Goal: Task Accomplishment & Management: Complete application form

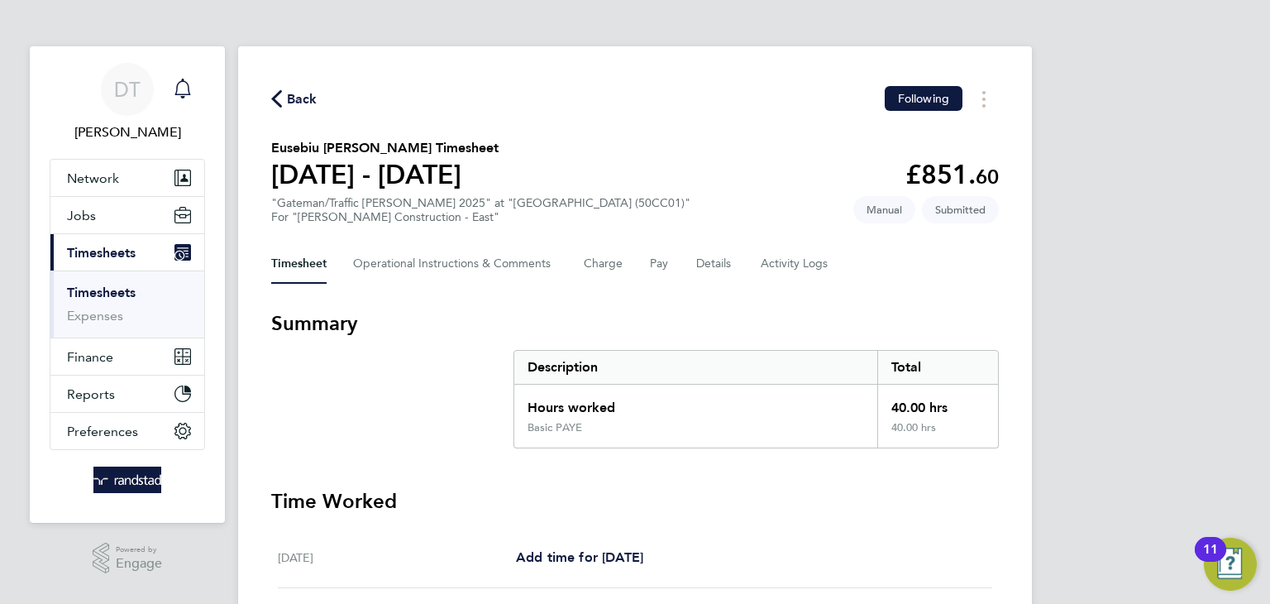
click at [190, 95] on icon "Main navigation" at bounding box center [183, 89] width 20 height 20
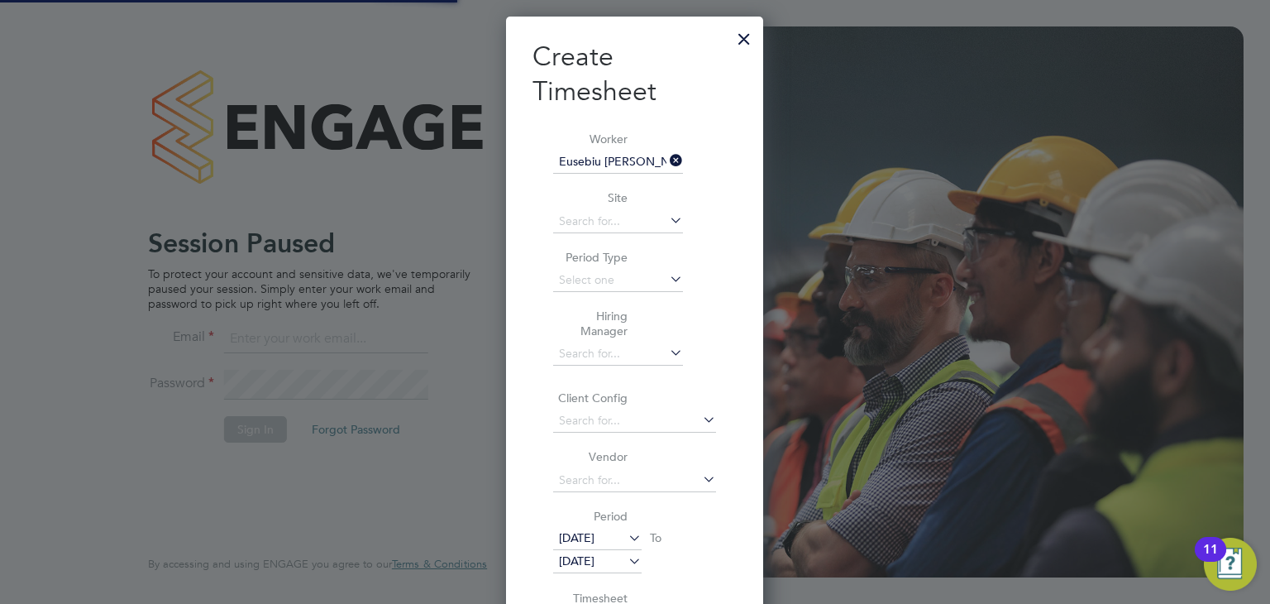
scroll to position [1285, 258]
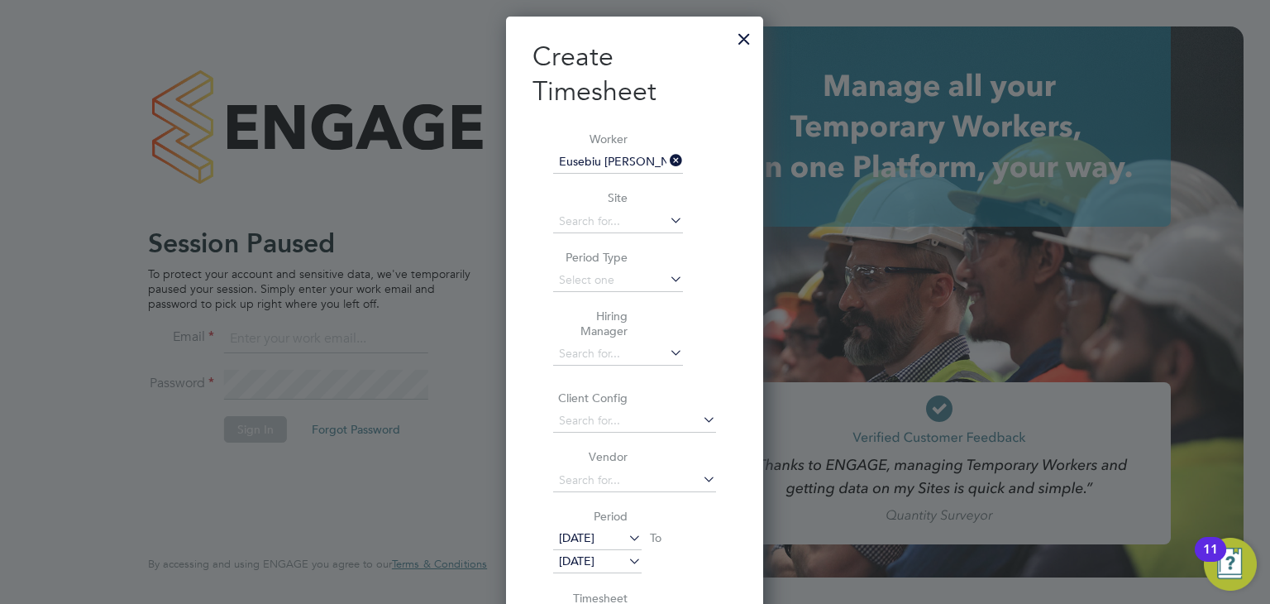
click at [744, 39] on div at bounding box center [744, 35] width 30 height 30
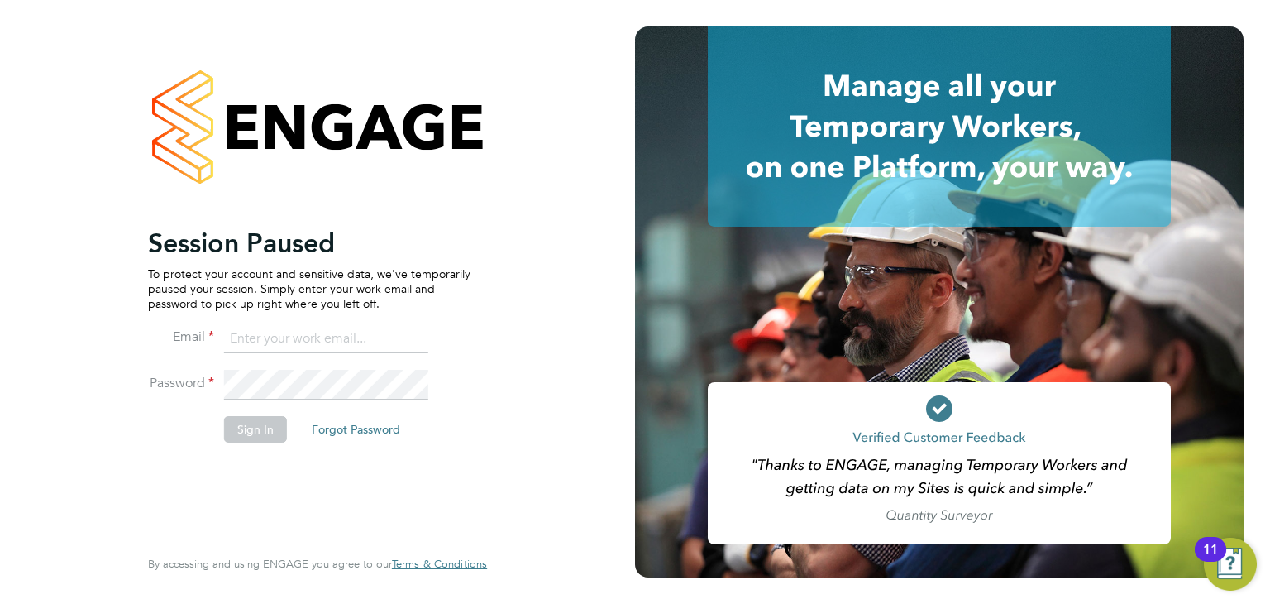
click at [280, 346] on input at bounding box center [326, 339] width 204 height 30
type input "daniel.tisseyre@randstad.co.uk"
click at [222, 425] on li "Sign In Forgot Password" at bounding box center [309, 437] width 323 height 43
click at [229, 428] on button "Sign In" at bounding box center [255, 429] width 63 height 26
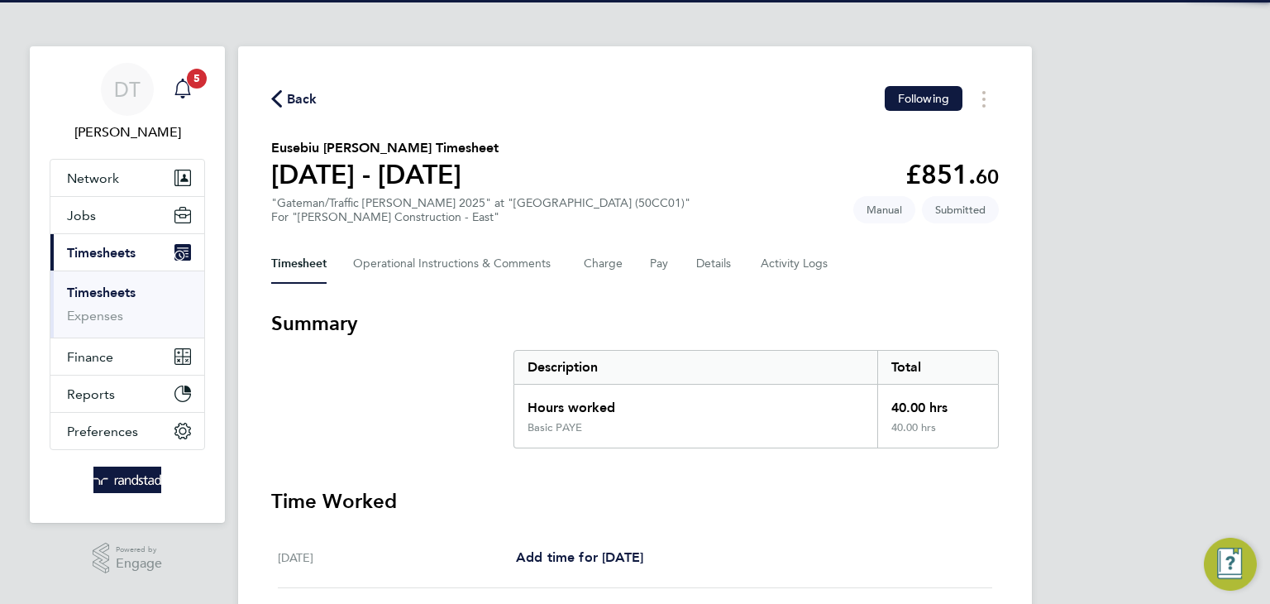
click at [184, 91] on icon "Main navigation" at bounding box center [183, 89] width 20 height 20
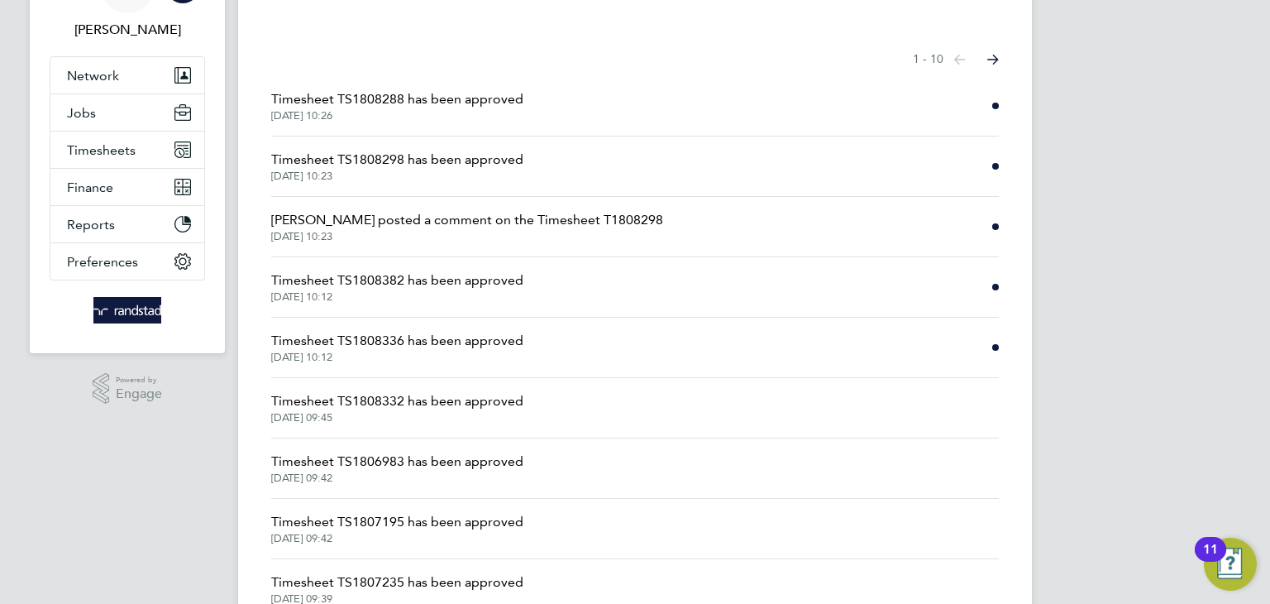
scroll to position [103, 0]
click at [419, 337] on span "Timesheet TS1808336 has been approved" at bounding box center [397, 340] width 252 height 20
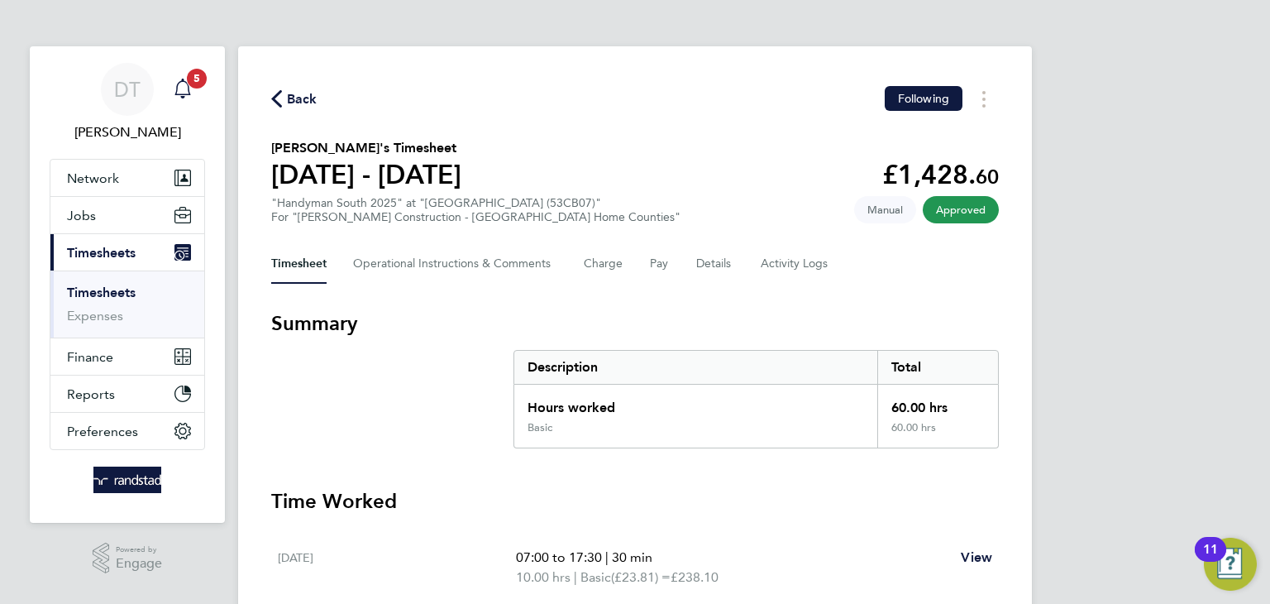
click at [188, 84] on span "5" at bounding box center [197, 79] width 20 height 20
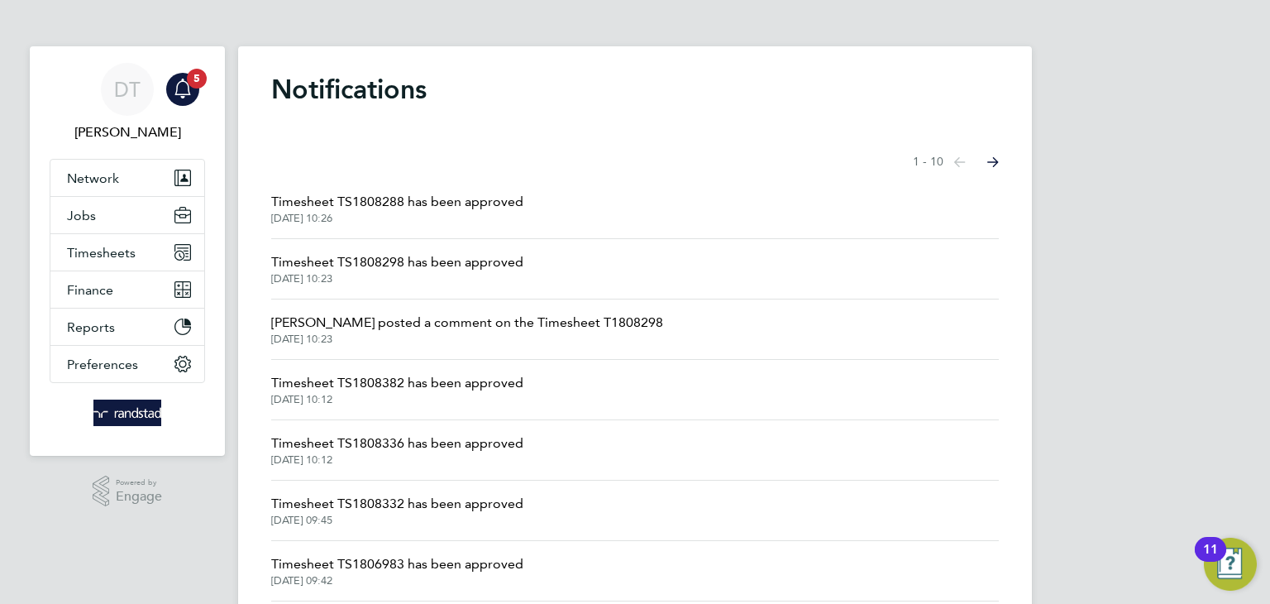
click at [379, 385] on span "Timesheet TS1808382 has been approved" at bounding box center [397, 383] width 252 height 20
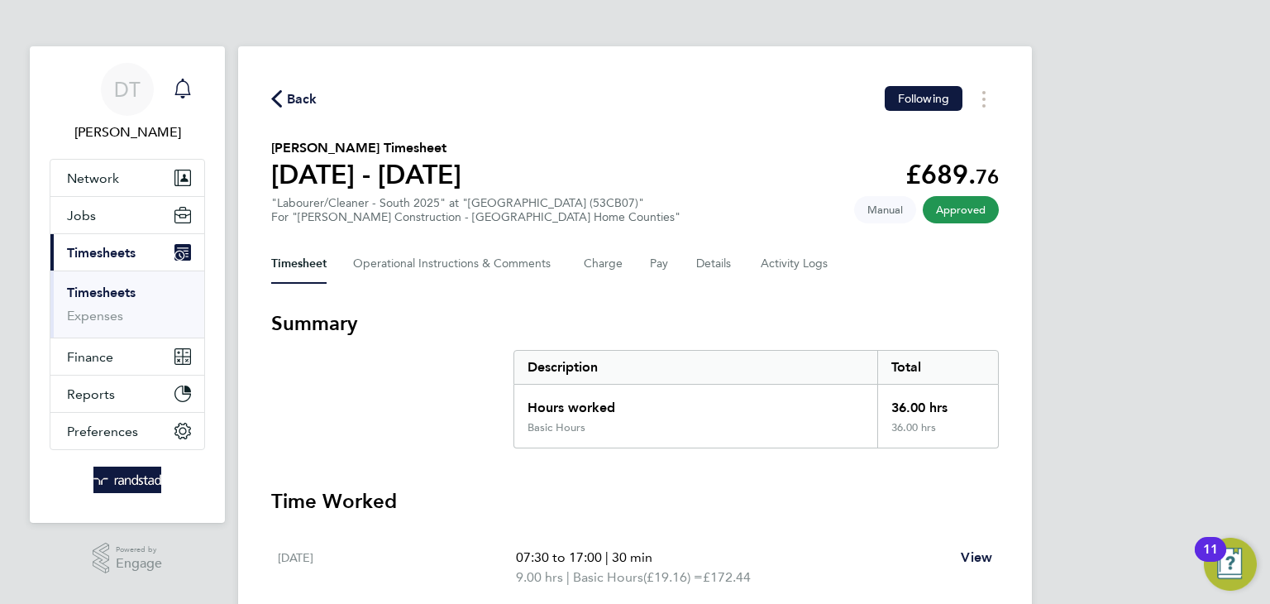
click at [181, 98] on div "Main navigation" at bounding box center [182, 89] width 33 height 33
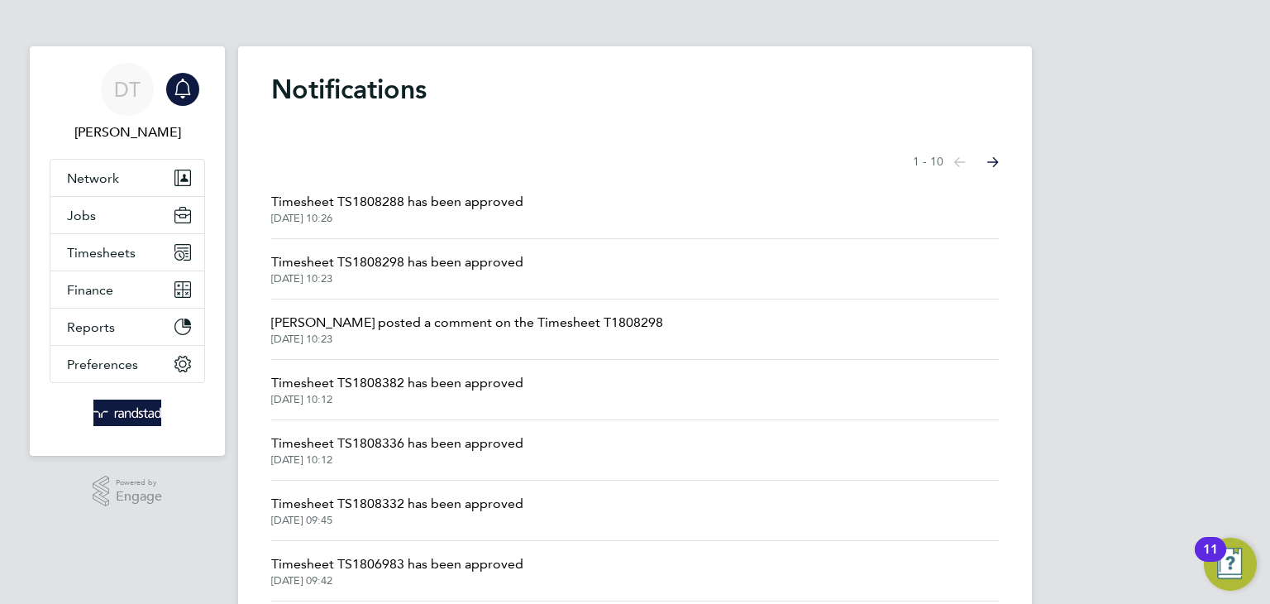
click at [433, 324] on span "[PERSON_NAME] posted a comment on the Timesheet T1808298" at bounding box center [467, 323] width 392 height 20
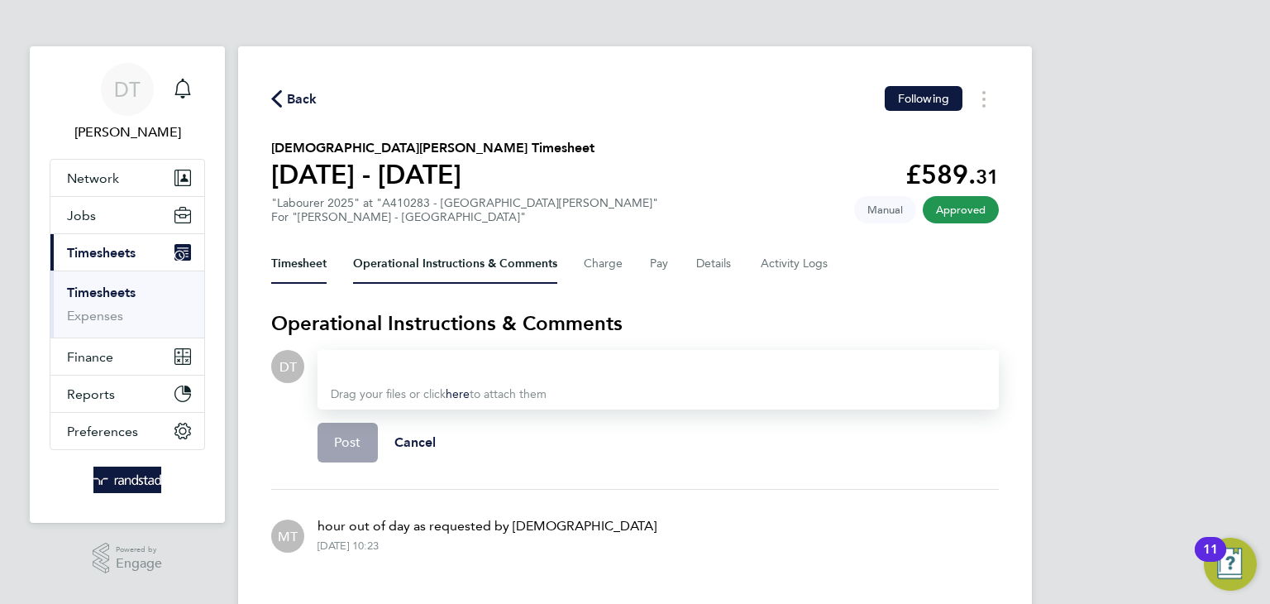
click at [306, 270] on button "Timesheet" at bounding box center [298, 264] width 55 height 40
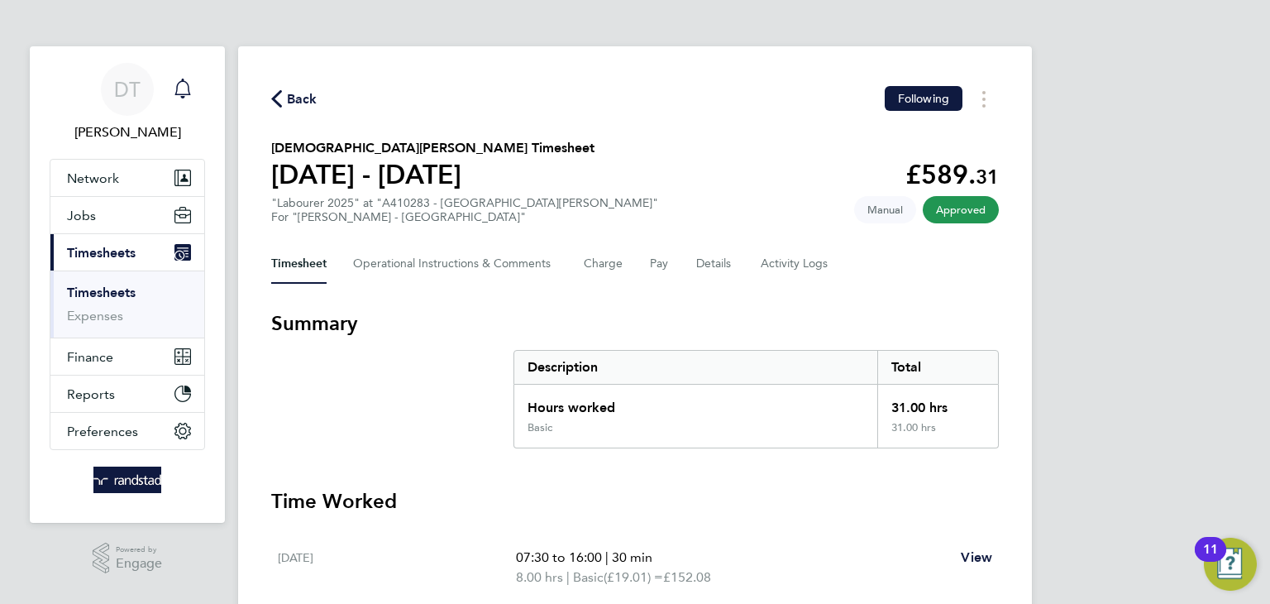
click at [184, 85] on icon "Main navigation" at bounding box center [183, 89] width 20 height 20
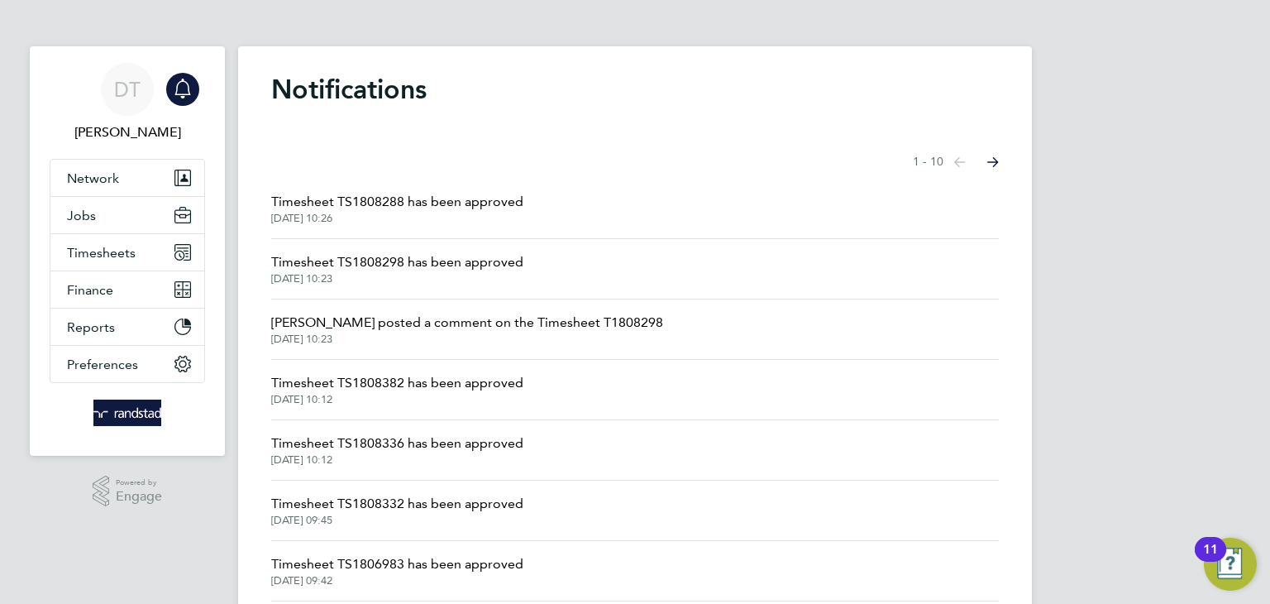
click at [348, 263] on span "Timesheet TS1808298 has been approved" at bounding box center [397, 262] width 252 height 20
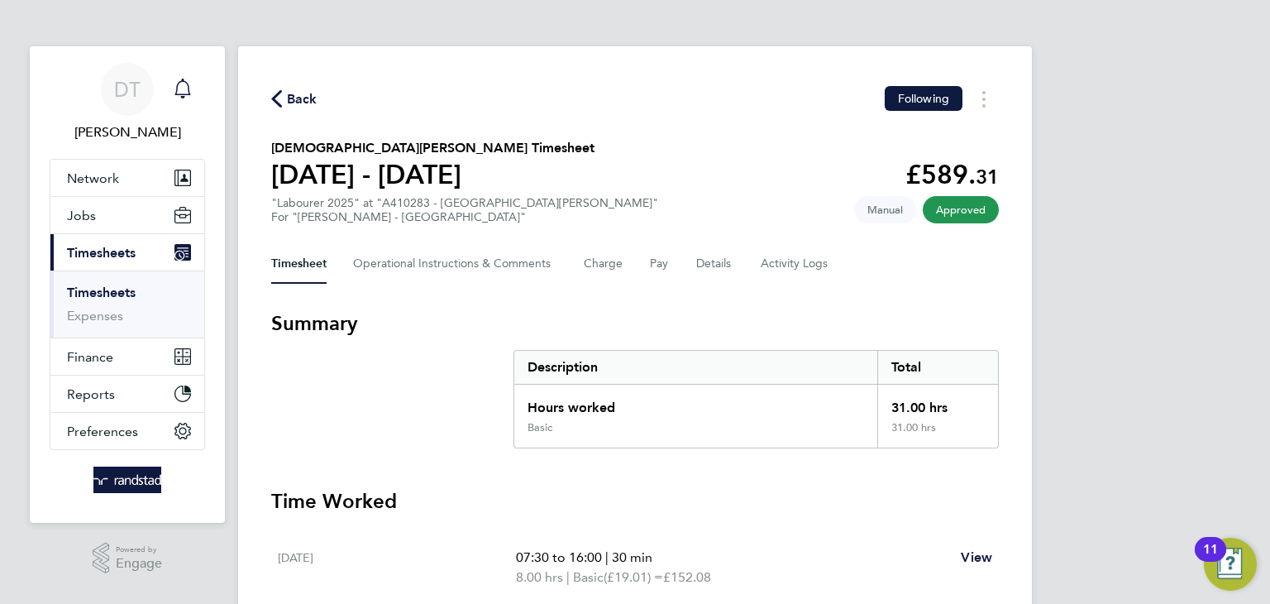
click at [189, 92] on icon "Main navigation" at bounding box center [183, 87] width 16 height 17
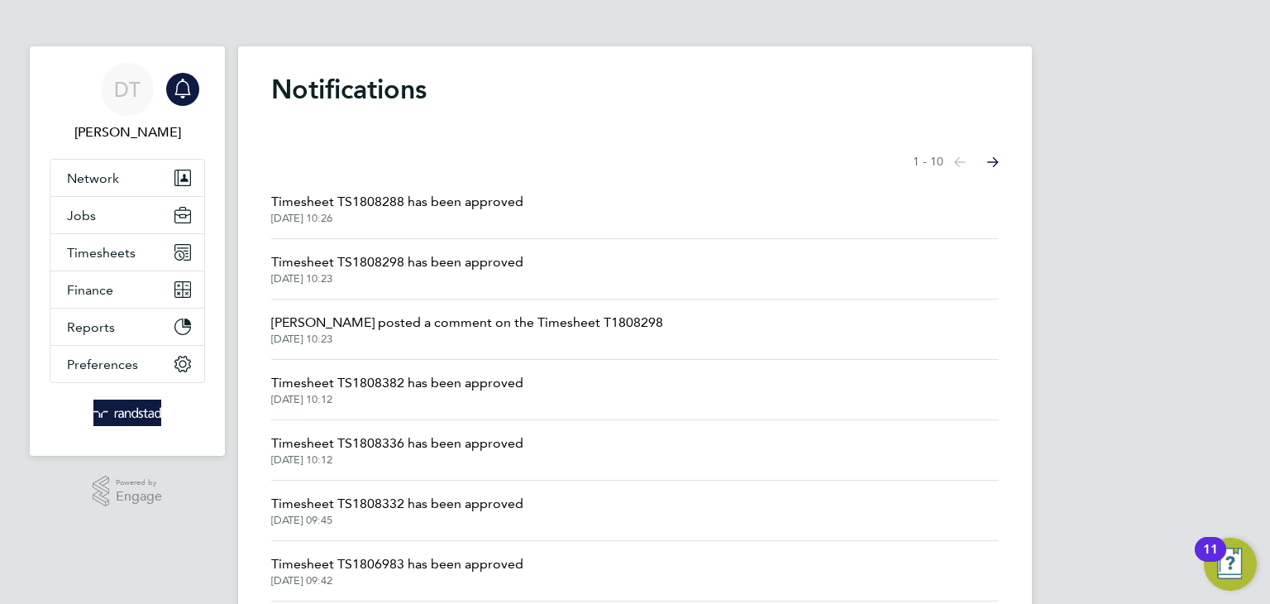
click at [404, 199] on span "Timesheet TS1808288 has been approved" at bounding box center [397, 202] width 252 height 20
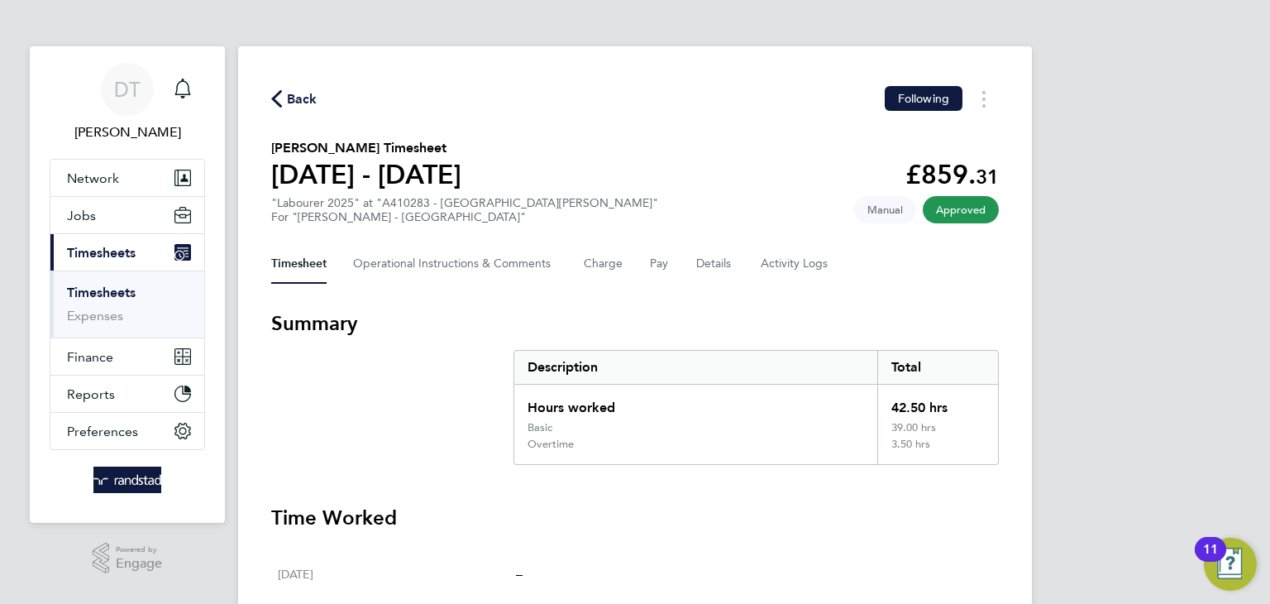
click at [304, 100] on span "Back" at bounding box center [302, 99] width 31 height 20
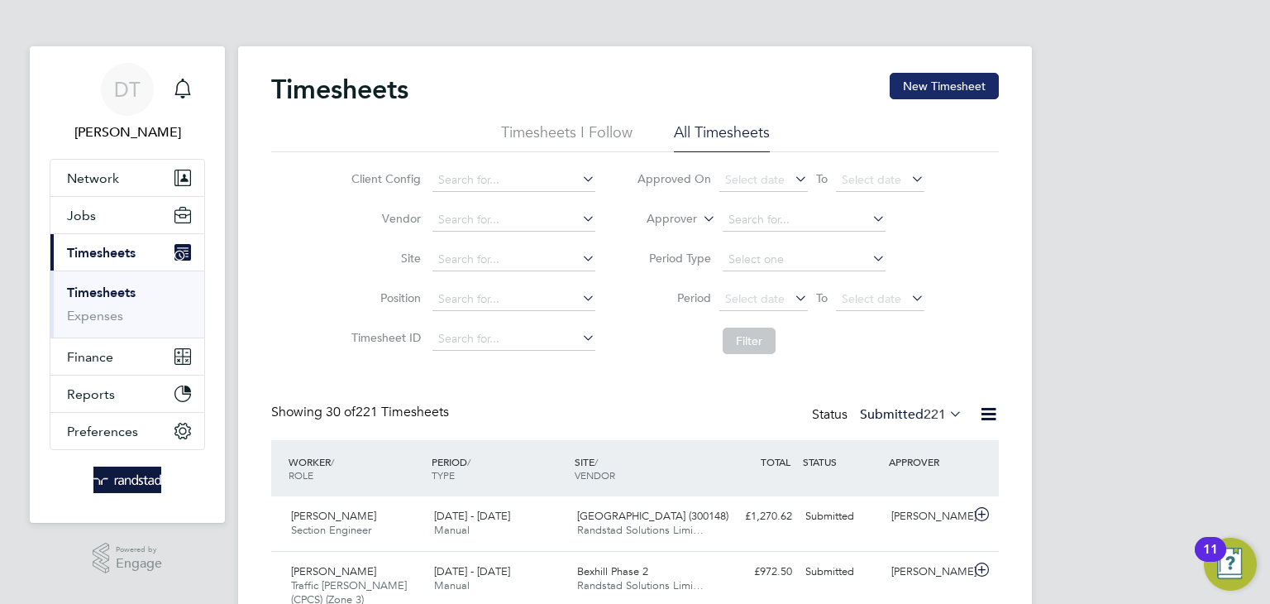
click at [926, 81] on button "New Timesheet" at bounding box center [944, 86] width 109 height 26
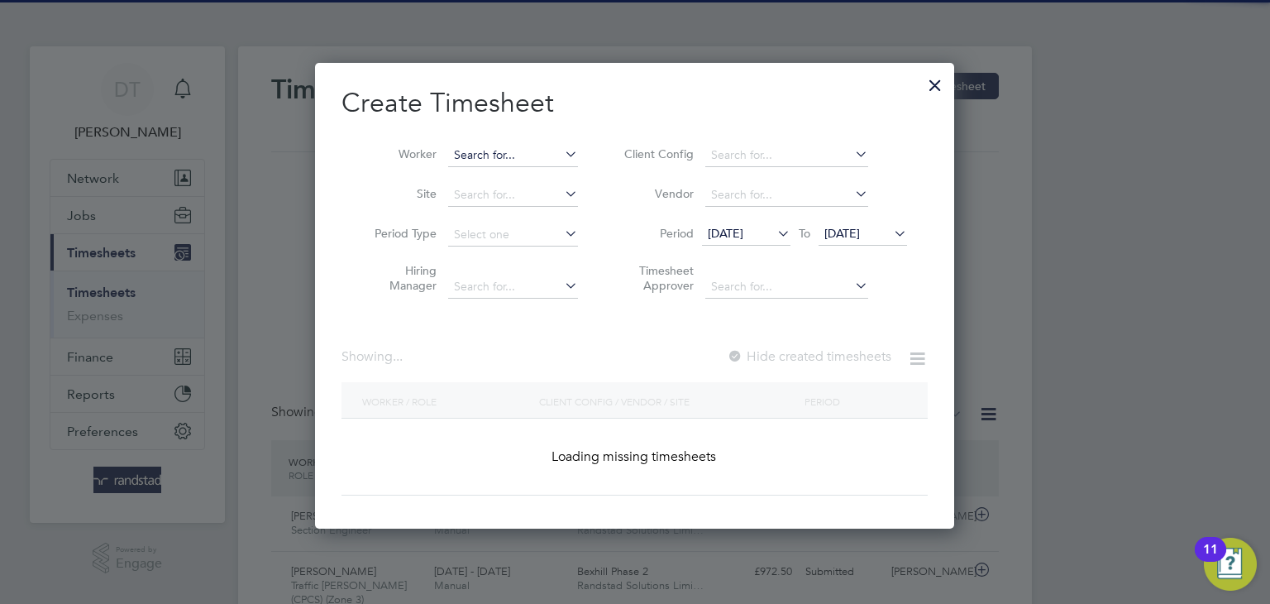
click at [478, 151] on input at bounding box center [513, 155] width 130 height 23
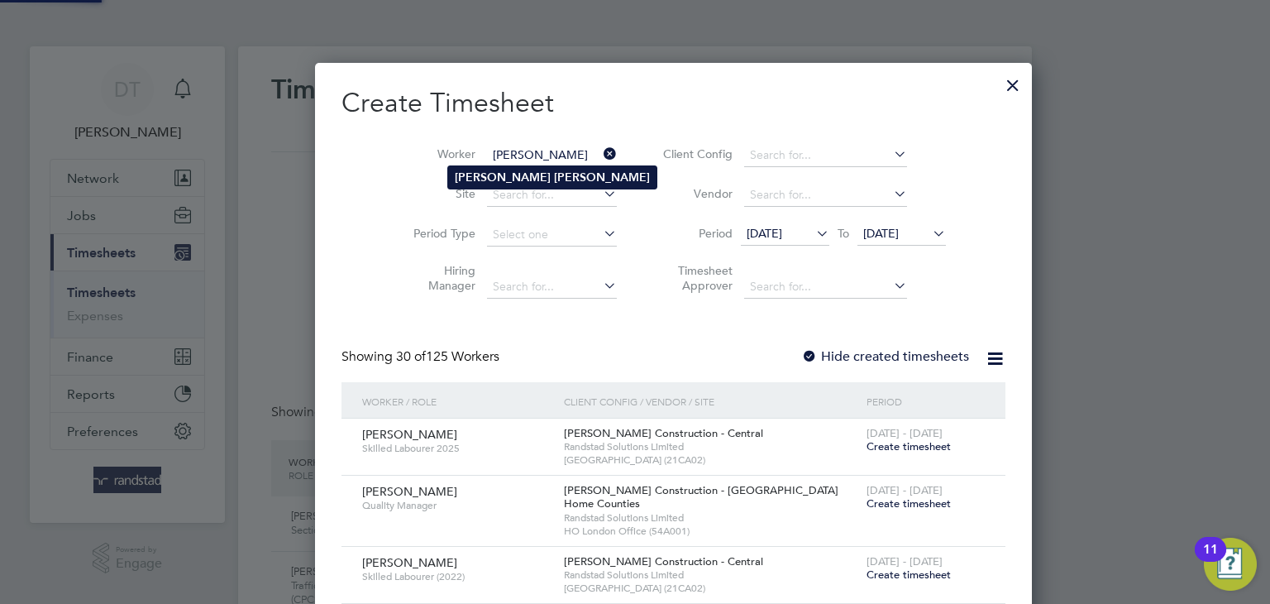
type input "[PERSON_NAME]"
click at [471, 176] on b "[PERSON_NAME]" at bounding box center [503, 177] width 96 height 14
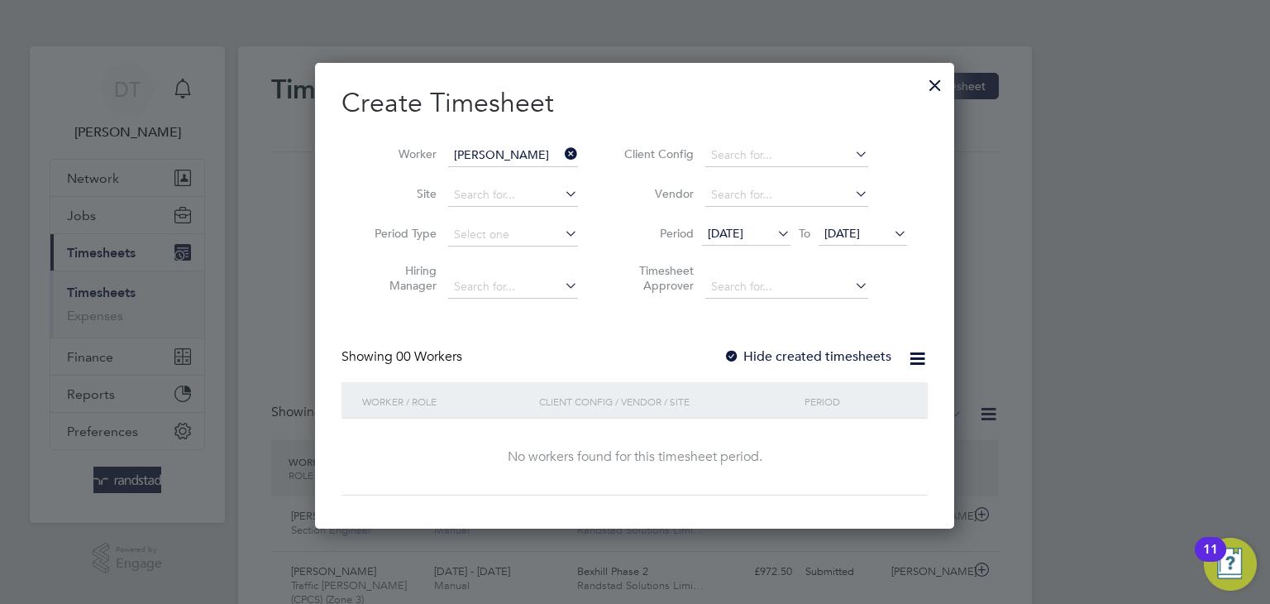
click at [788, 361] on label "Hide created timesheets" at bounding box center [808, 356] width 168 height 17
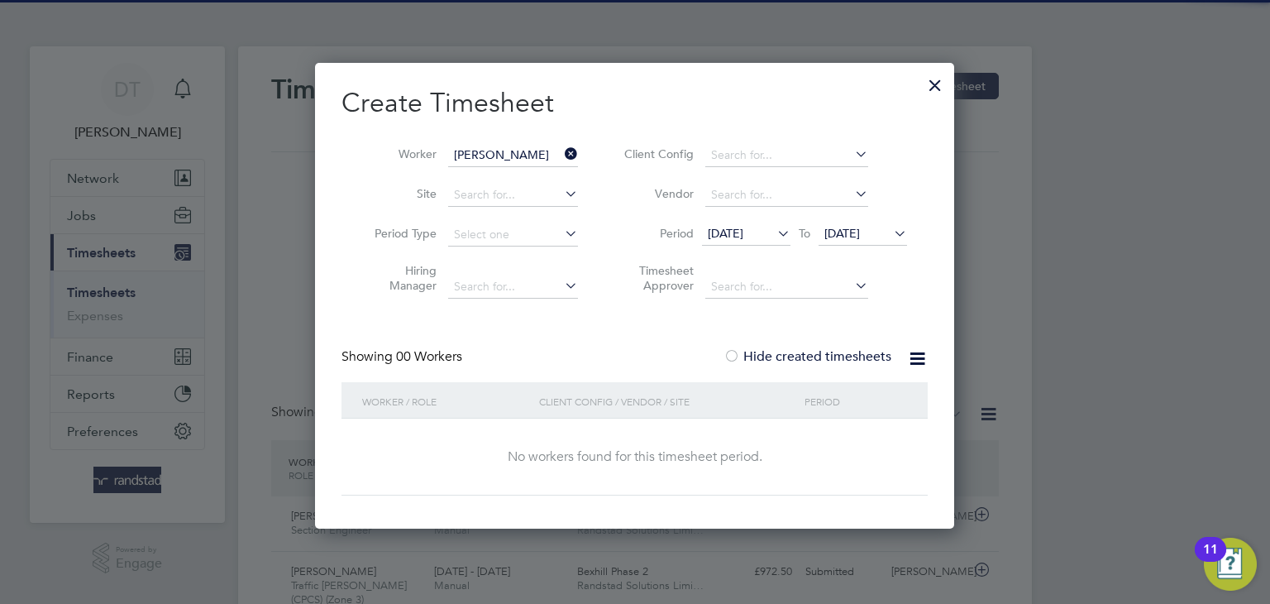
click at [851, 237] on span "[DATE]" at bounding box center [843, 233] width 36 height 15
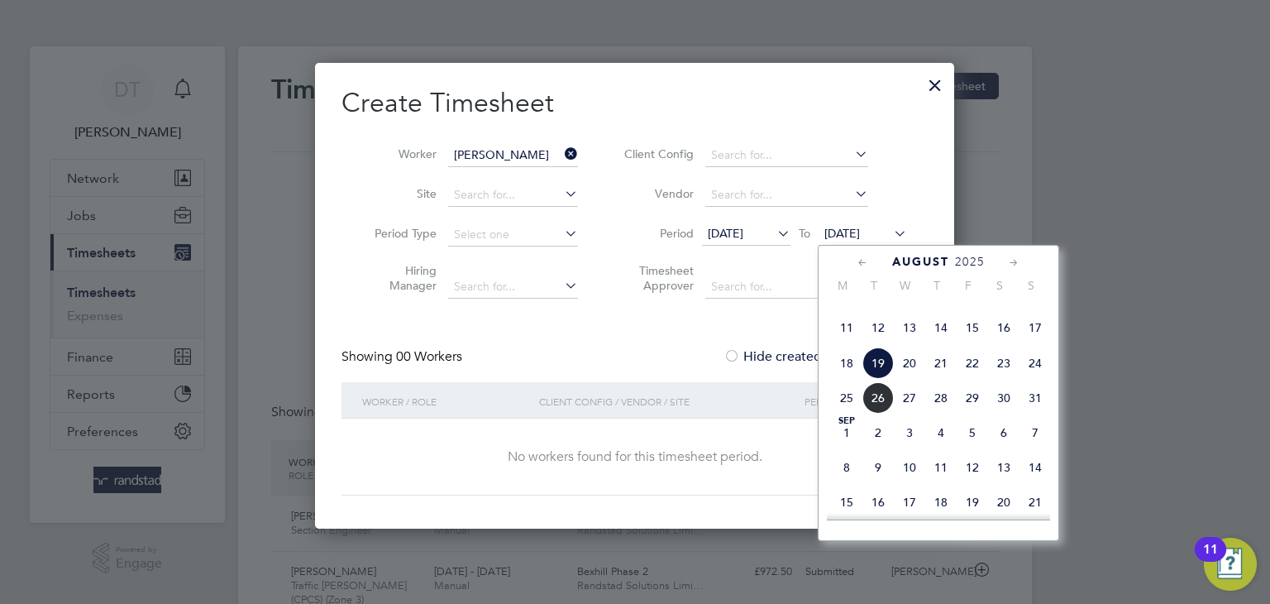
click at [877, 414] on span "26" at bounding box center [878, 397] width 31 height 31
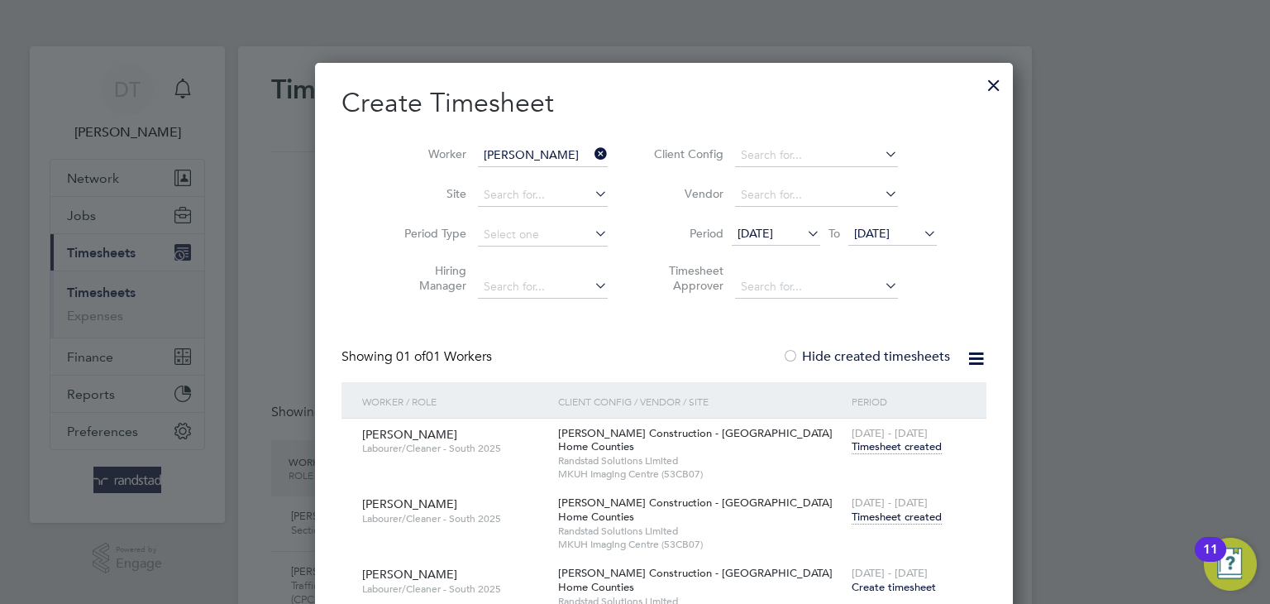
click at [852, 449] on span "Timesheet created" at bounding box center [897, 446] width 90 height 15
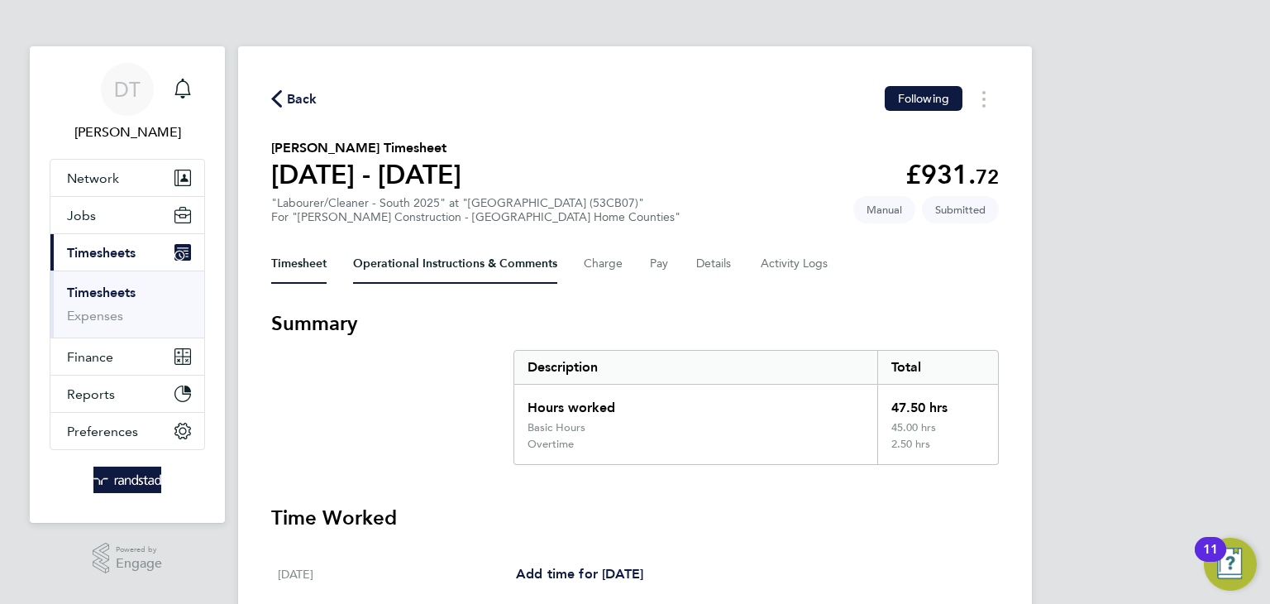
click at [458, 267] on Comments-tab "Operational Instructions & Comments" at bounding box center [455, 264] width 204 height 40
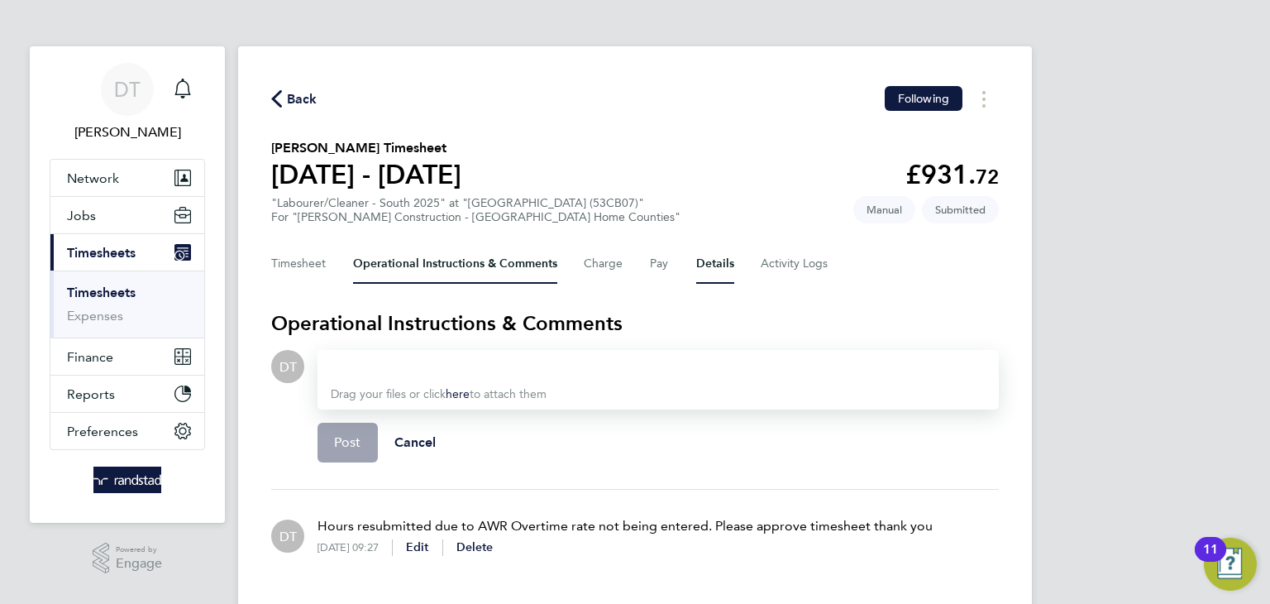
click at [716, 269] on button "Details" at bounding box center [715, 264] width 38 height 40
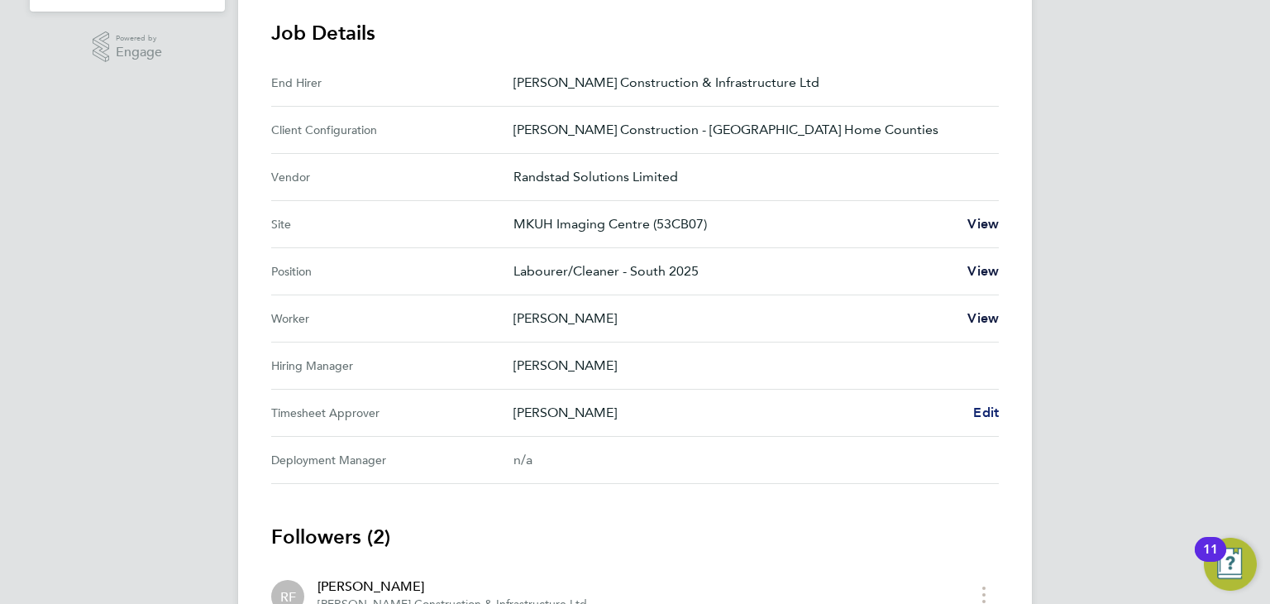
click at [978, 408] on span "Edit" at bounding box center [986, 412] width 26 height 16
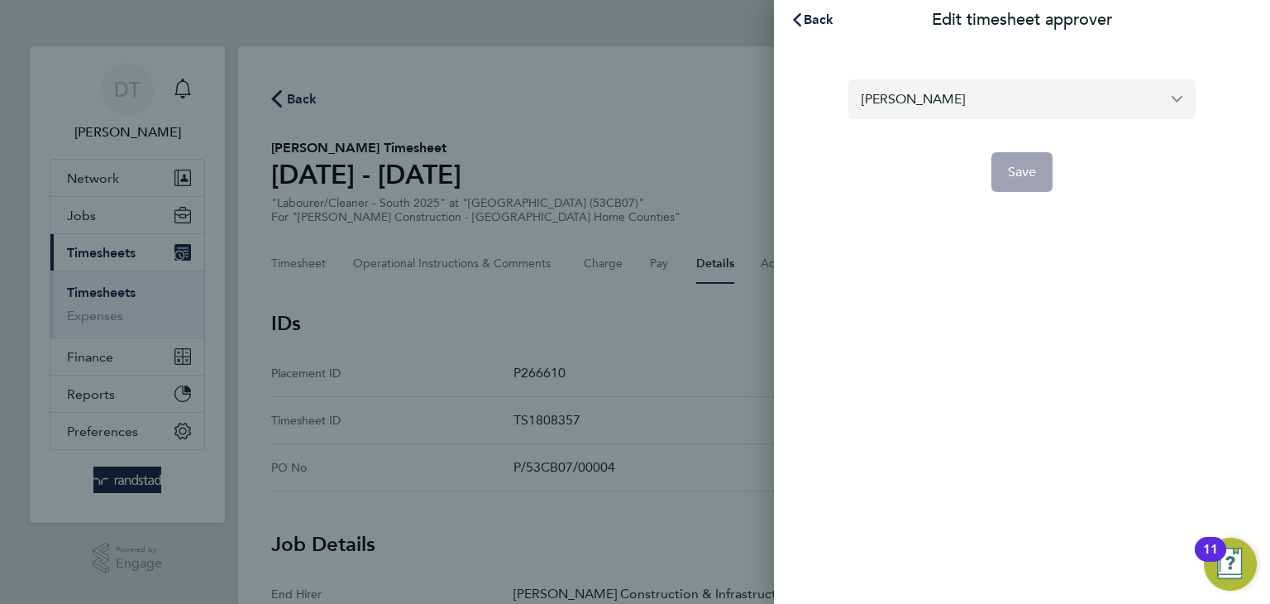
click at [942, 108] on input "Ross Flavin" at bounding box center [1022, 98] width 347 height 39
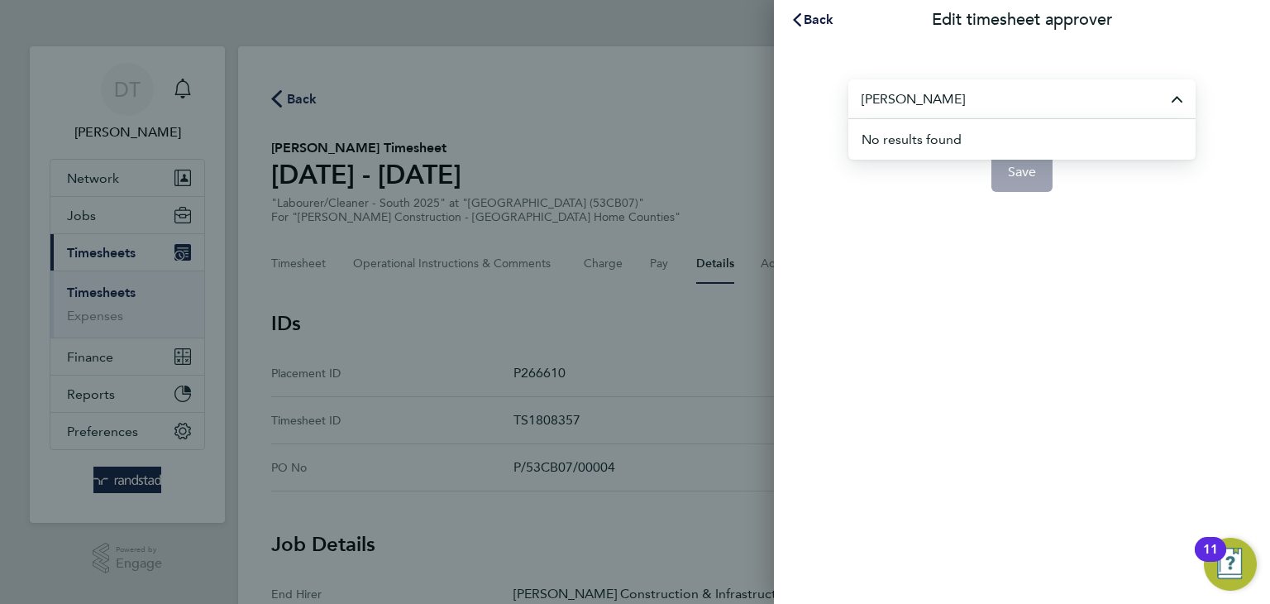
click at [885, 103] on input "Sam Green" at bounding box center [1022, 98] width 347 height 39
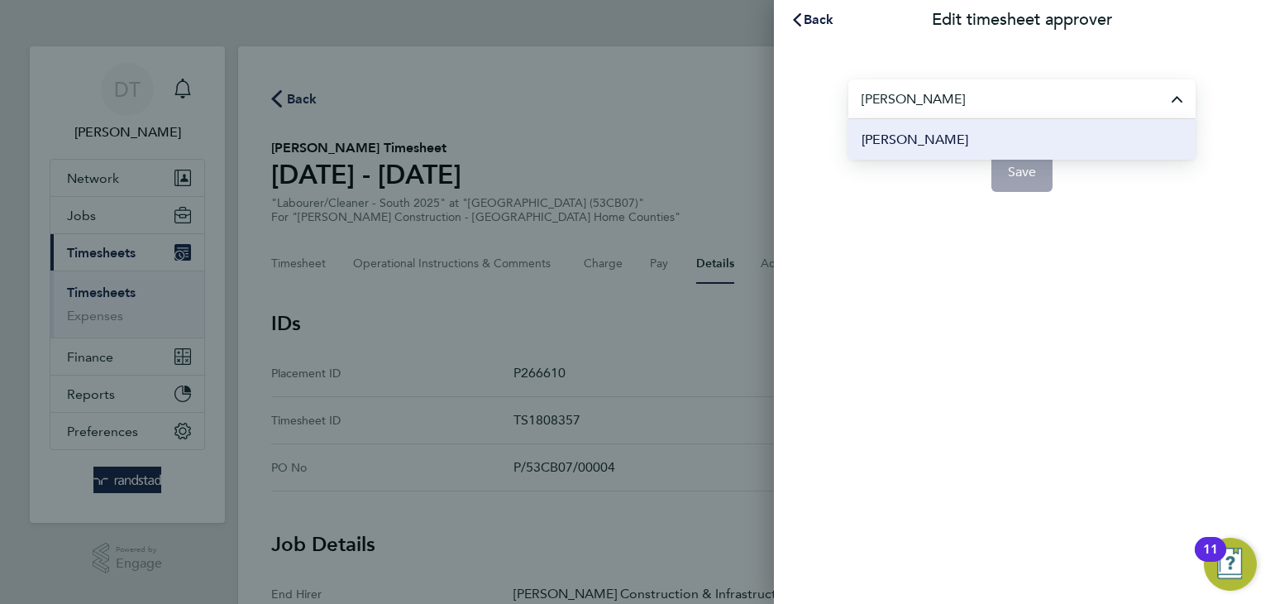
type input "[PERSON_NAME]"
click at [892, 140] on span "[PERSON_NAME]" at bounding box center [915, 140] width 107 height 20
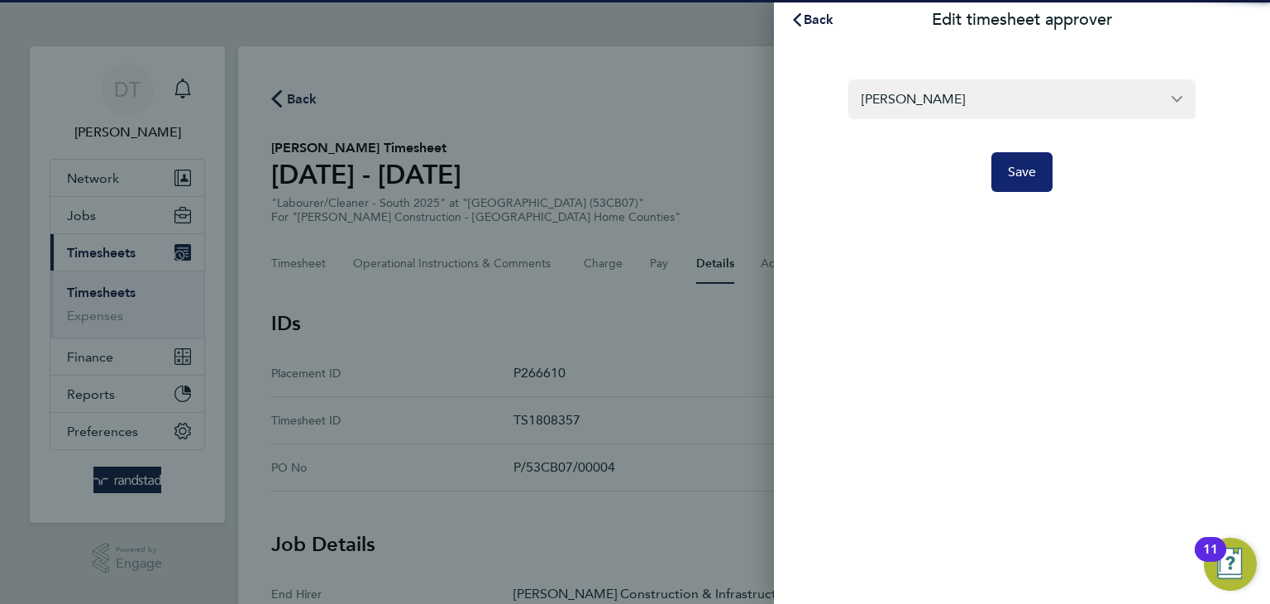
click at [1019, 170] on span "Save" at bounding box center [1022, 172] width 29 height 17
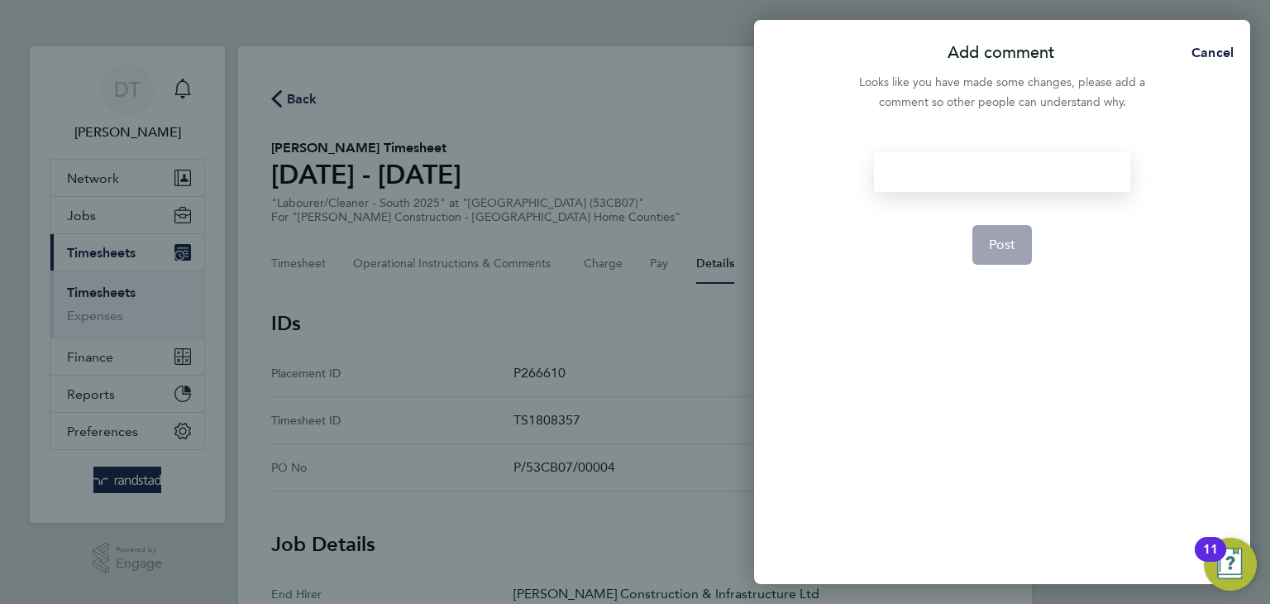
click at [930, 176] on div at bounding box center [1002, 172] width 256 height 40
drag, startPoint x: 1099, startPoint y: 170, endPoint x: 734, endPoint y: 139, distance: 366.1
click at [734, 139] on div "Add comment Cancel Looks like you have made some changes, please add a comment …" at bounding box center [635, 302] width 1270 height 604
copy div "Timesheet approver changed"
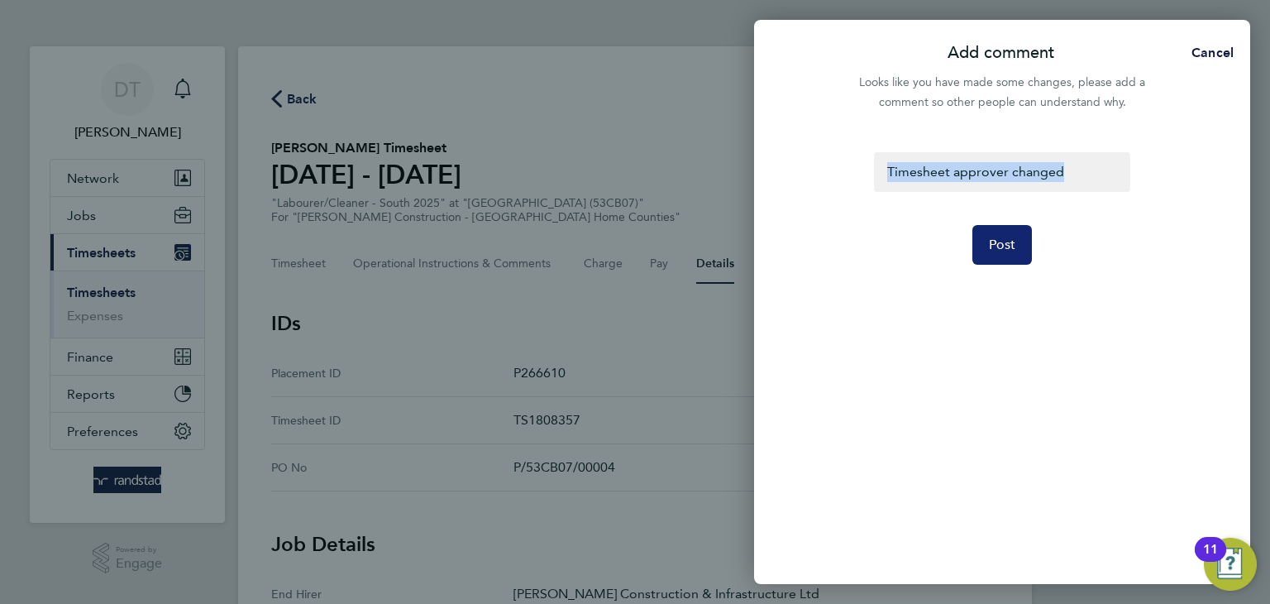
click at [999, 244] on span "Post" at bounding box center [1002, 245] width 27 height 17
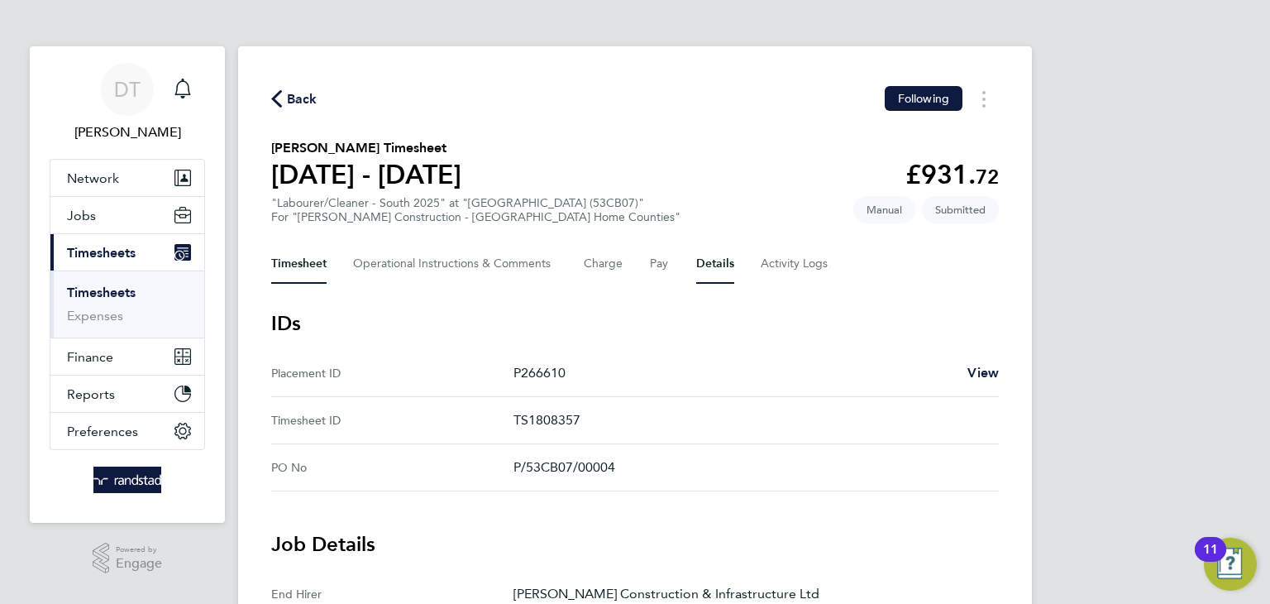
click at [314, 264] on button "Timesheet" at bounding box center [298, 264] width 55 height 40
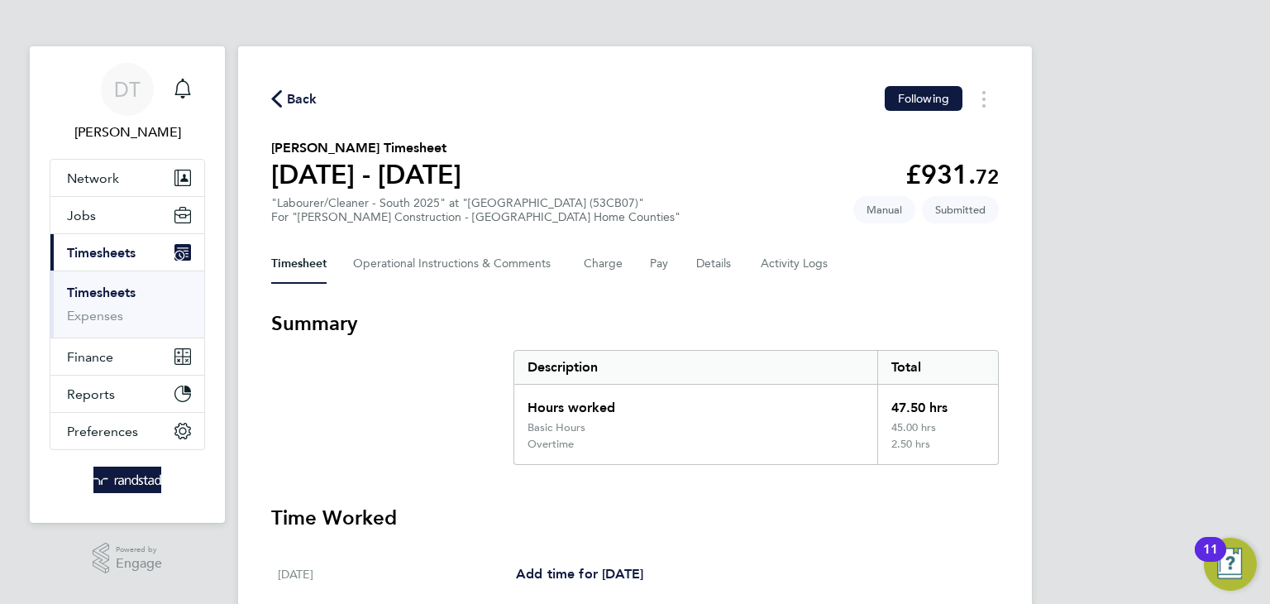
click at [293, 100] on span "Back" at bounding box center [302, 99] width 31 height 20
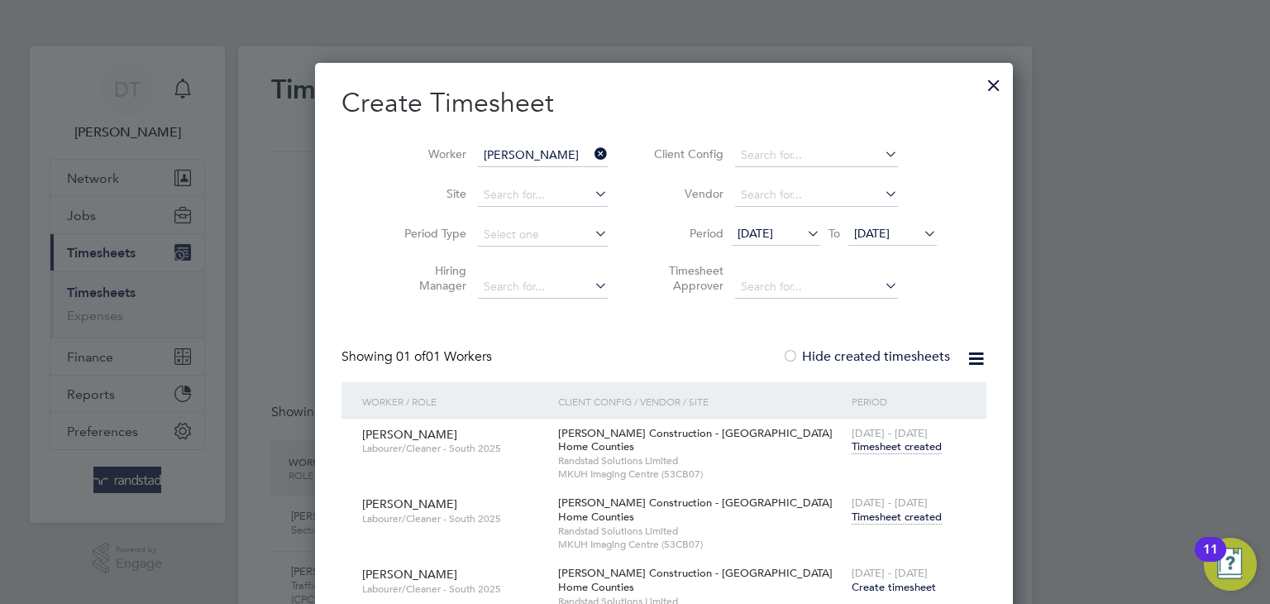
click at [852, 515] on span "Timesheet created" at bounding box center [897, 516] width 90 height 15
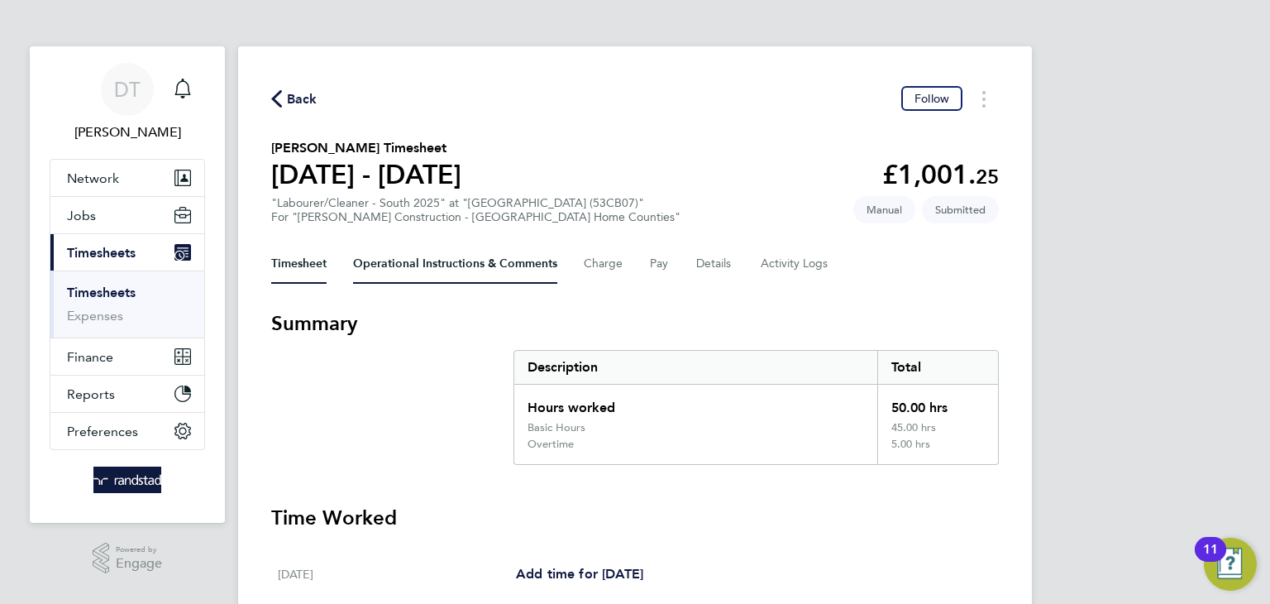
click at [396, 256] on Comments-tab "Operational Instructions & Comments" at bounding box center [455, 264] width 204 height 40
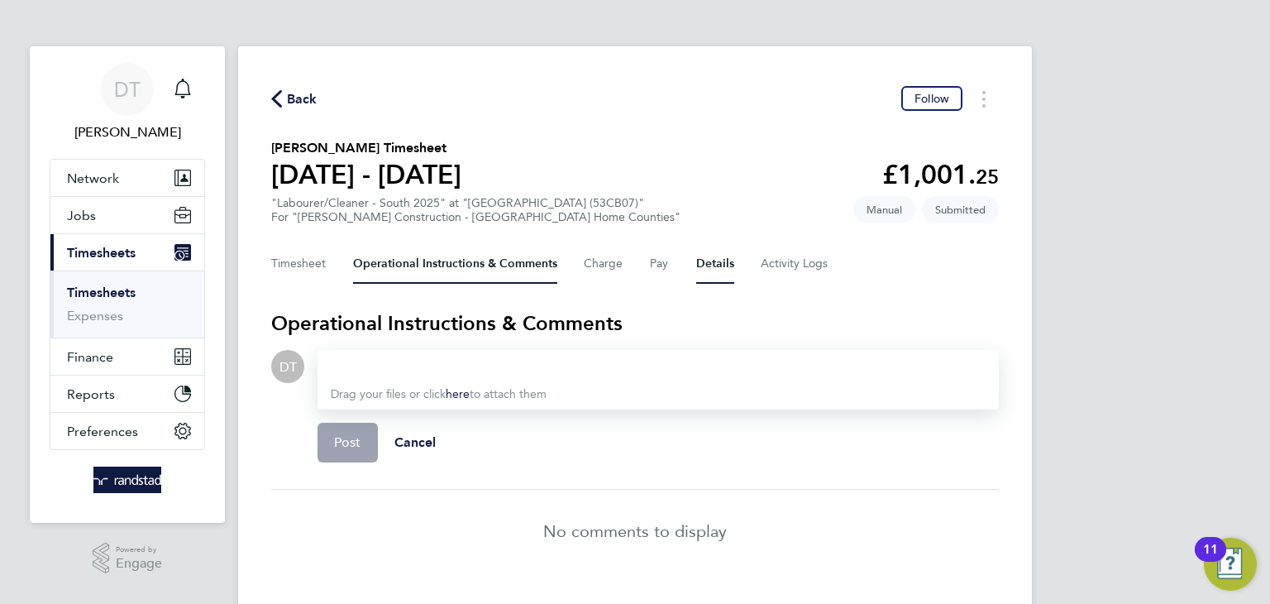
click at [710, 260] on button "Details" at bounding box center [715, 264] width 38 height 40
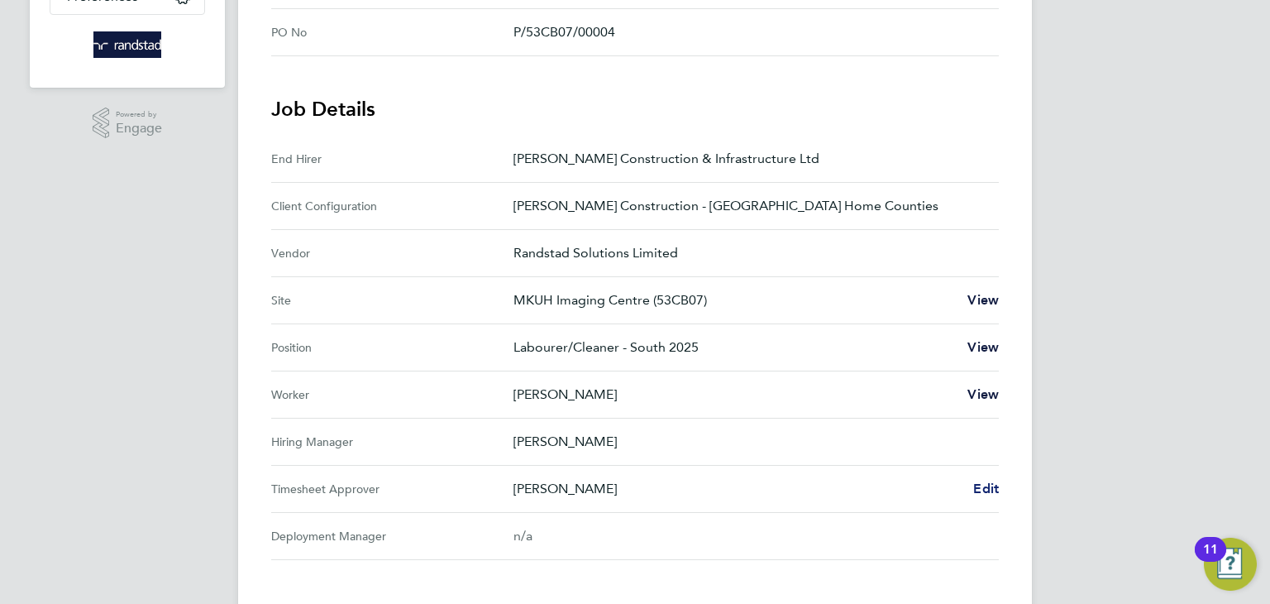
click at [992, 485] on span "Edit" at bounding box center [986, 489] width 26 height 16
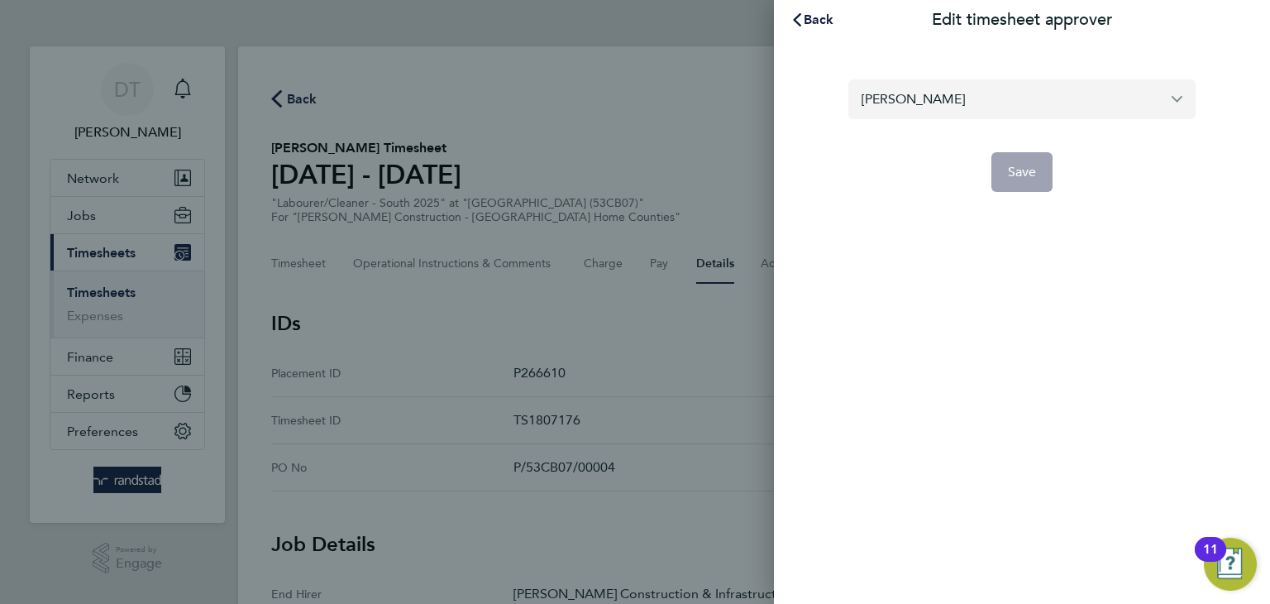
click at [946, 103] on input "Ross Flavin" at bounding box center [1022, 98] width 347 height 39
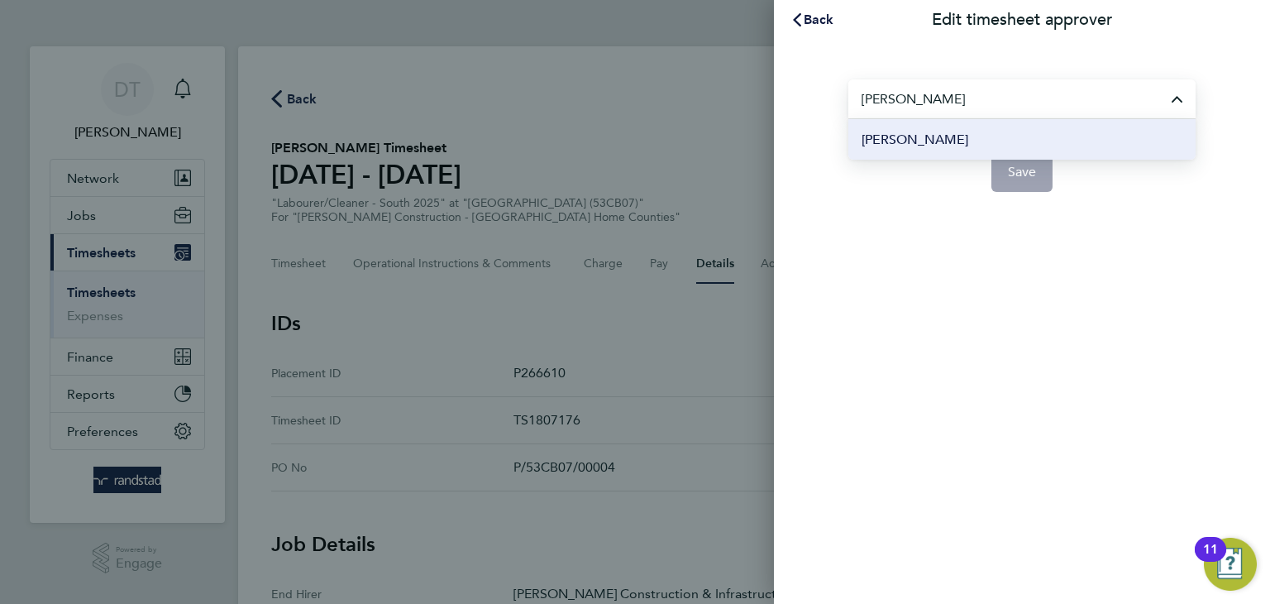
type input "[PERSON_NAME]"
click at [894, 136] on span "[PERSON_NAME]" at bounding box center [915, 140] width 107 height 20
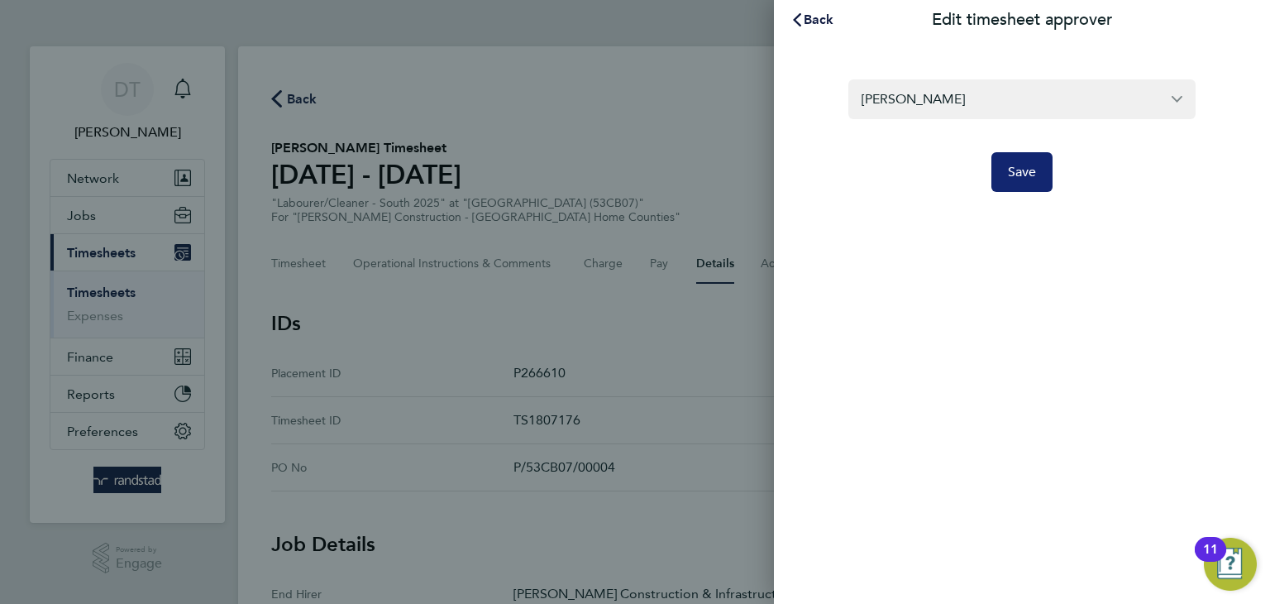
click at [1035, 176] on span "Save" at bounding box center [1022, 172] width 29 height 17
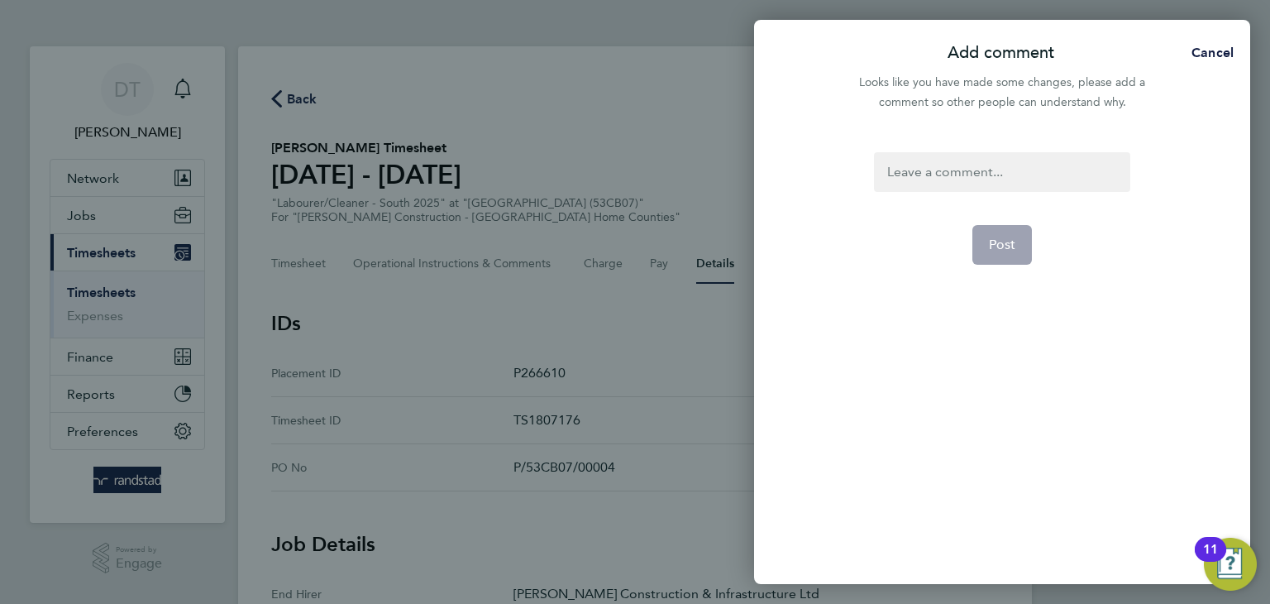
click at [918, 178] on div at bounding box center [1002, 172] width 256 height 40
paste div
click at [1009, 255] on button "Post" at bounding box center [1003, 245] width 60 height 40
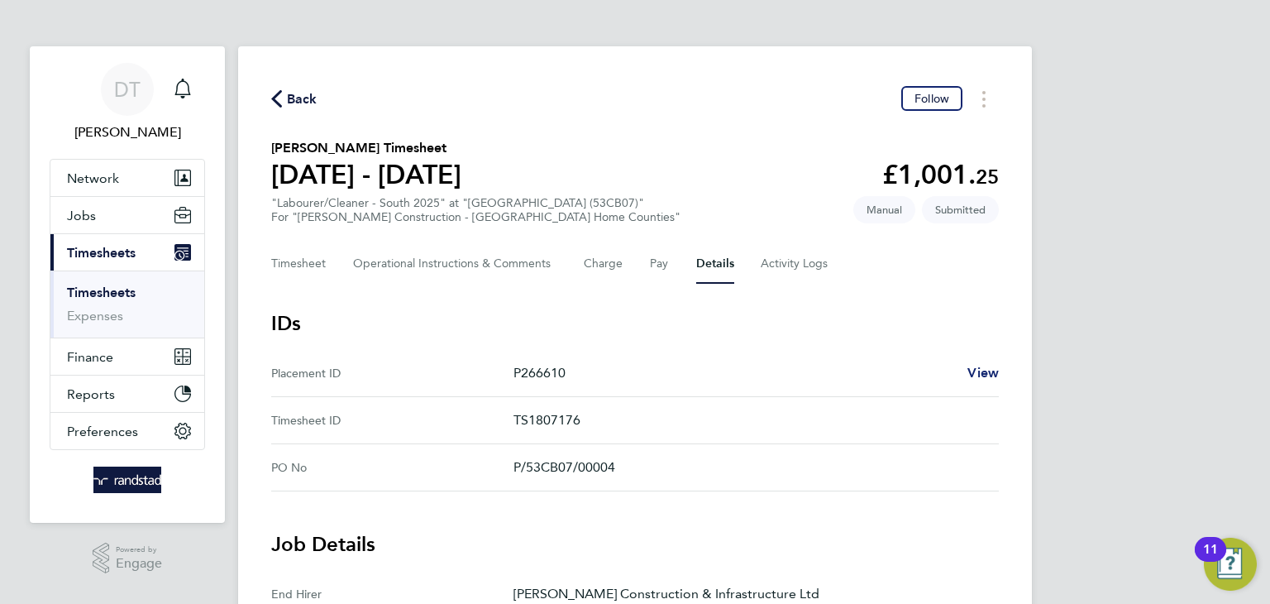
click at [978, 375] on span "View" at bounding box center [983, 373] width 31 height 16
click at [194, 98] on div "Main navigation" at bounding box center [182, 89] width 33 height 33
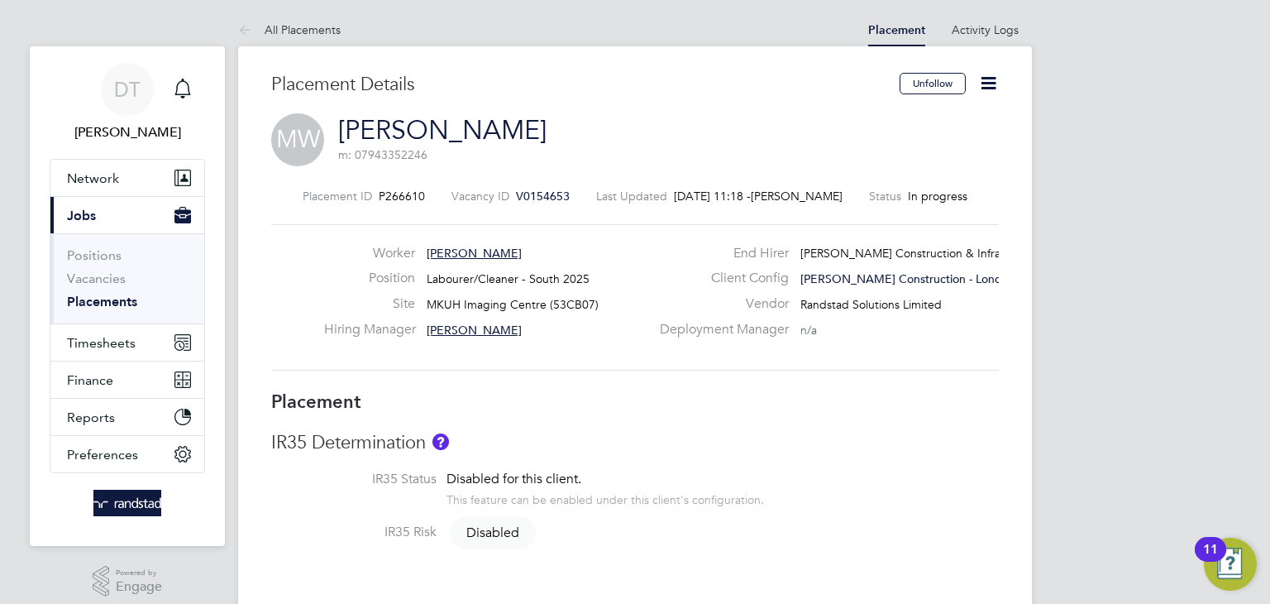
click at [994, 77] on icon at bounding box center [988, 83] width 21 height 21
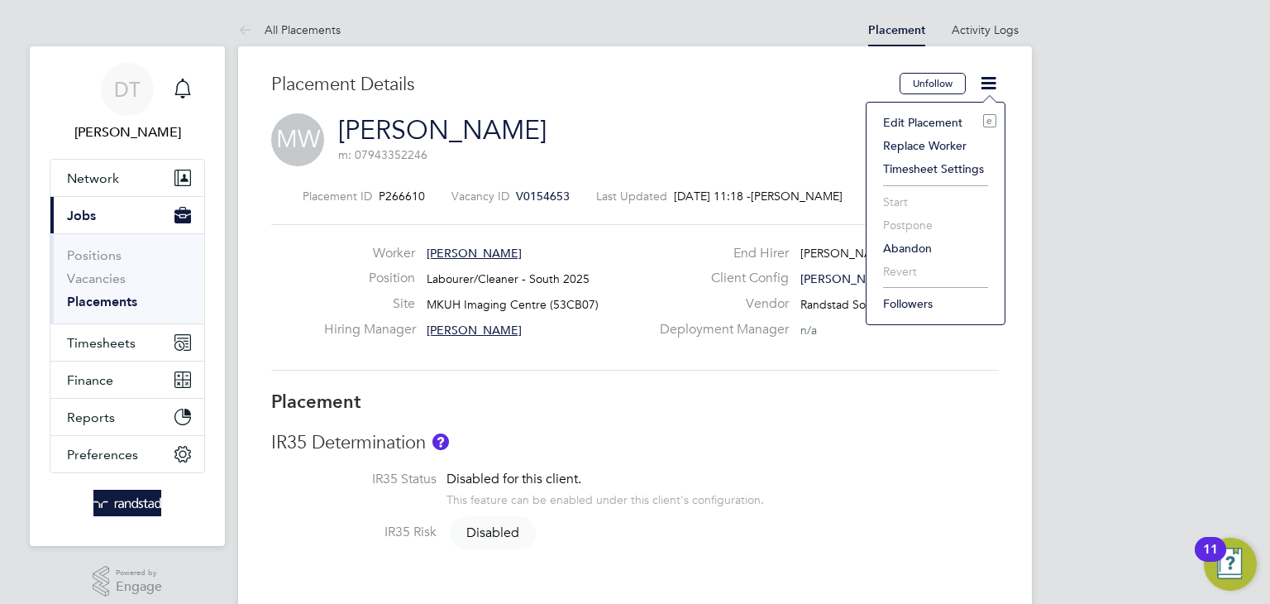
click at [901, 119] on li "Edit Placement e" at bounding box center [936, 122] width 122 height 23
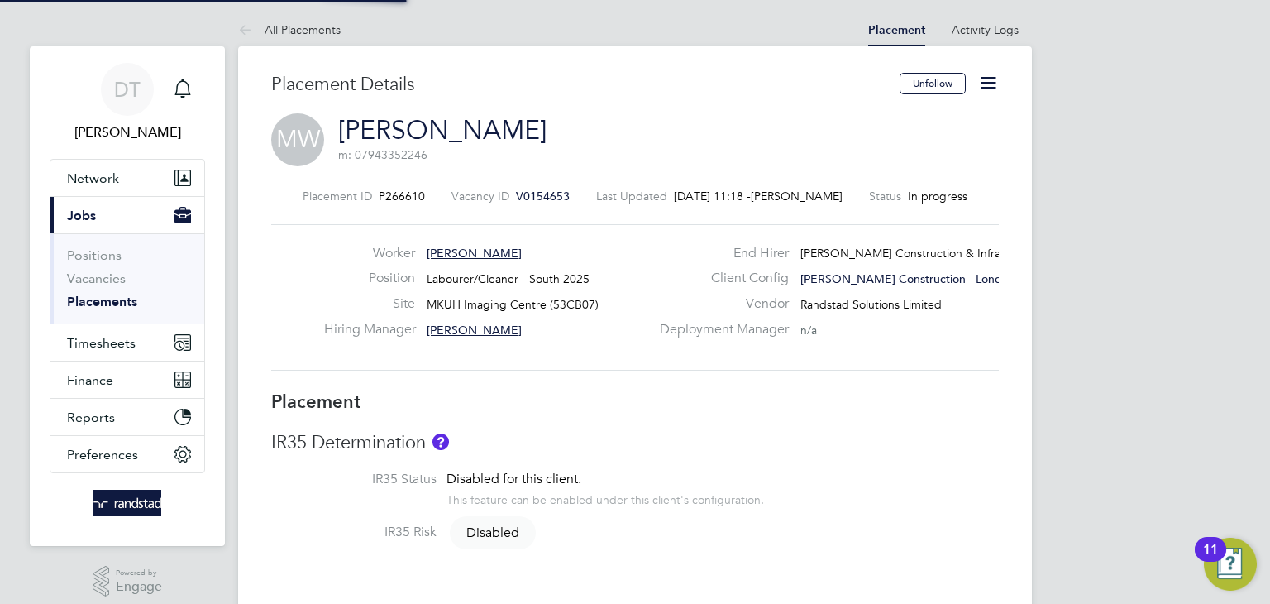
type input "[PERSON_NAME]"
type input "13 Jan 2025"
type input "31 Oct 2025"
type input "08:00"
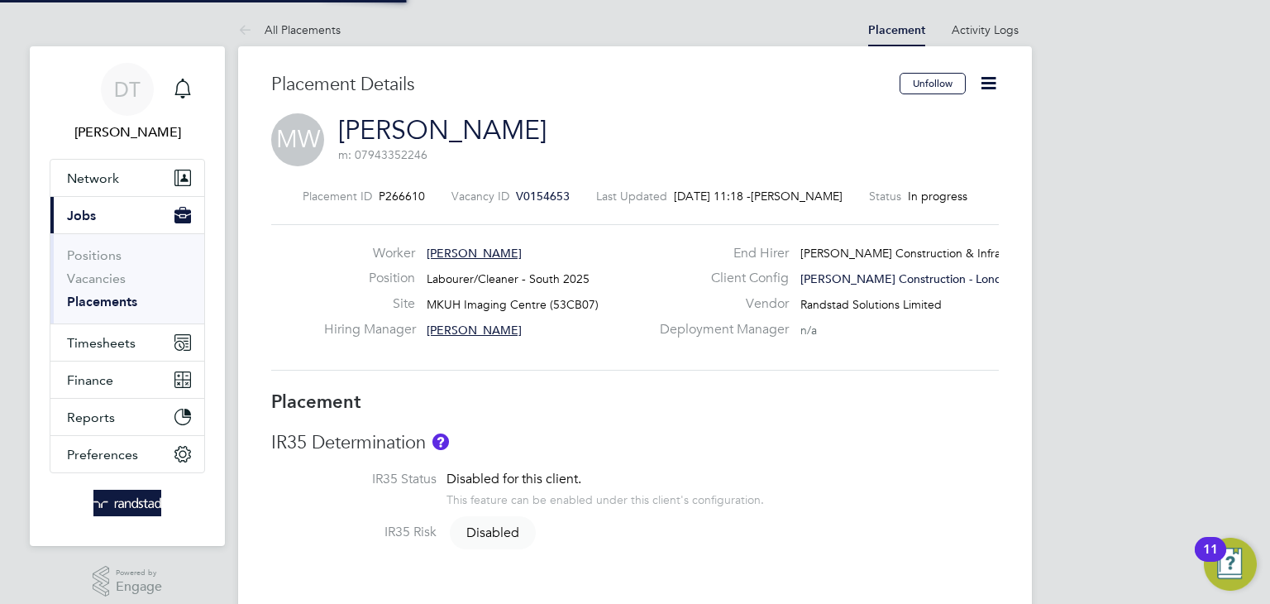
type input "18:00"
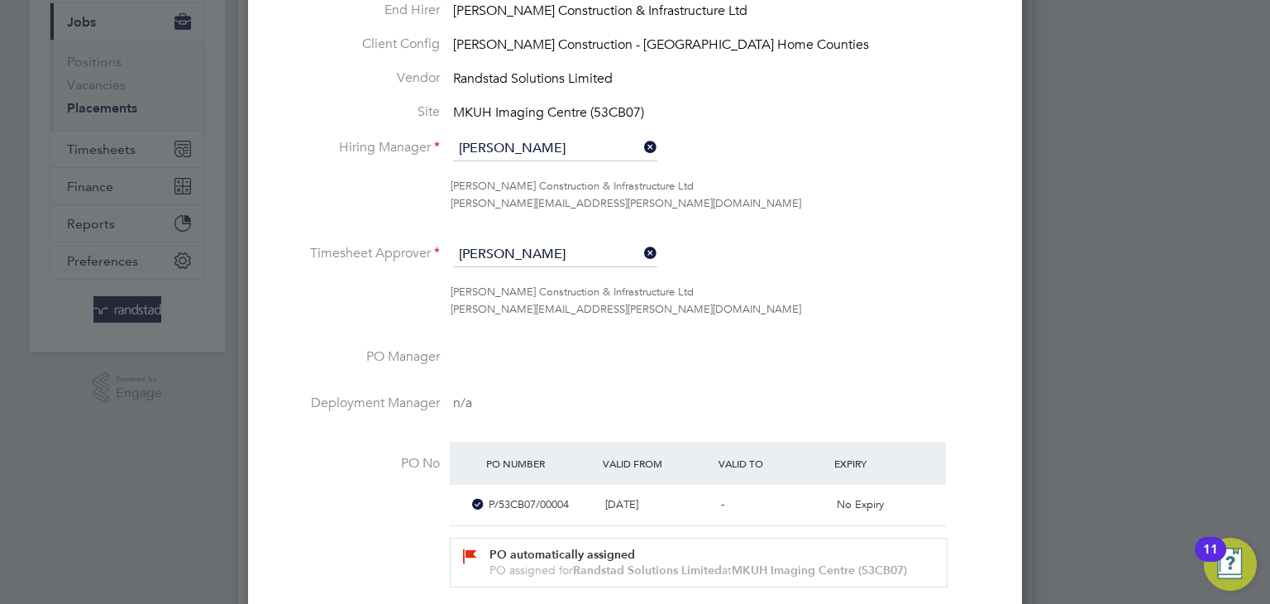
click at [641, 245] on icon at bounding box center [641, 252] width 0 height 23
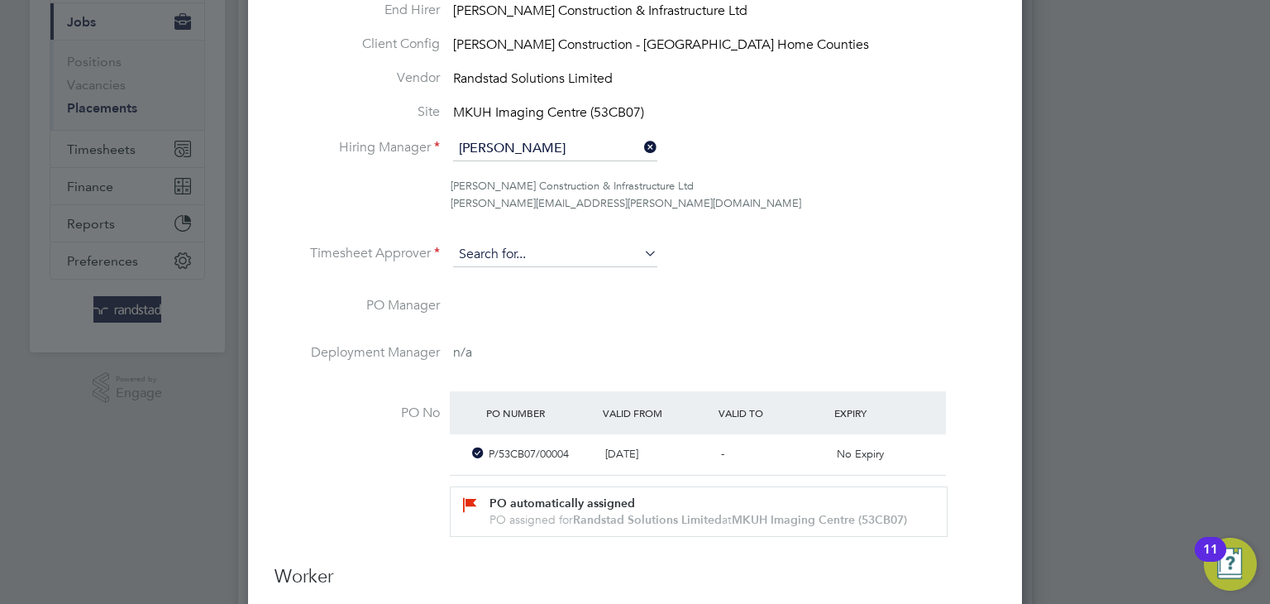
click at [605, 251] on input at bounding box center [555, 254] width 204 height 25
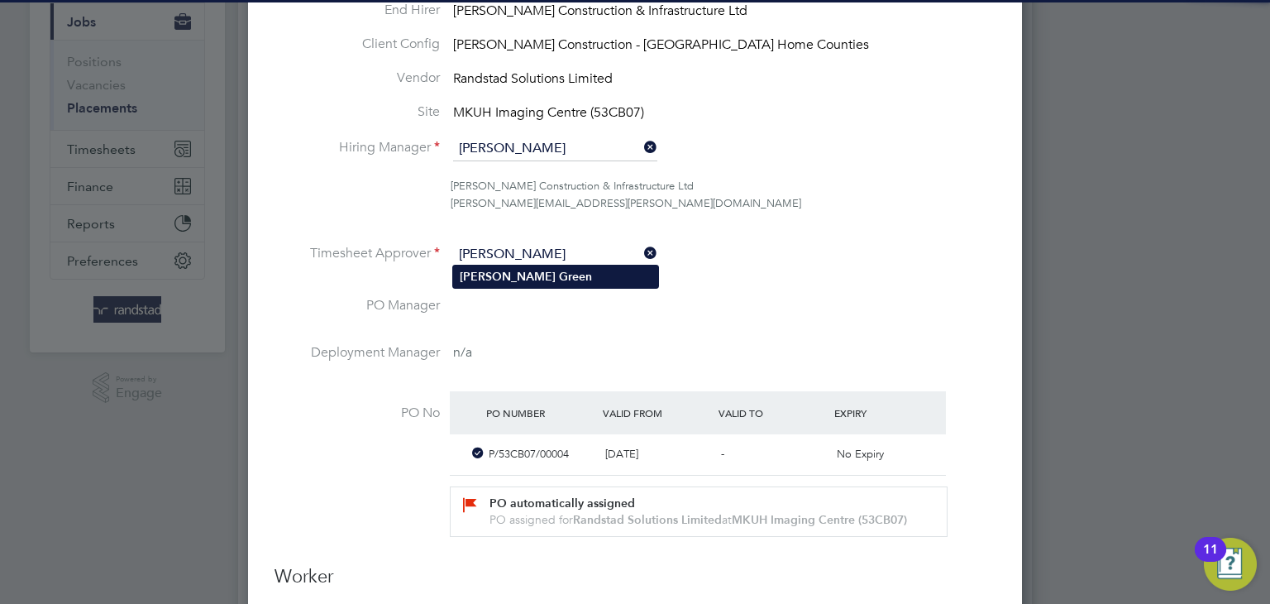
type input "Samuel Green"
click at [567, 271] on li "Samuel Green" at bounding box center [555, 276] width 205 height 22
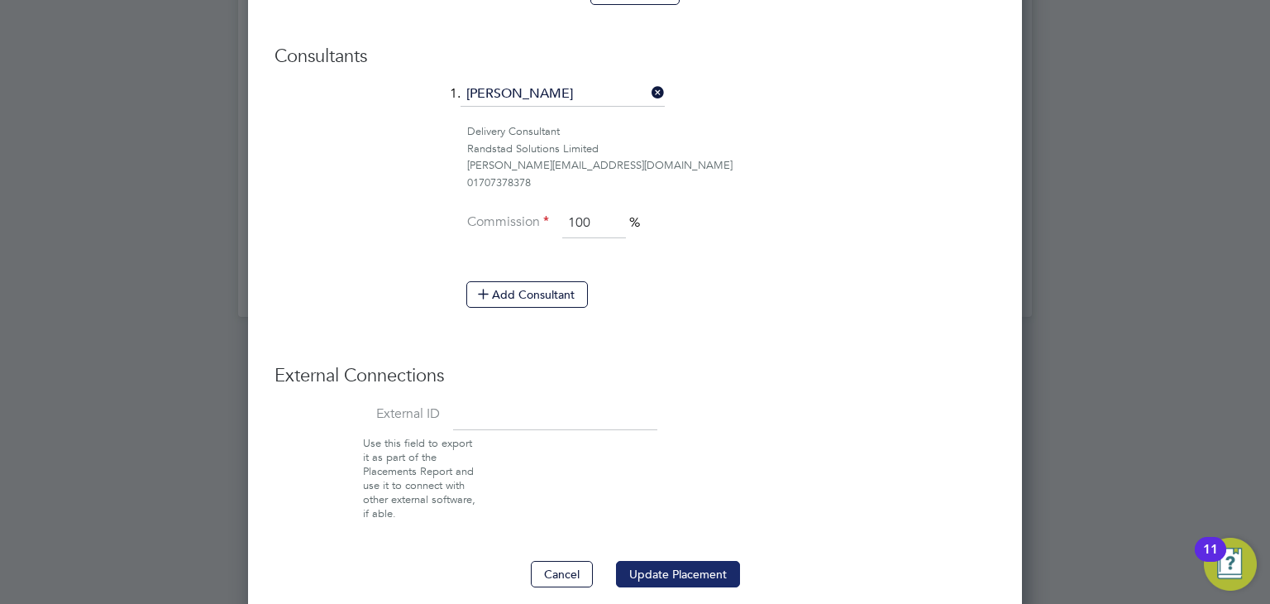
click at [676, 567] on button "Update Placement" at bounding box center [678, 574] width 124 height 26
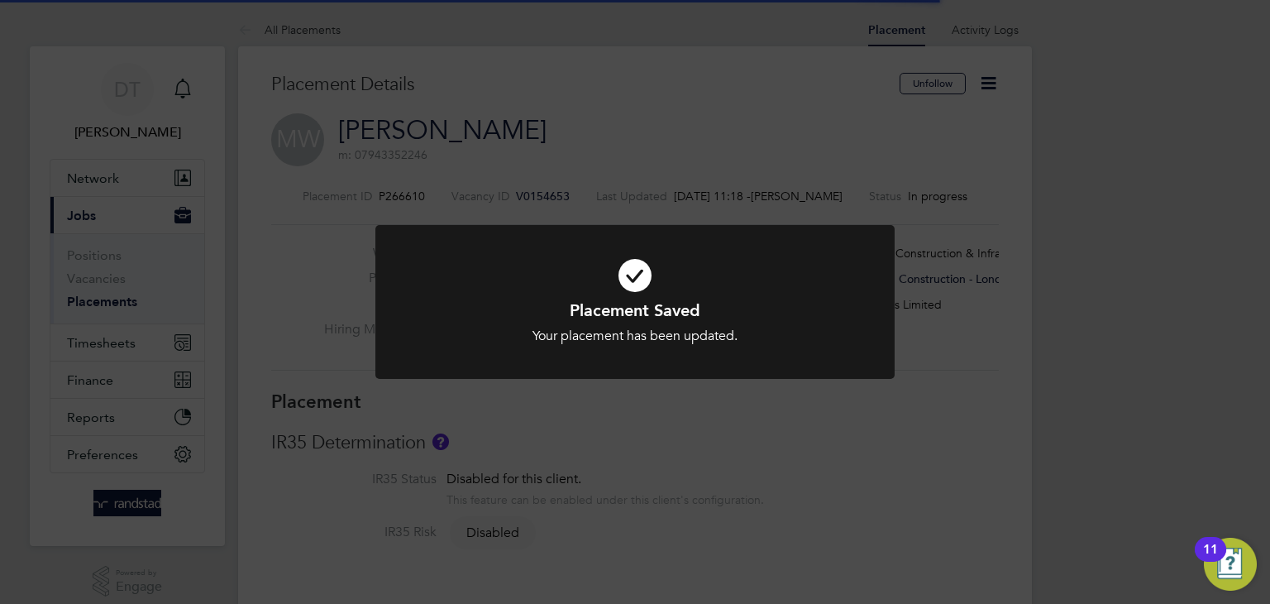
click at [185, 208] on div "Placement Saved Your placement has been updated. Cancel Okay" at bounding box center [635, 302] width 1270 height 604
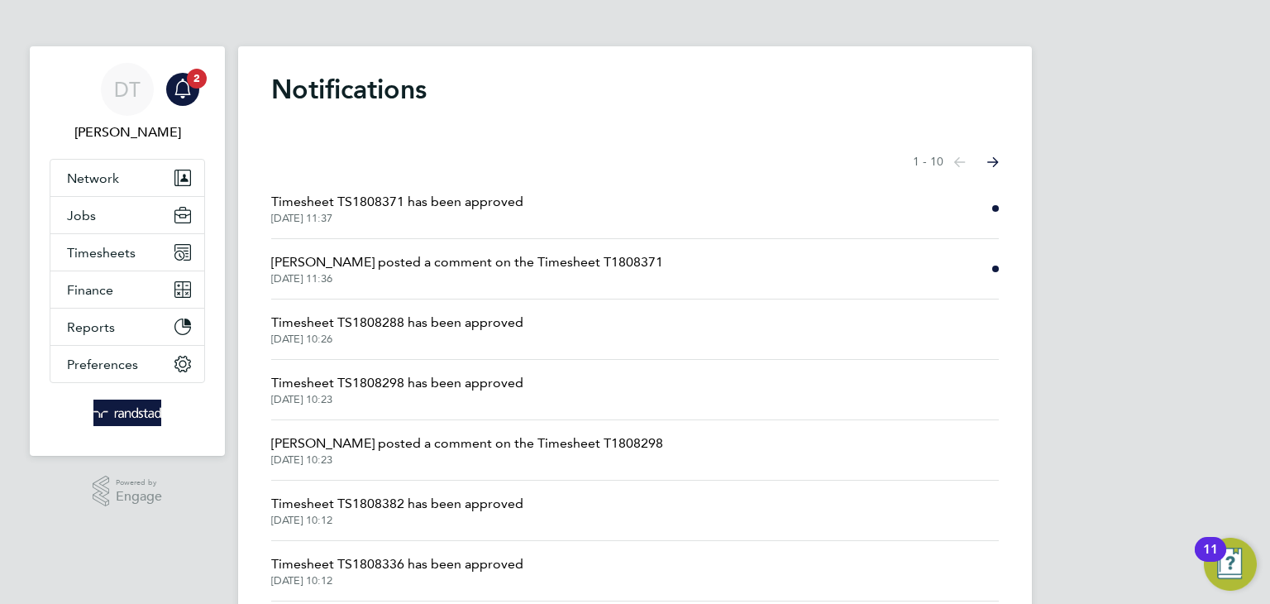
click at [406, 198] on span "Timesheet TS1808371 has been approved" at bounding box center [397, 202] width 252 height 20
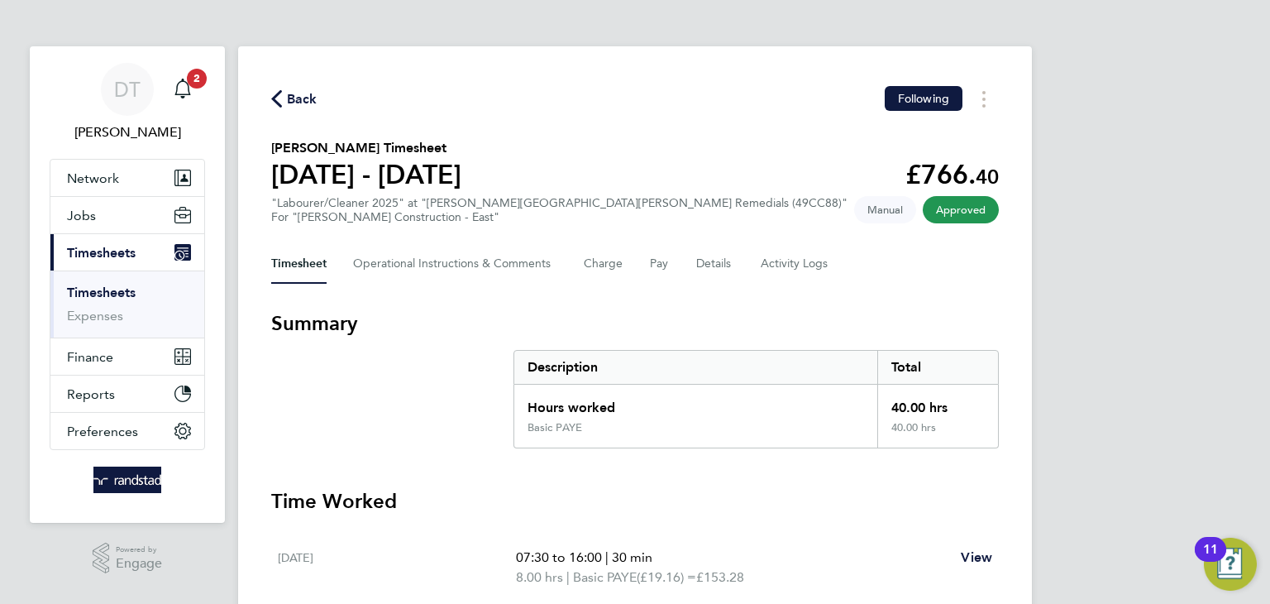
click at [291, 107] on span "Back" at bounding box center [302, 99] width 31 height 20
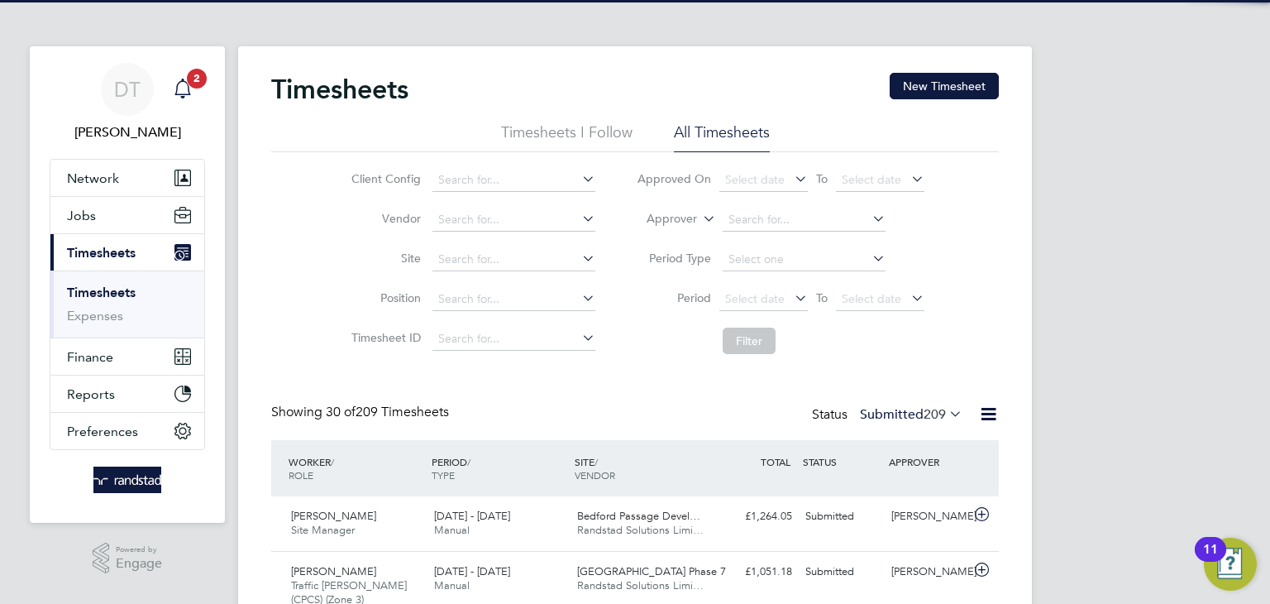
click at [189, 84] on span "2" at bounding box center [197, 79] width 20 height 20
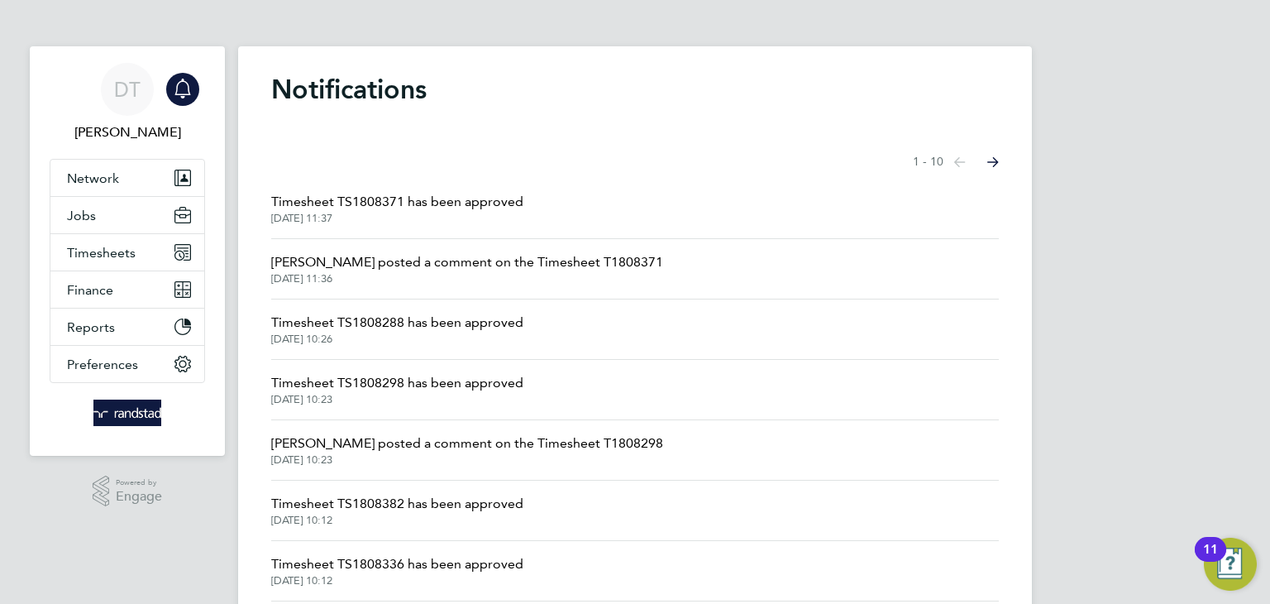
click at [520, 317] on span "Timesheet TS1808288 has been approved" at bounding box center [397, 323] width 252 height 20
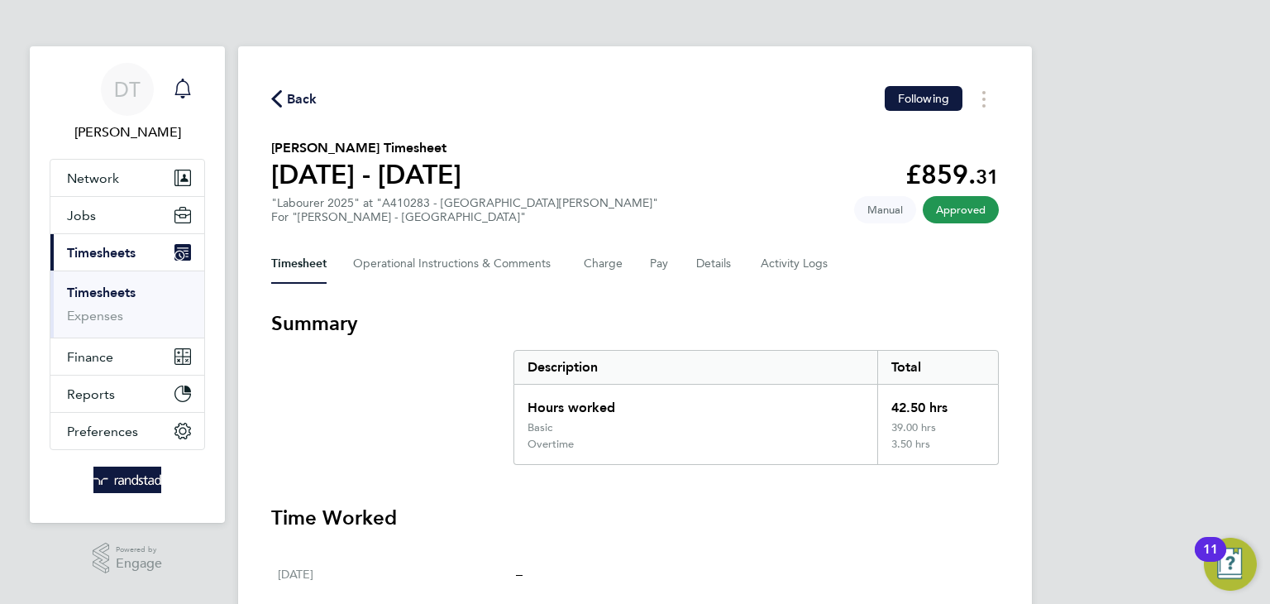
click at [298, 102] on span "Back" at bounding box center [302, 99] width 31 height 20
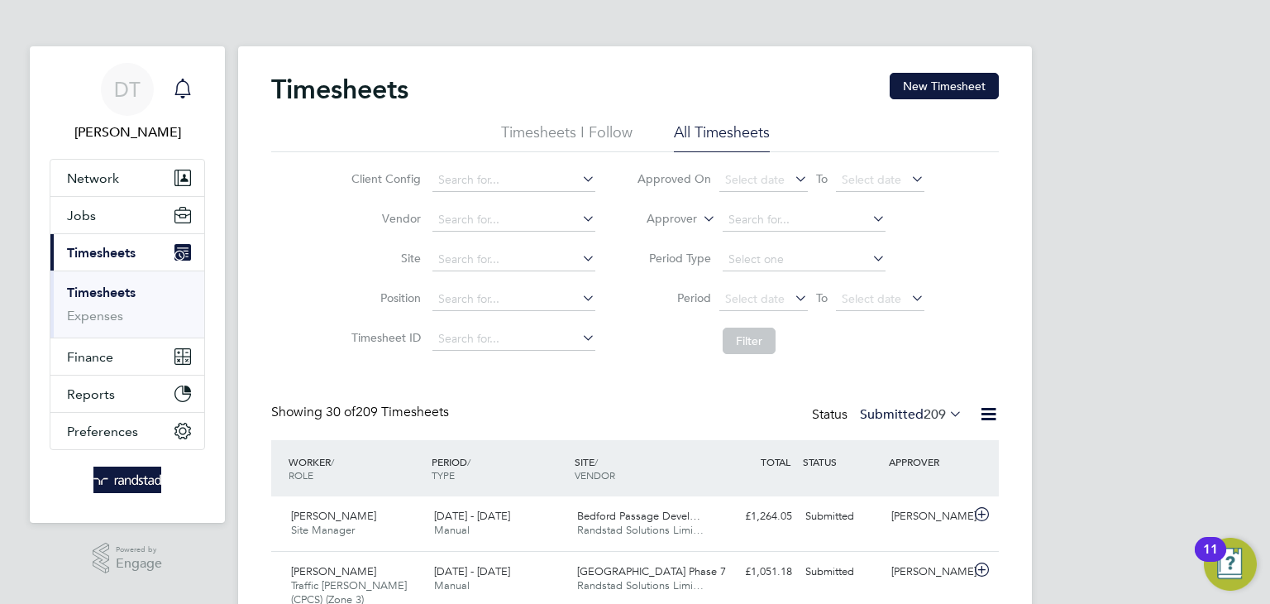
click at [351, 176] on label "Client Config" at bounding box center [384, 178] width 74 height 15
click at [978, 83] on button "New Timesheet" at bounding box center [944, 86] width 109 height 26
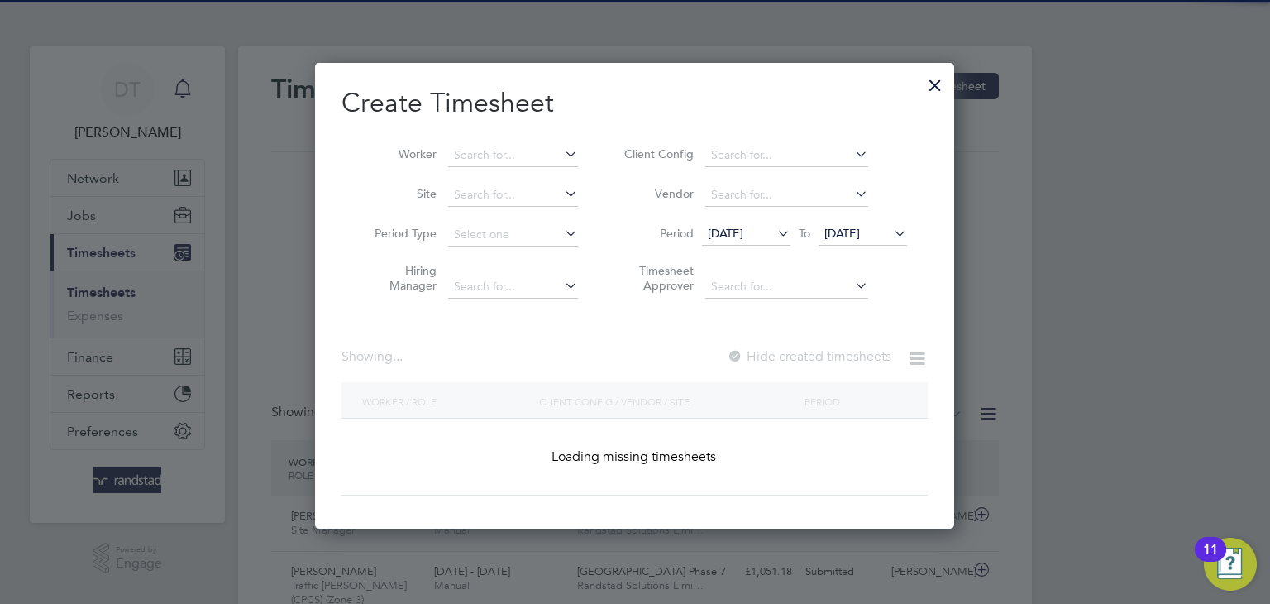
scroll to position [2991, 640]
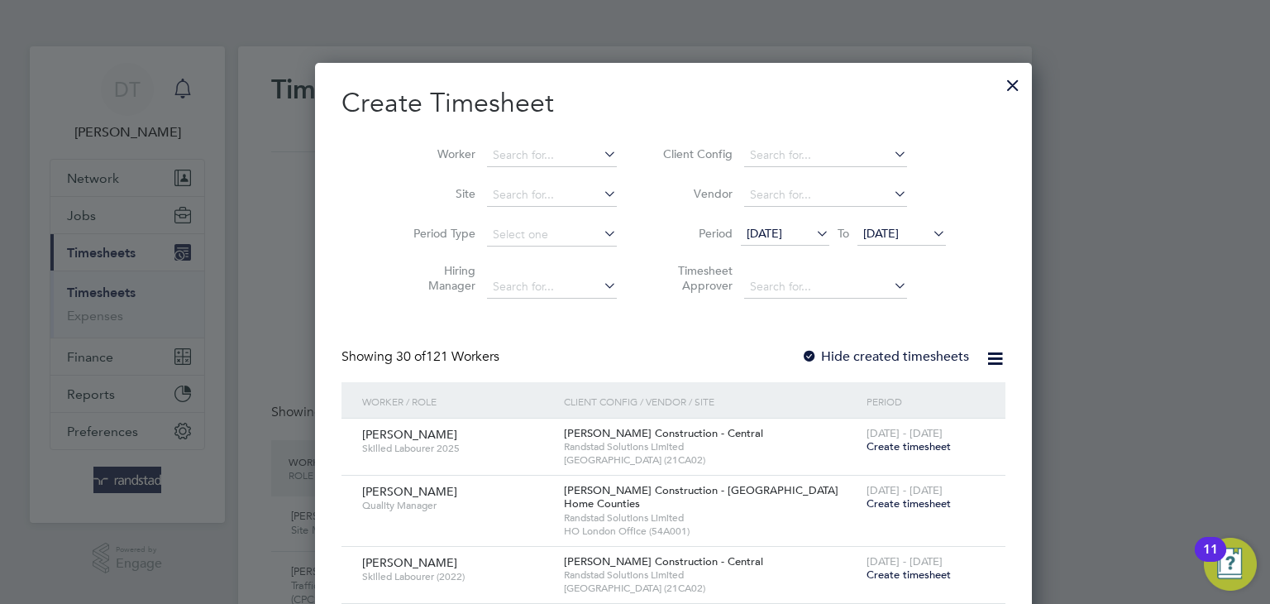
click at [469, 139] on li "Worker" at bounding box center [508, 156] width 257 height 40
click at [487, 151] on input at bounding box center [552, 155] width 130 height 23
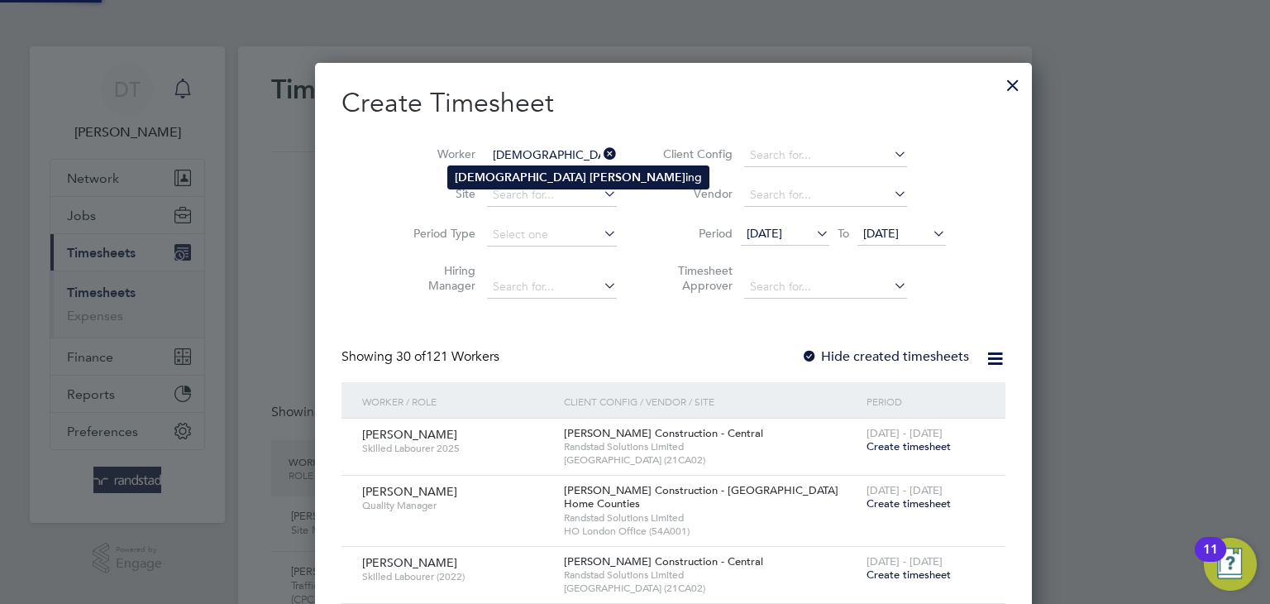
click at [472, 181] on b "[DEMOGRAPHIC_DATA]" at bounding box center [521, 177] width 132 height 14
type input "[DEMOGRAPHIC_DATA][PERSON_NAME]"
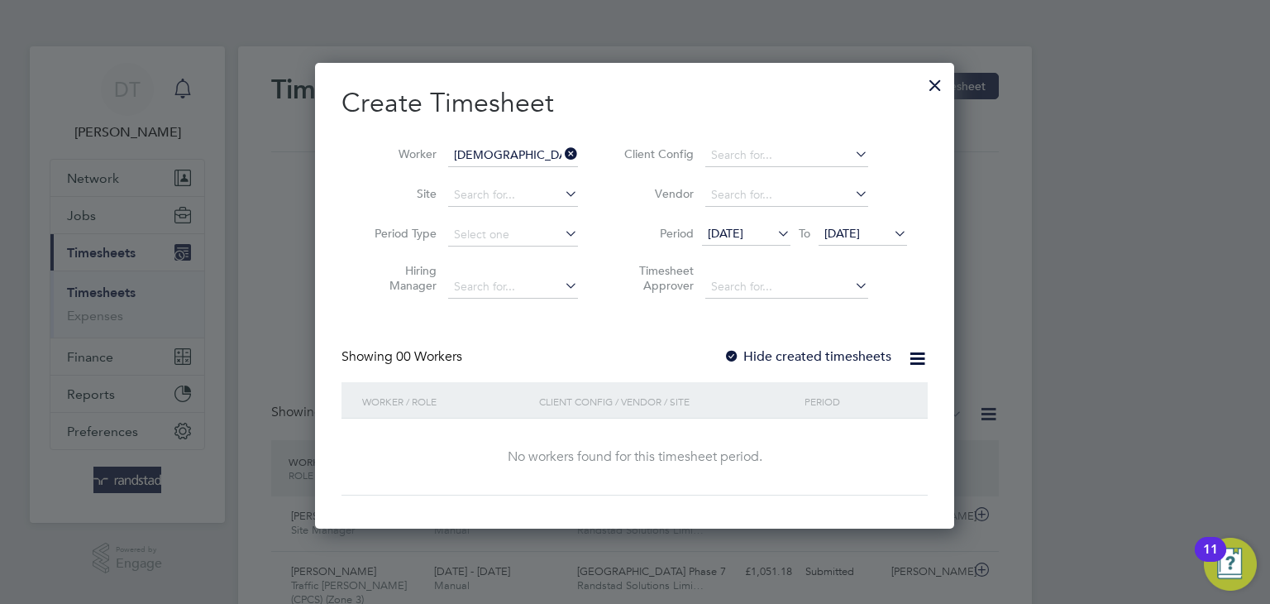
scroll to position [466, 640]
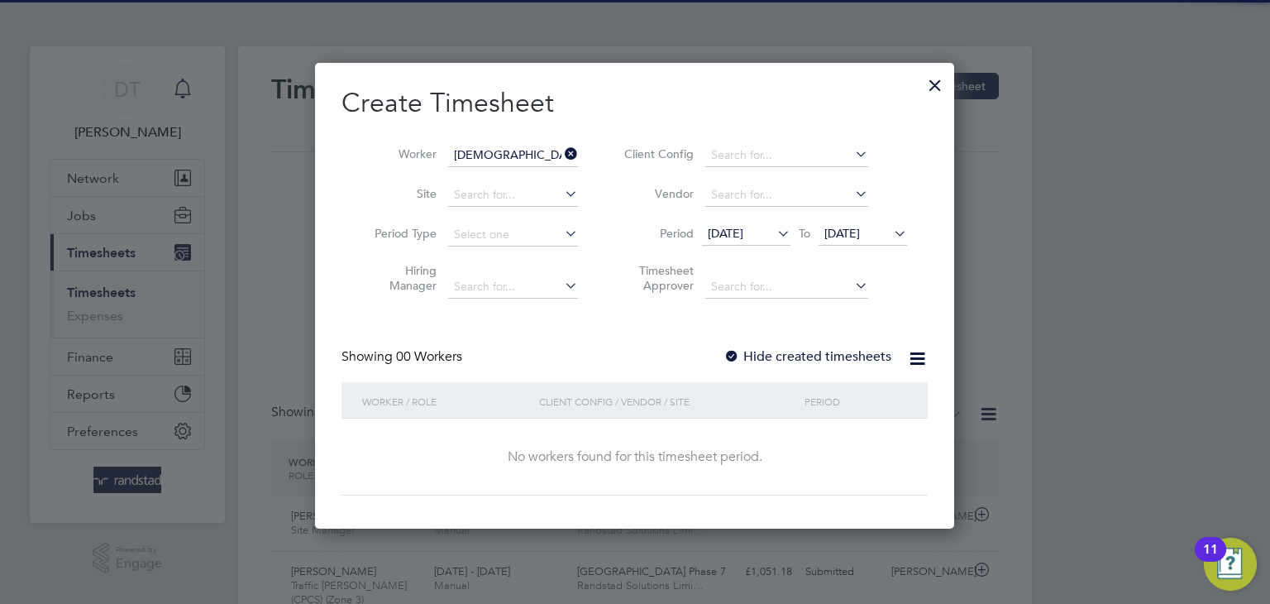
click at [753, 356] on label "Hide created timesheets" at bounding box center [808, 356] width 168 height 17
click at [844, 236] on span "[DATE]" at bounding box center [843, 233] width 36 height 15
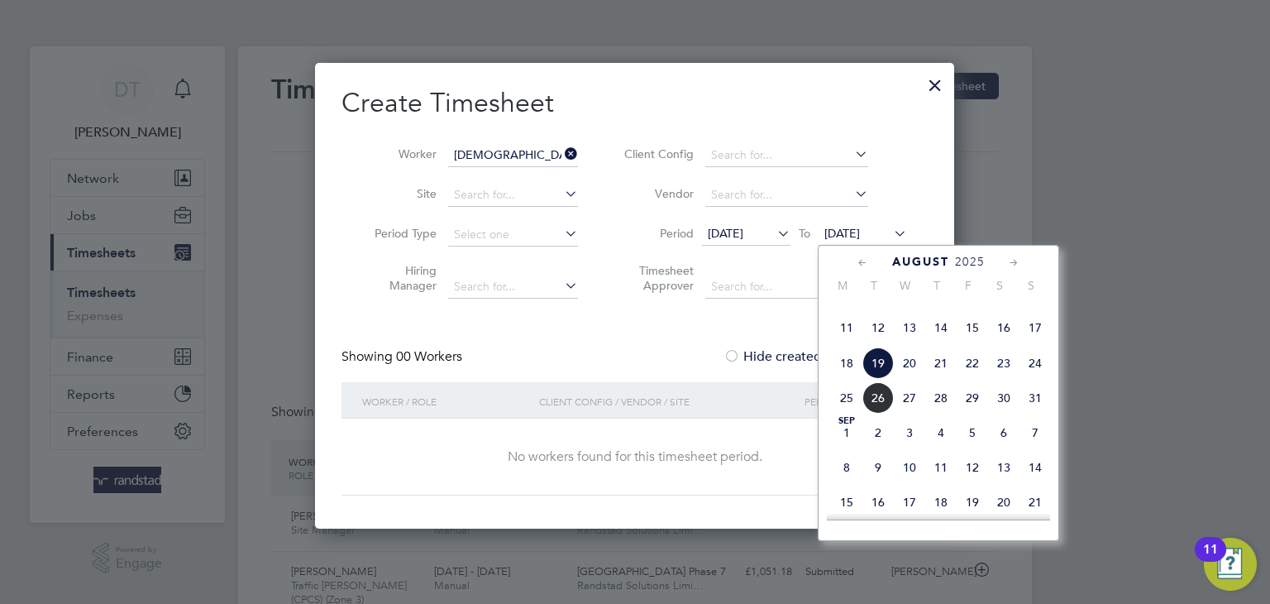
click at [873, 414] on span "26" at bounding box center [878, 397] width 31 height 31
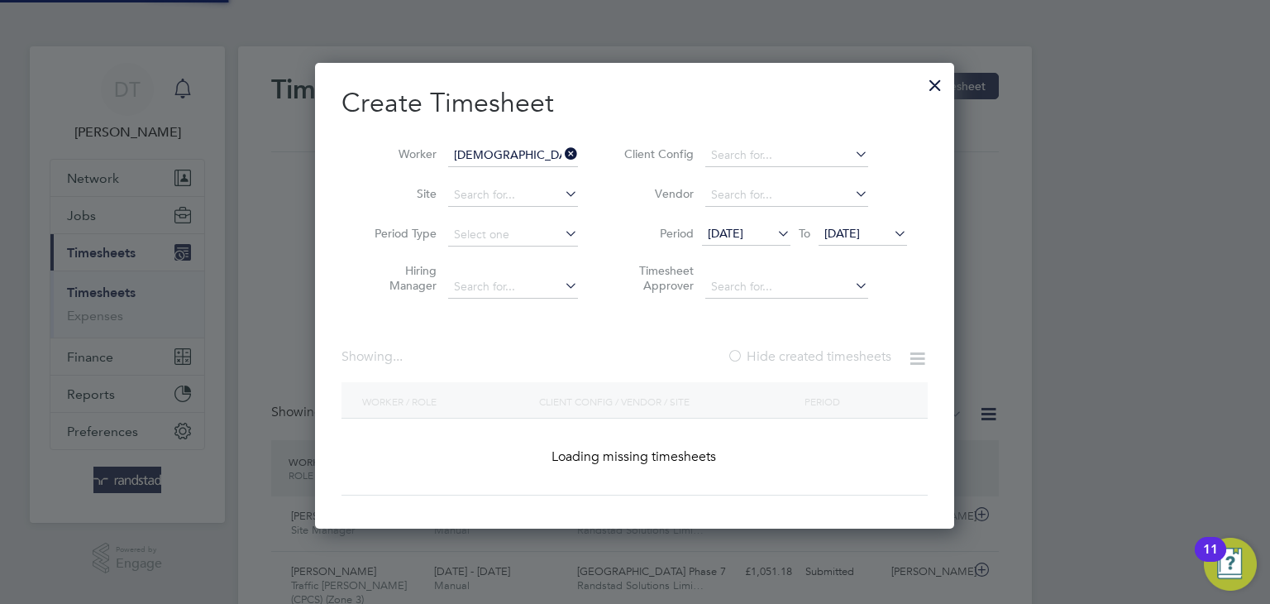
scroll to position [559, 640]
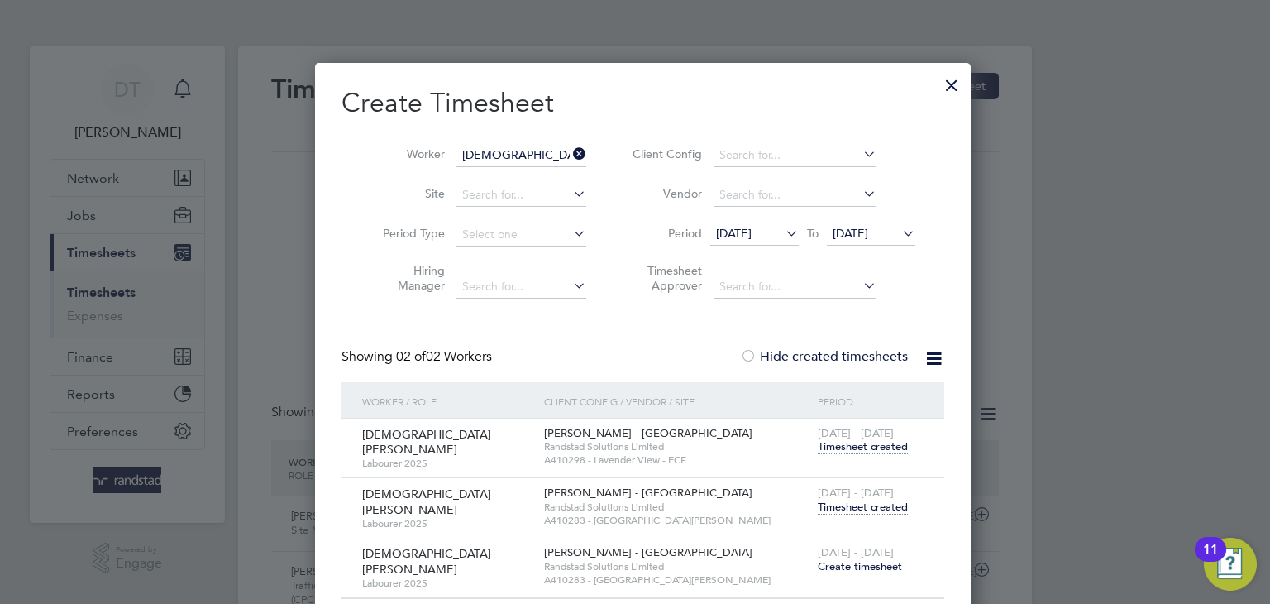
click at [843, 500] on span "Timesheet created" at bounding box center [863, 507] width 90 height 15
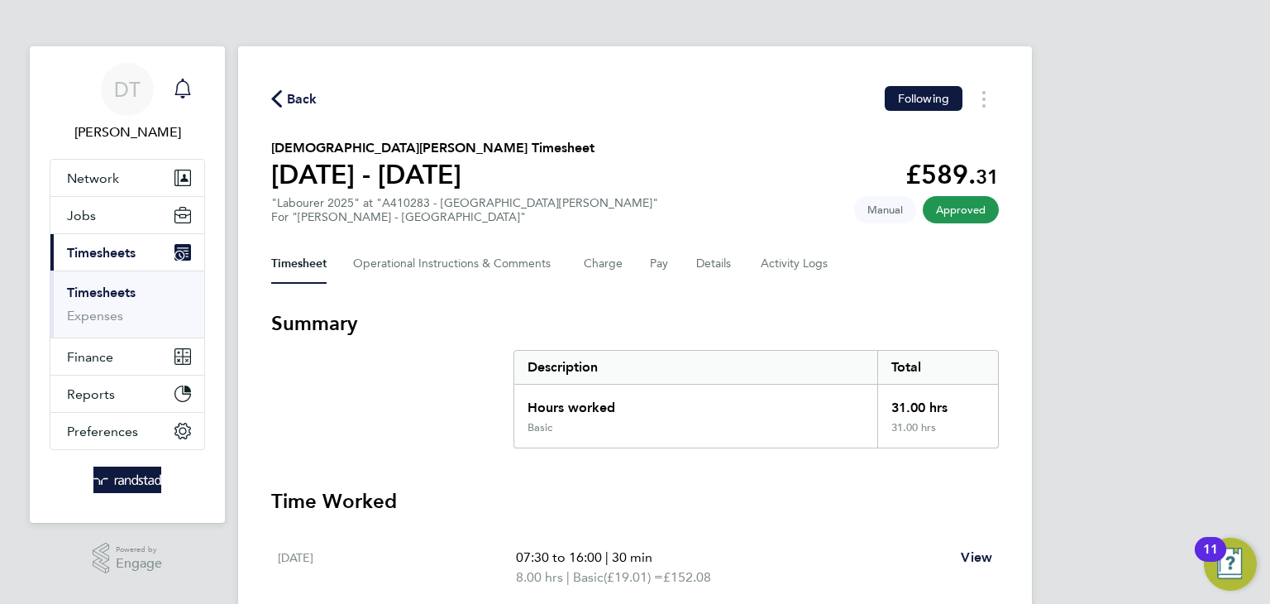
click at [296, 108] on span "Back" at bounding box center [302, 99] width 31 height 20
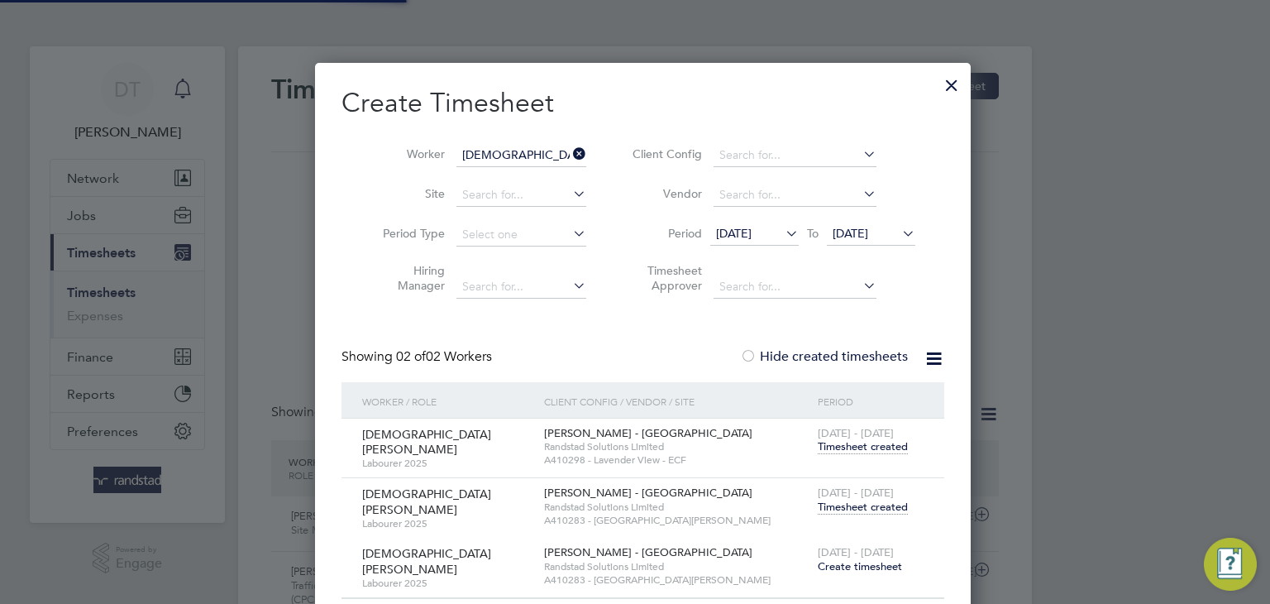
scroll to position [41, 144]
click at [940, 84] on div at bounding box center [952, 81] width 30 height 30
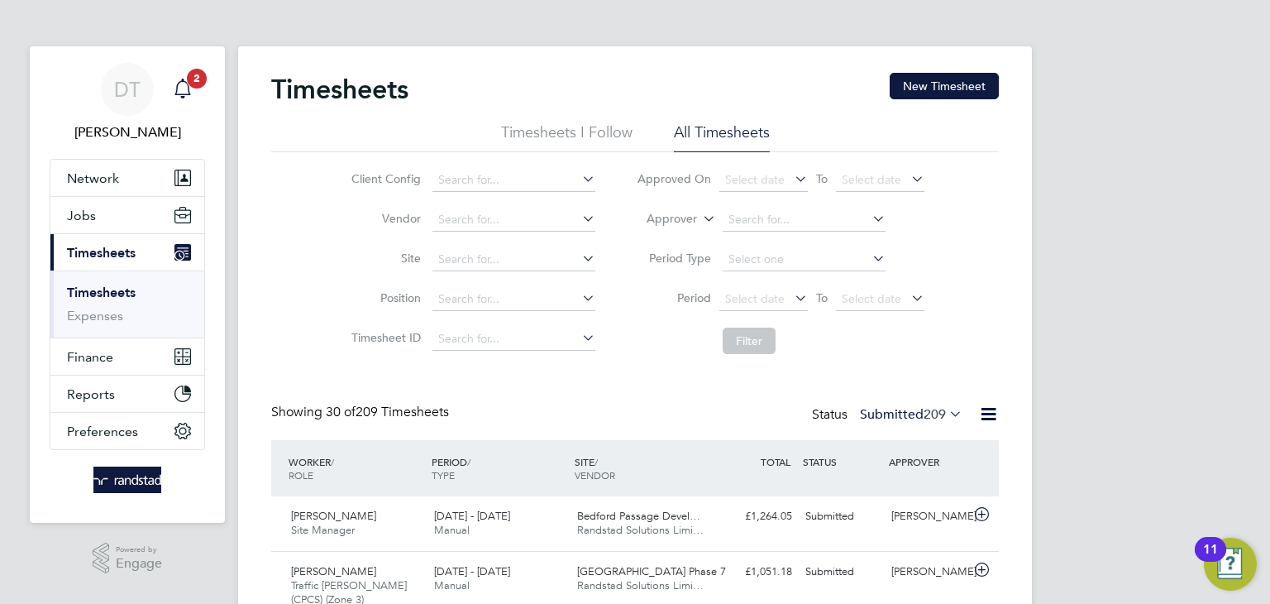
click at [184, 87] on icon "Main navigation" at bounding box center [183, 89] width 20 height 20
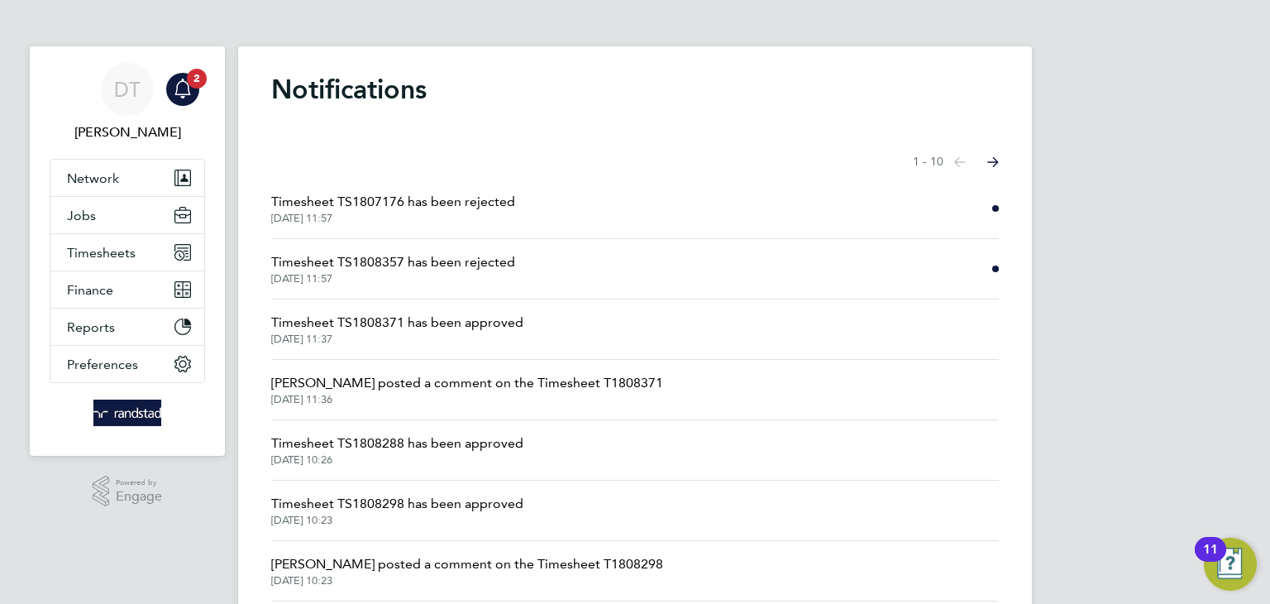
click at [421, 262] on span "Timesheet TS1808357 has been rejected" at bounding box center [393, 262] width 244 height 20
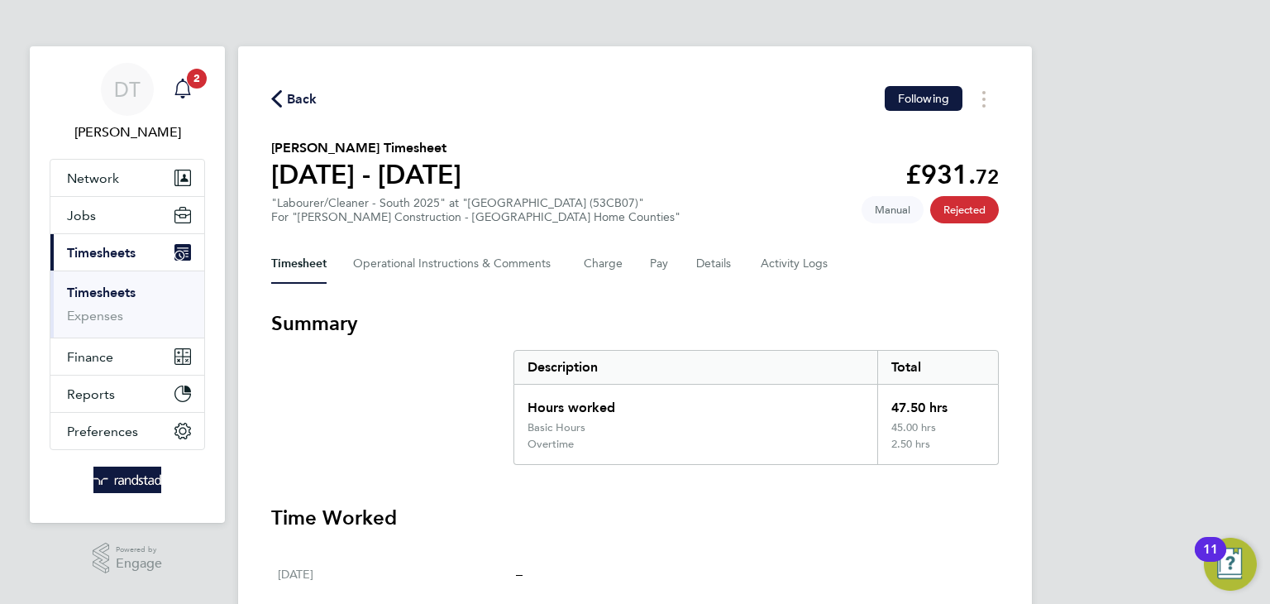
click at [195, 95] on div "Main navigation" at bounding box center [182, 89] width 33 height 33
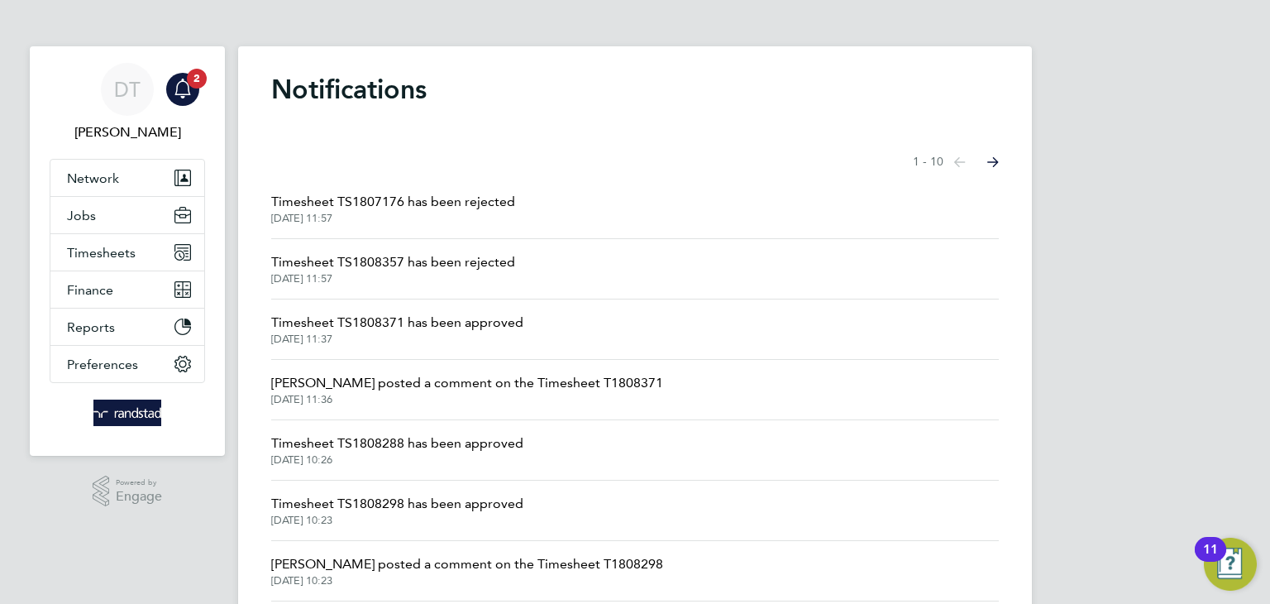
click at [367, 208] on span "Timesheet TS1807176 has been rejected" at bounding box center [393, 202] width 244 height 20
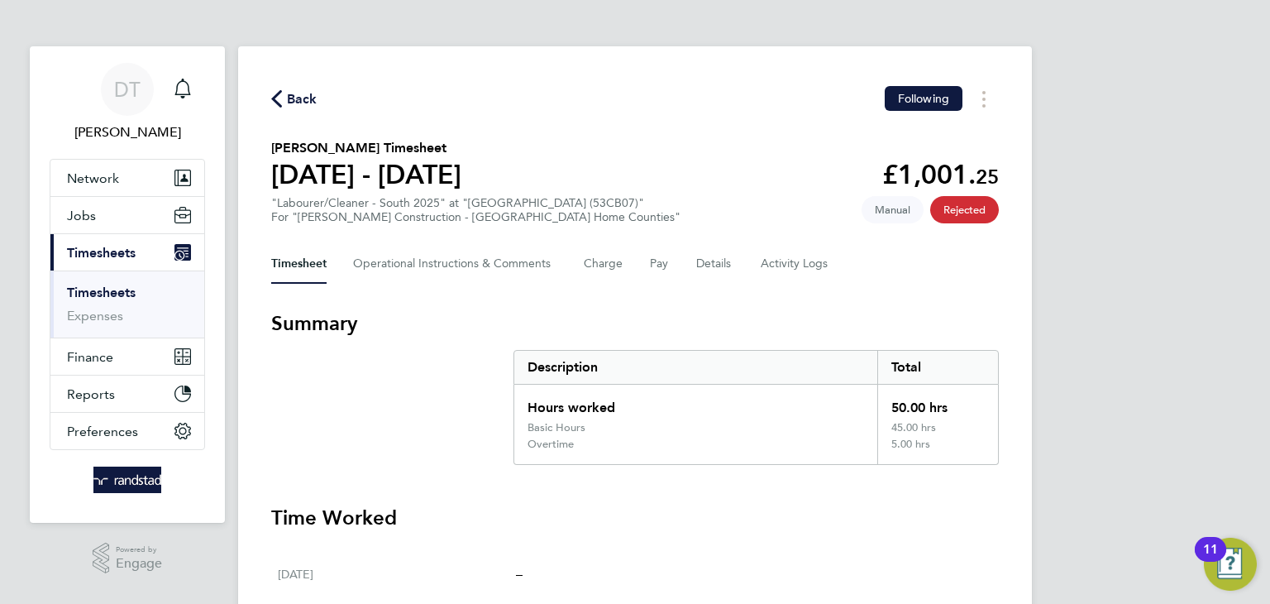
click at [292, 94] on span "Back" at bounding box center [302, 99] width 31 height 20
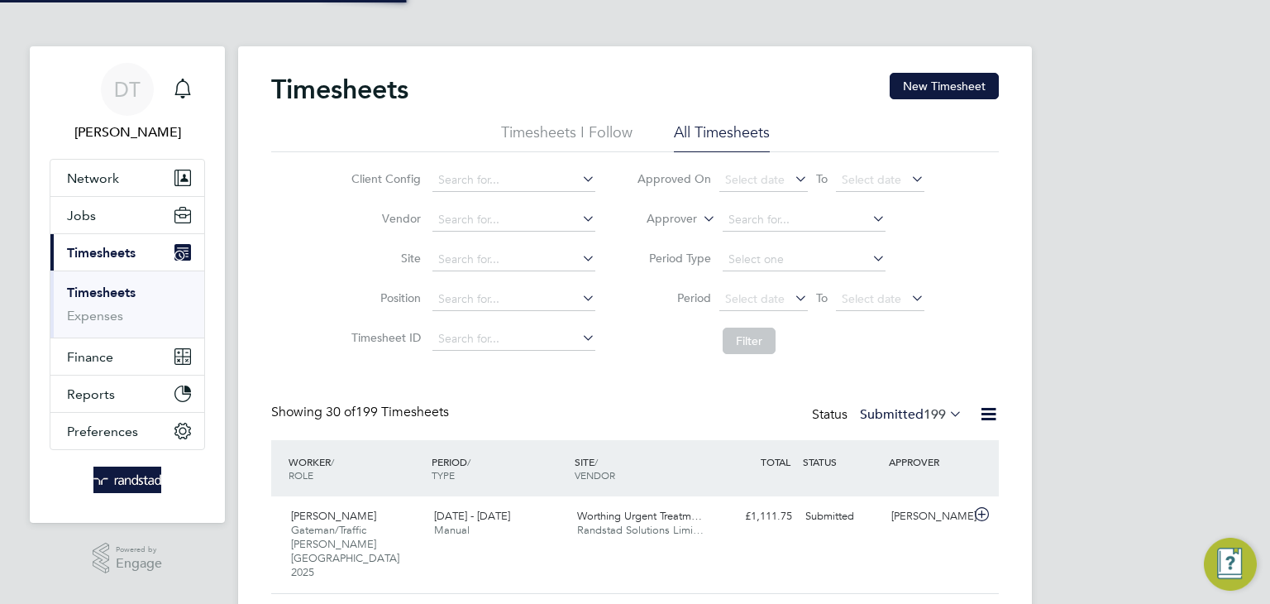
scroll to position [41, 144]
click at [952, 98] on button "New Timesheet" at bounding box center [944, 86] width 109 height 26
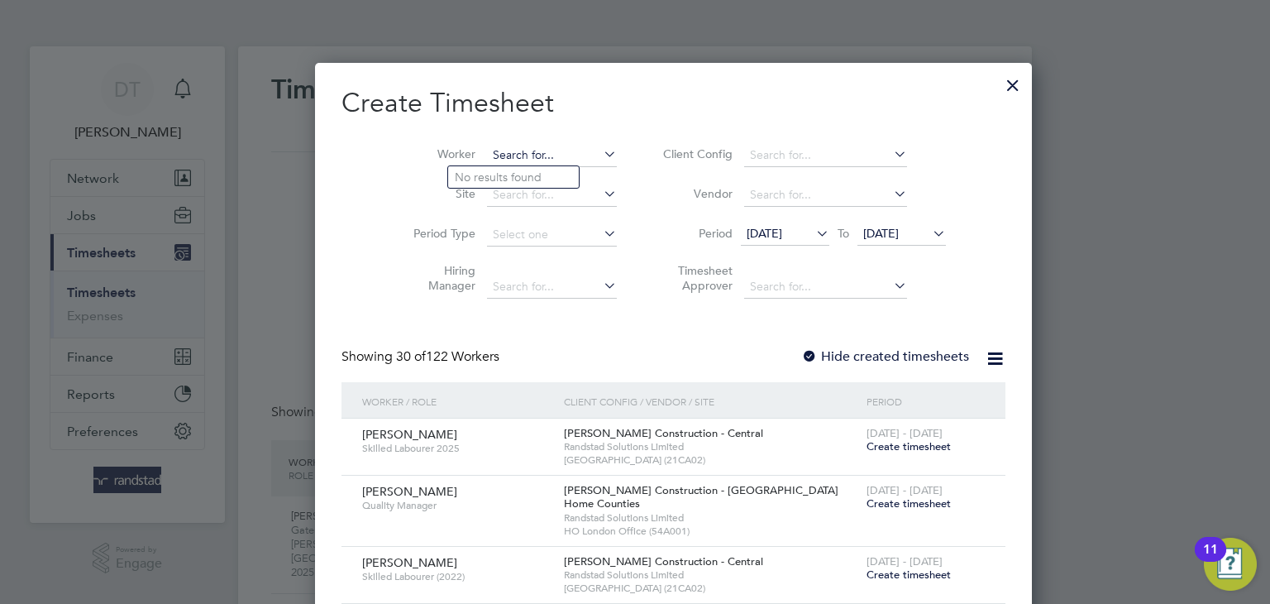
click at [490, 151] on input at bounding box center [552, 155] width 130 height 23
click at [401, 152] on label "Worker" at bounding box center [438, 153] width 74 height 15
click at [487, 152] on input at bounding box center [552, 155] width 130 height 23
click at [998, 88] on div at bounding box center [1013, 81] width 30 height 30
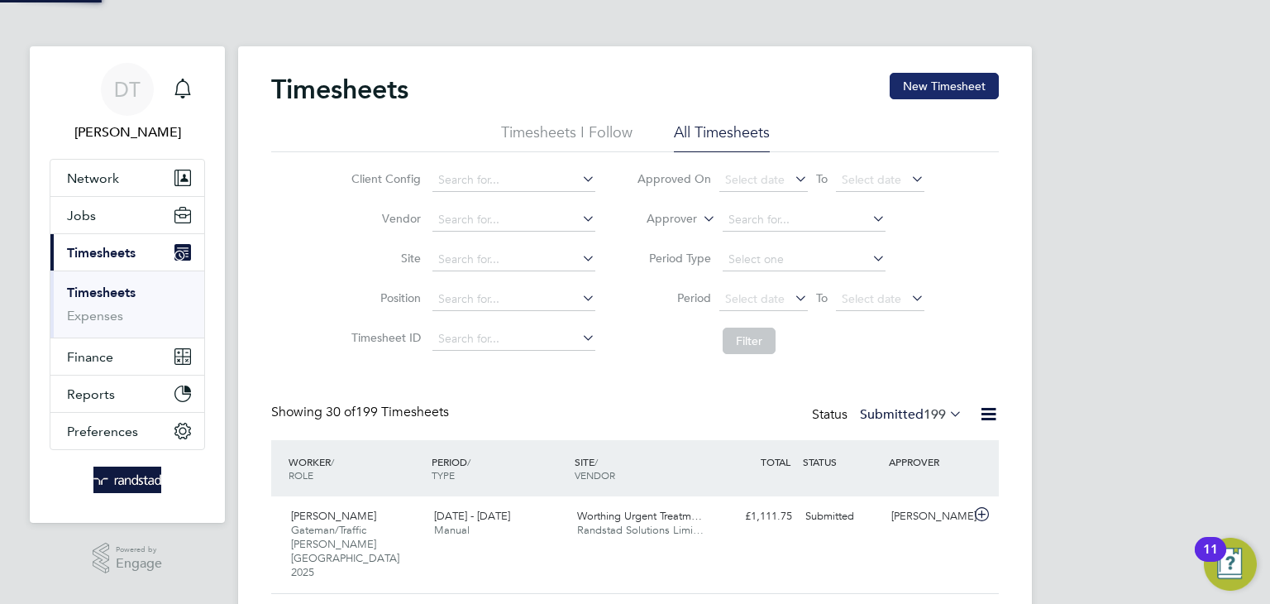
click at [911, 89] on button "New Timesheet" at bounding box center [944, 86] width 109 height 26
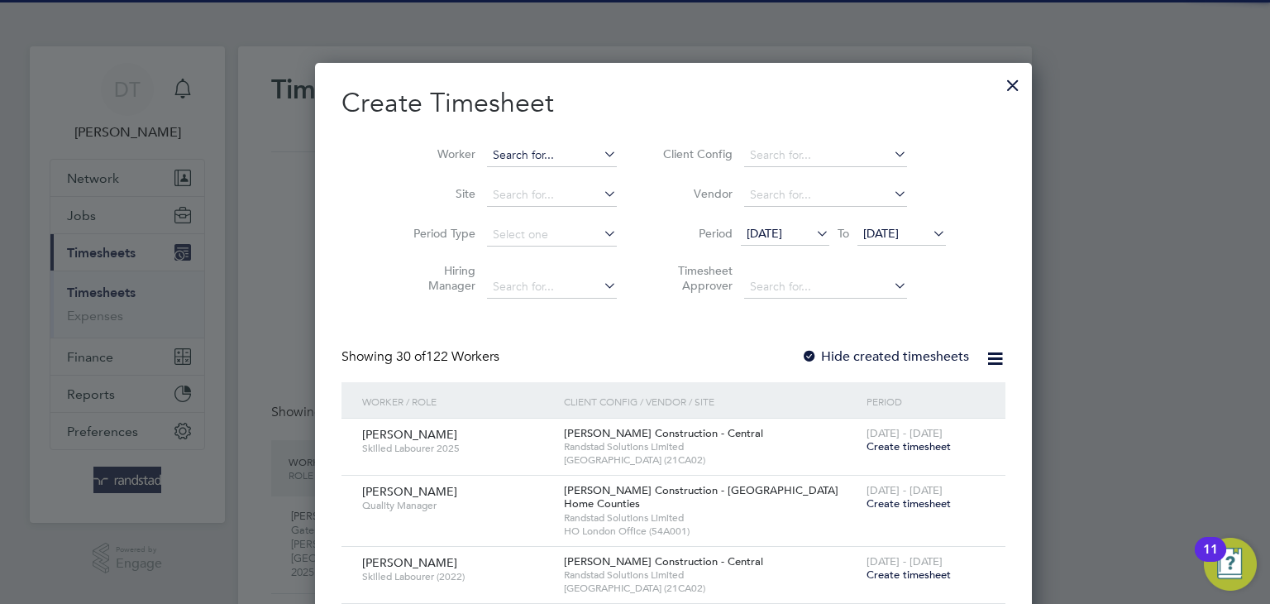
click at [487, 157] on input at bounding box center [552, 155] width 130 height 23
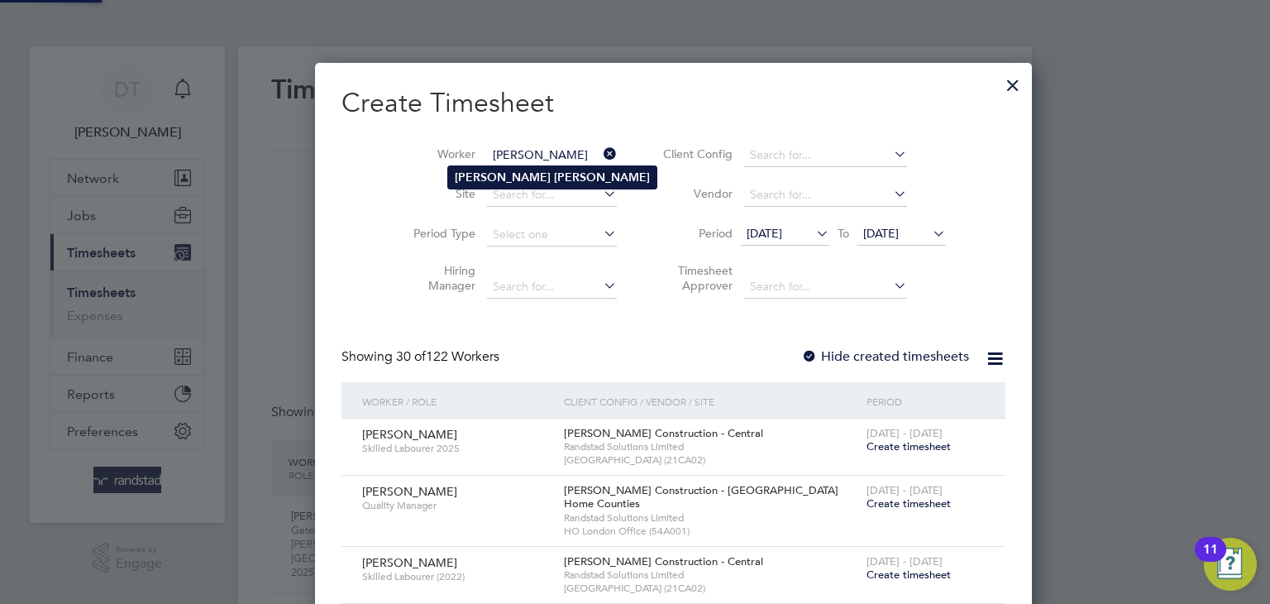
click at [490, 181] on b "[PERSON_NAME]" at bounding box center [503, 177] width 96 height 14
type input "[PERSON_NAME]"
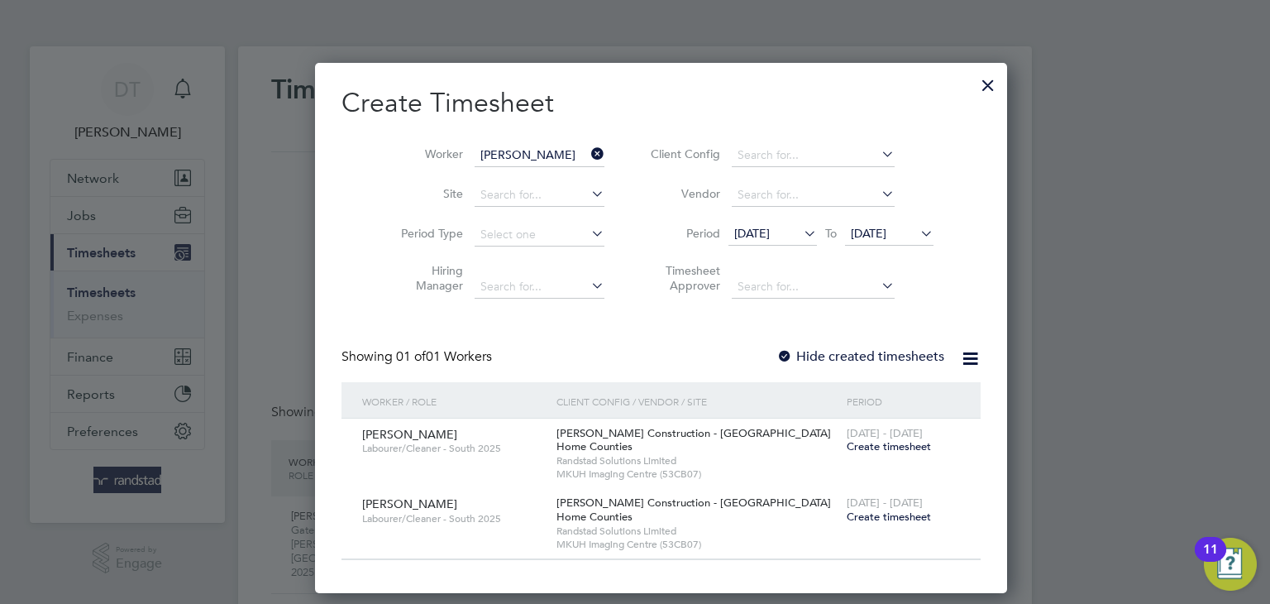
click at [777, 356] on label "Hide created timesheets" at bounding box center [861, 356] width 168 height 17
click at [847, 449] on span "Create timesheet" at bounding box center [889, 446] width 84 height 14
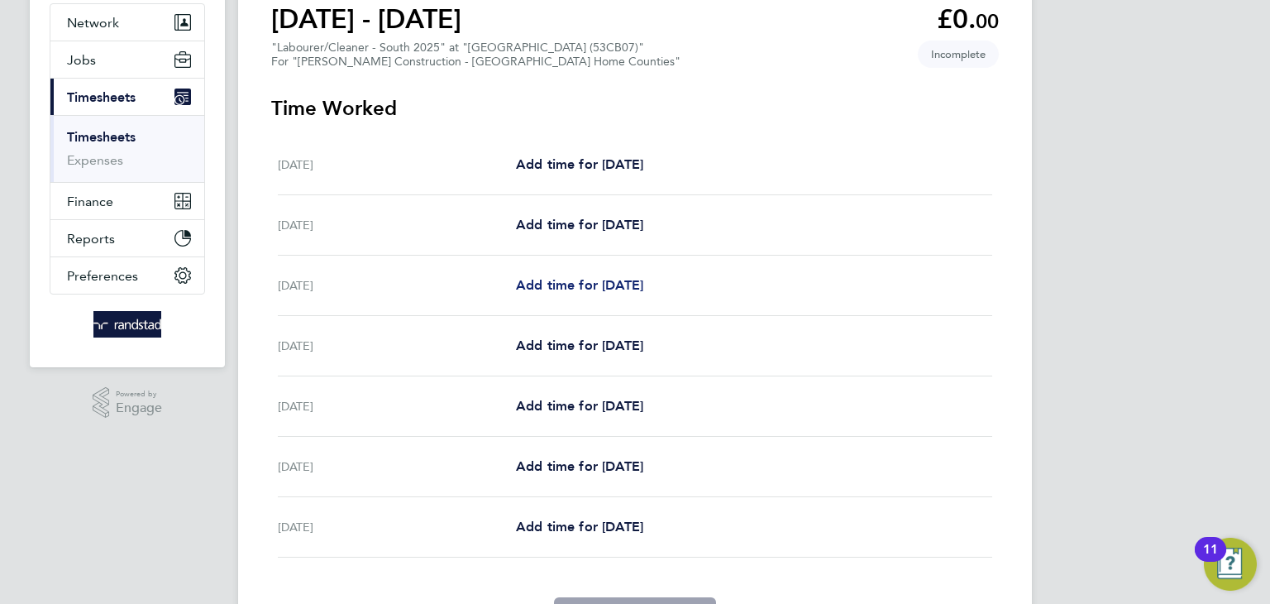
click at [578, 289] on span "Add time for [DATE]" at bounding box center [579, 285] width 127 height 16
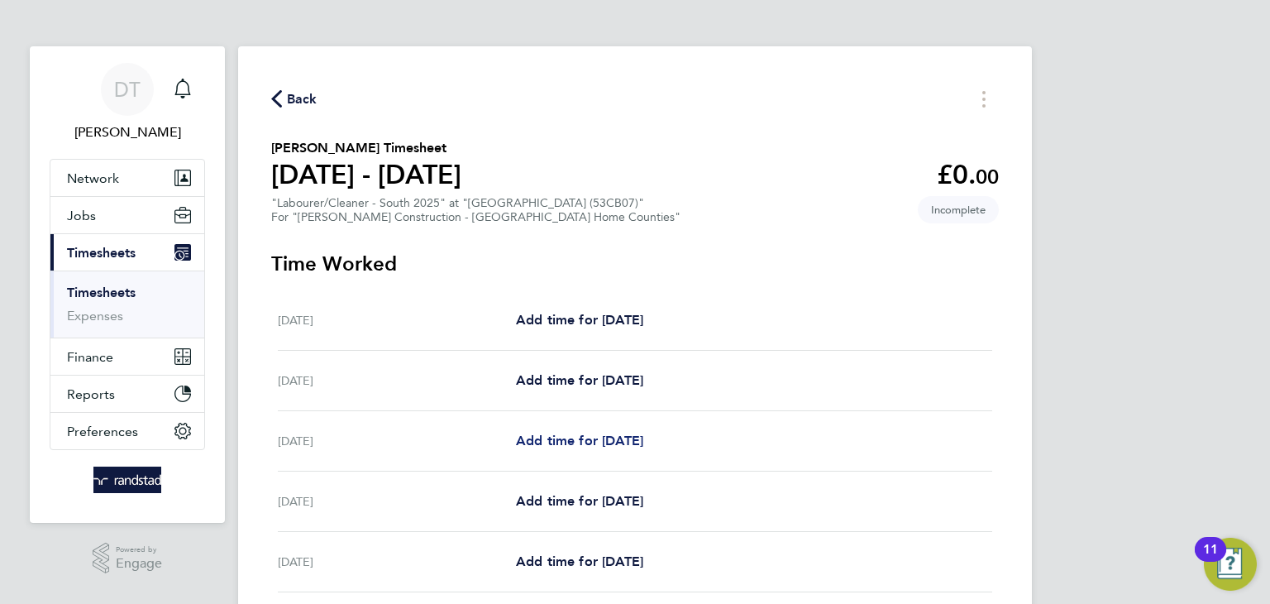
select select "30"
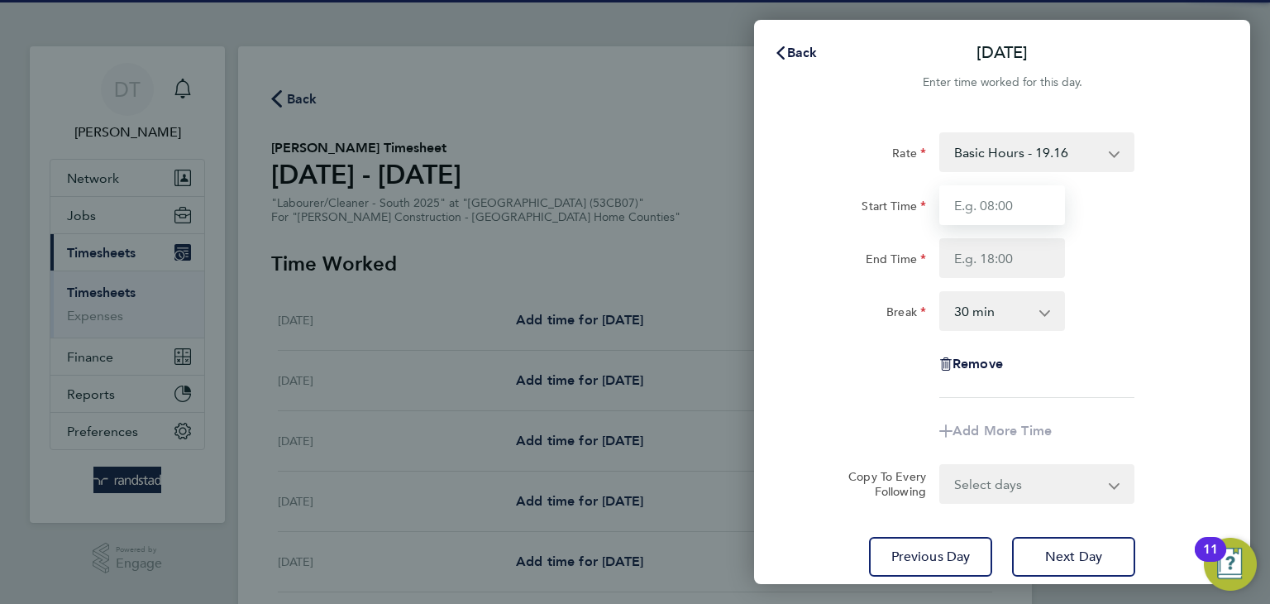
click at [998, 208] on input "Start Time" at bounding box center [1003, 205] width 126 height 40
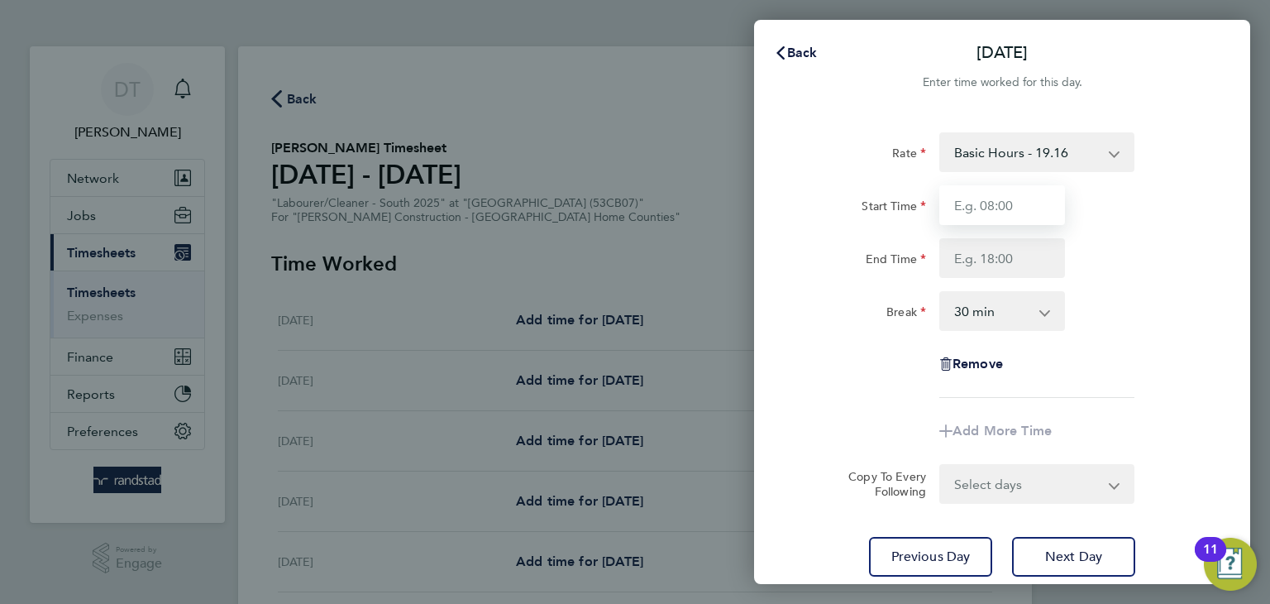
type input "07:00"
click at [983, 267] on input "End Time" at bounding box center [1003, 258] width 126 height 40
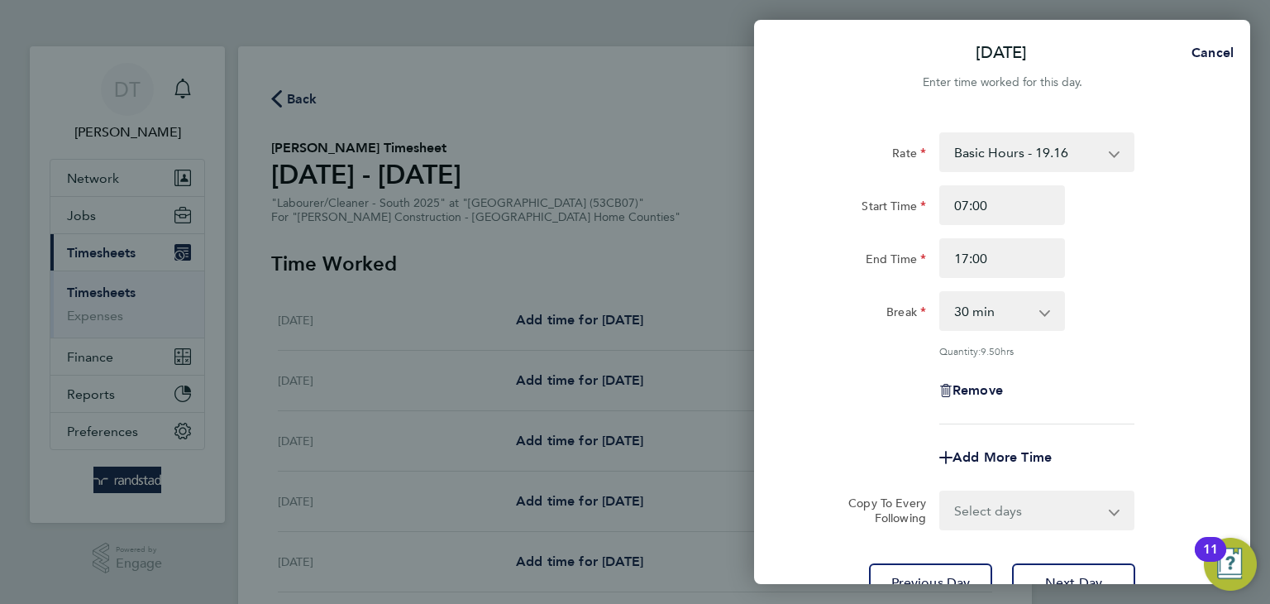
click at [1103, 323] on div "Break 0 min 15 min 30 min 45 min 60 min 75 min 90 min" at bounding box center [1002, 311] width 417 height 40
click at [968, 261] on input "17:00" at bounding box center [1003, 258] width 126 height 40
type input "16:00"
click at [868, 390] on div "Remove" at bounding box center [1002, 391] width 417 height 40
click at [1002, 474] on div "Add More Time" at bounding box center [1002, 458] width 139 height 40
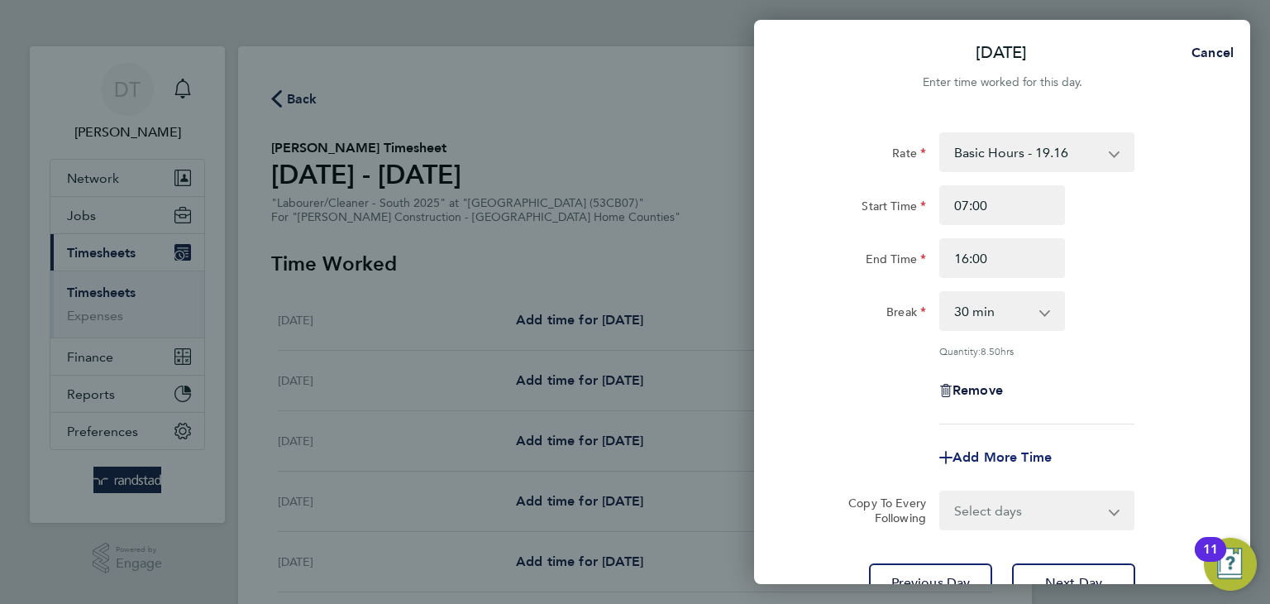
click at [1004, 451] on span "Add More Time" at bounding box center [1002, 457] width 99 height 16
select select "null"
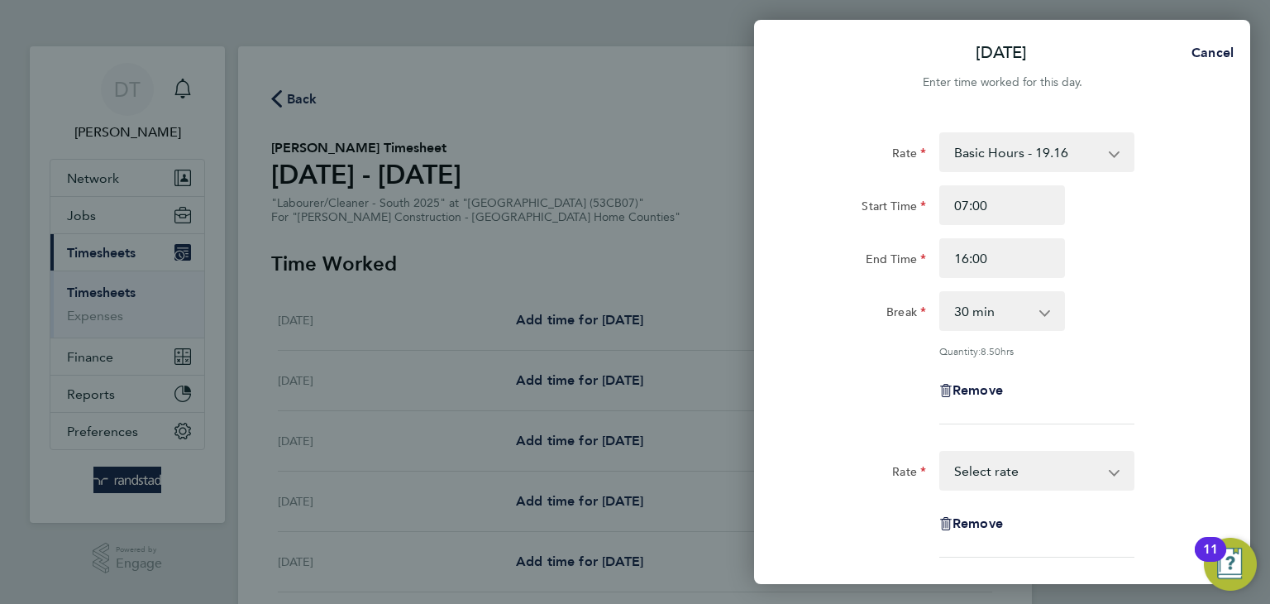
click at [1004, 457] on select "Basic Hours - 19.16 Overtime - 27.81 Overtime 2 - 36.21 Select rate" at bounding box center [1027, 470] width 172 height 36
select select "30"
click at [964, 519] on input "Start Time" at bounding box center [1003, 524] width 126 height 40
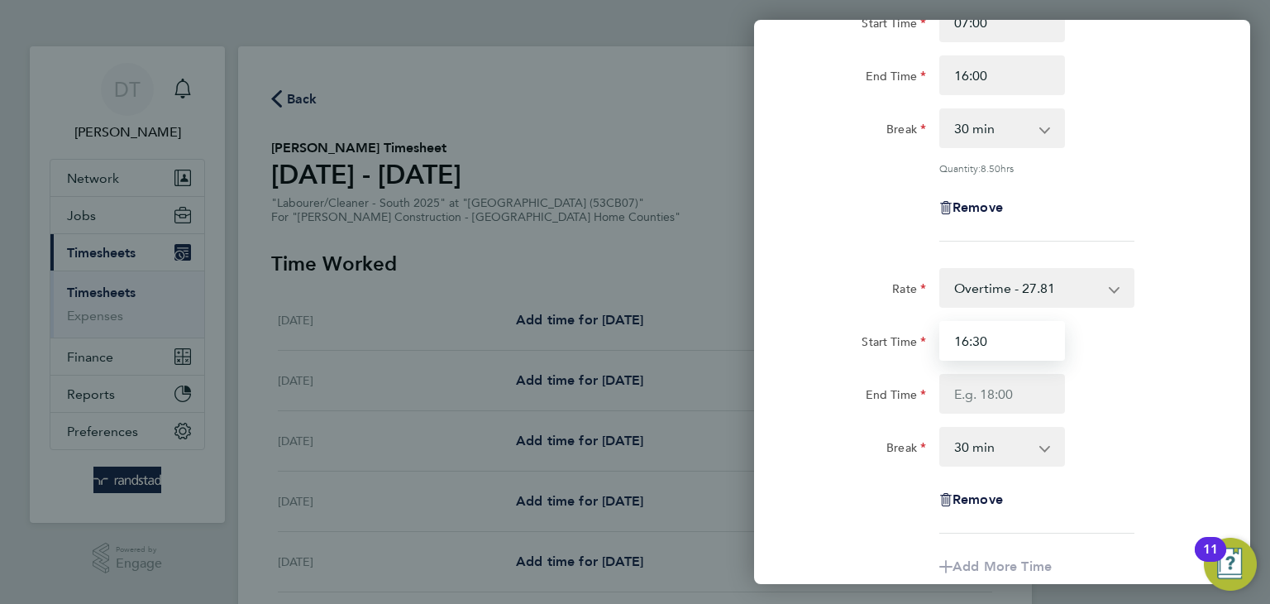
type input "16:30"
click at [983, 72] on input "16:00" at bounding box center [1003, 75] width 126 height 40
type input "16:30"
click at [971, 379] on input "End Time" at bounding box center [1003, 394] width 126 height 40
type input "17:00"
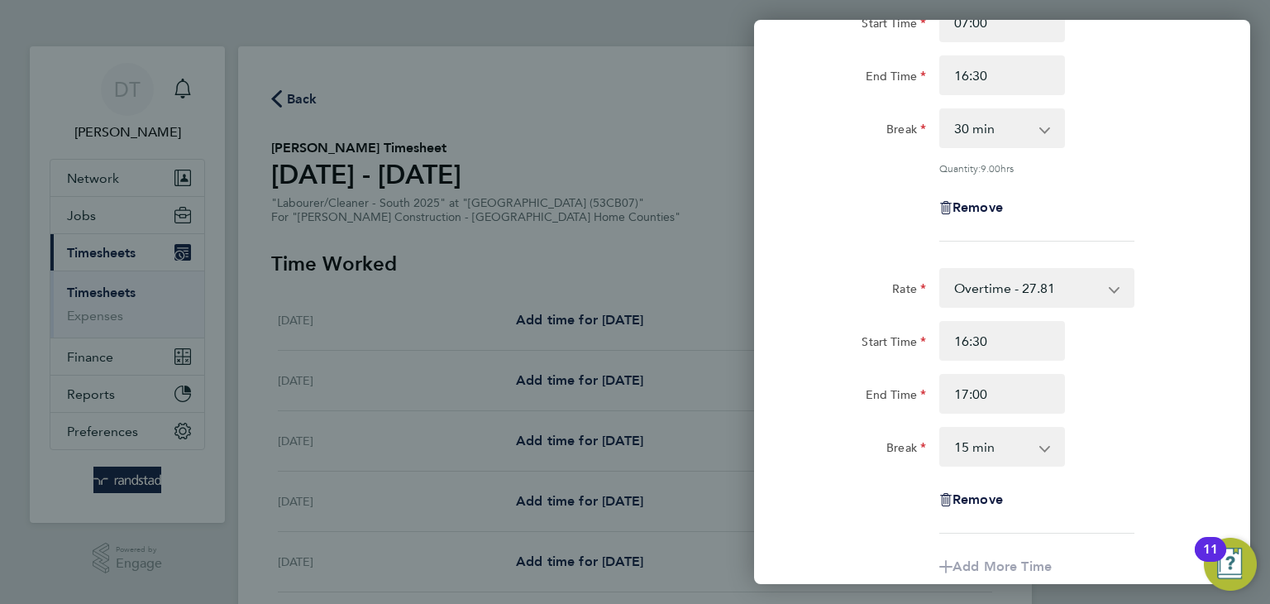
click at [1000, 443] on select "0 min 15 min 30 min 45 min 60 min 75 min 90 min" at bounding box center [992, 446] width 103 height 36
select select "0"
click at [941, 428] on select "0 min 15 min" at bounding box center [992, 446] width 103 height 36
click at [854, 447] on div "Break" at bounding box center [864, 443] width 126 height 33
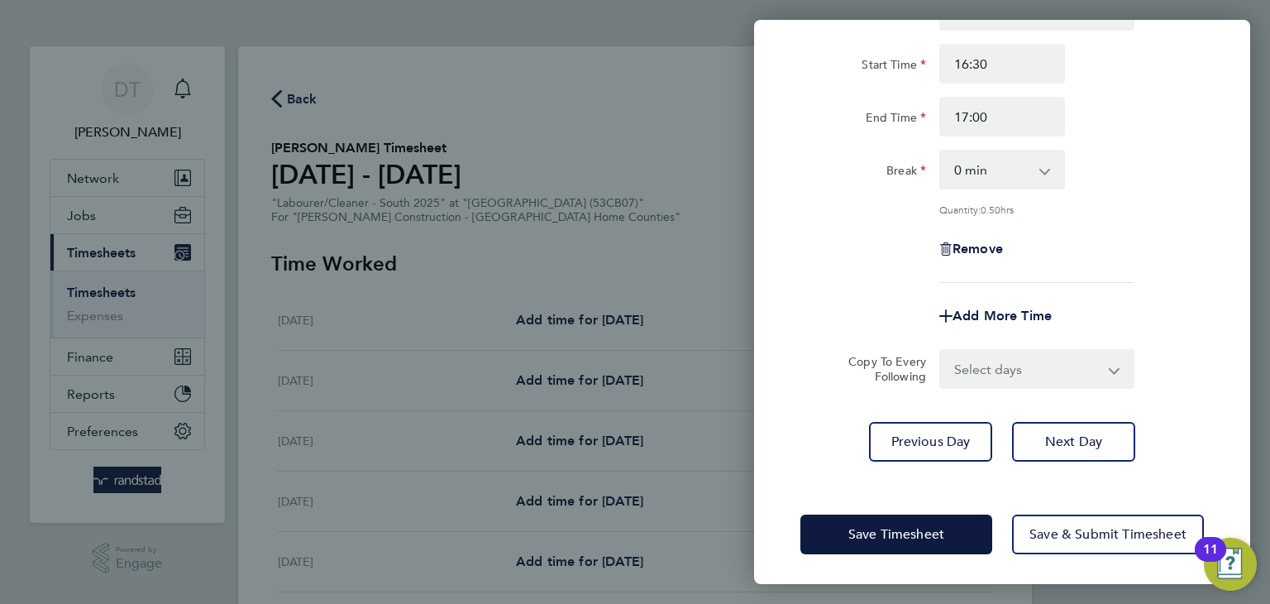
click at [995, 380] on select "Select days Day [DATE] [DATE] [DATE] [DATE]" at bounding box center [1028, 369] width 174 height 36
select select "DAY"
click at [941, 351] on select "Select days Day [DATE] [DATE] [DATE] [DATE]" at bounding box center [1028, 369] width 174 height 36
select select "[DATE]"
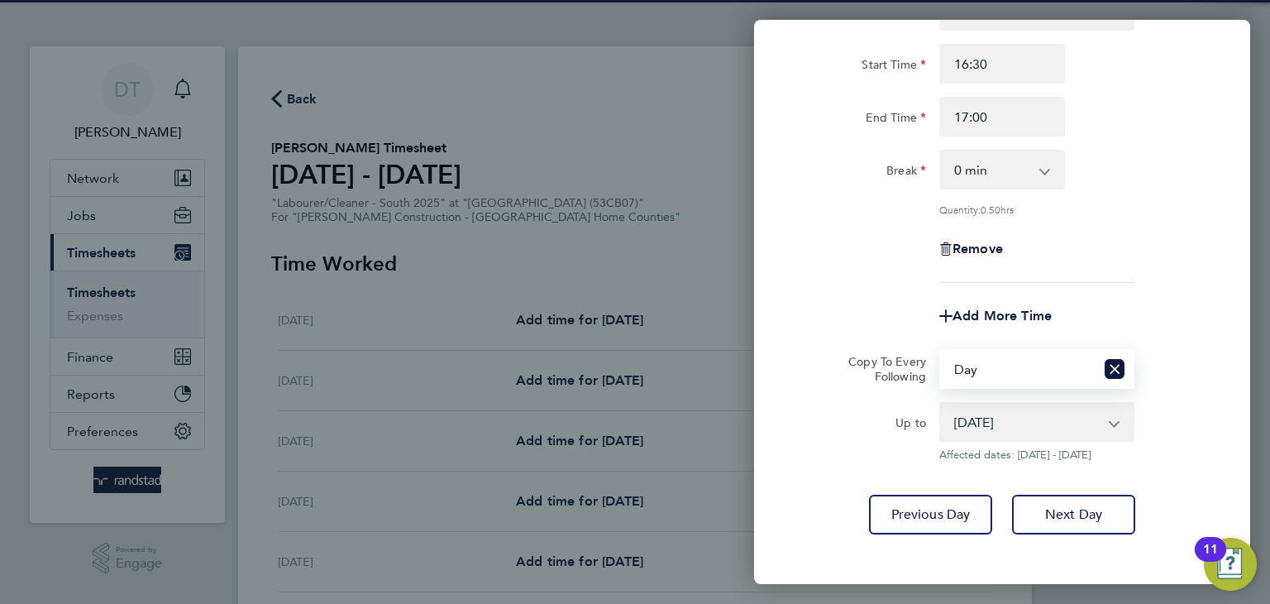
click at [836, 323] on div "Add More Time" at bounding box center [1002, 316] width 417 height 40
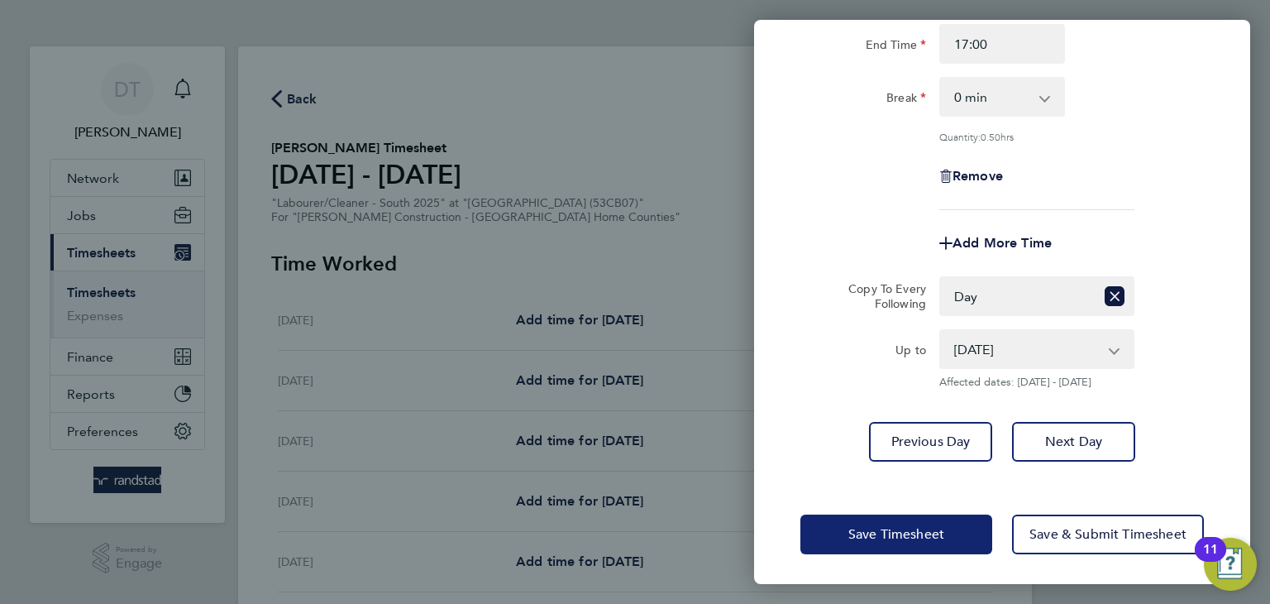
click at [849, 530] on span "Save Timesheet" at bounding box center [897, 534] width 96 height 17
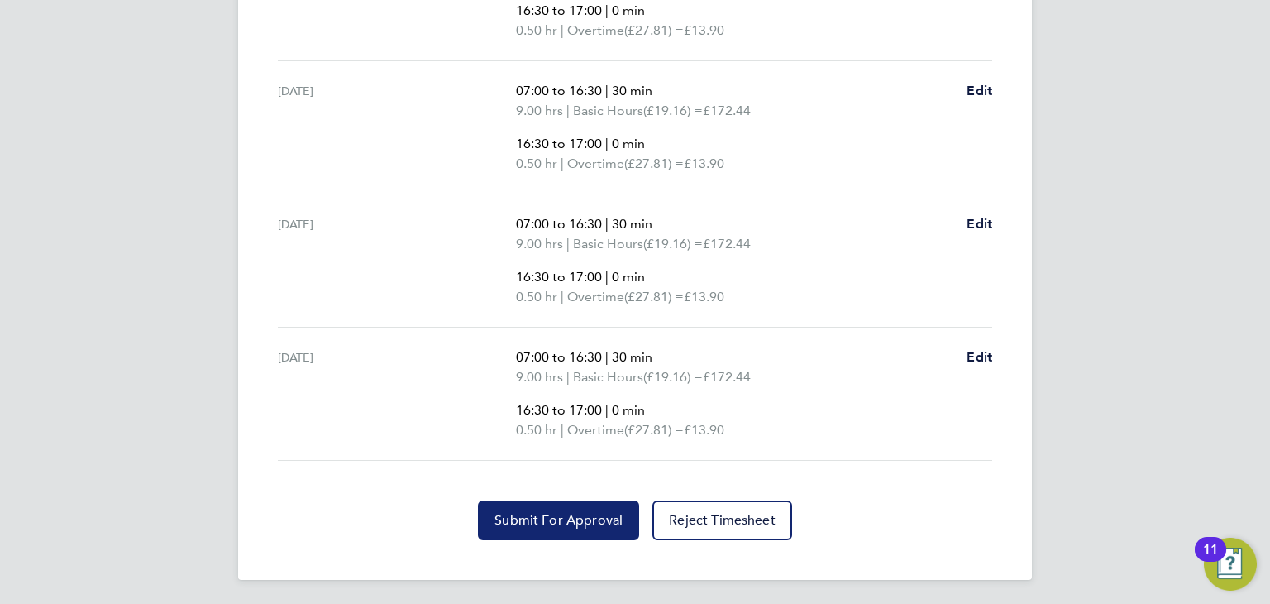
click at [527, 524] on span "Submit For Approval" at bounding box center [559, 520] width 128 height 17
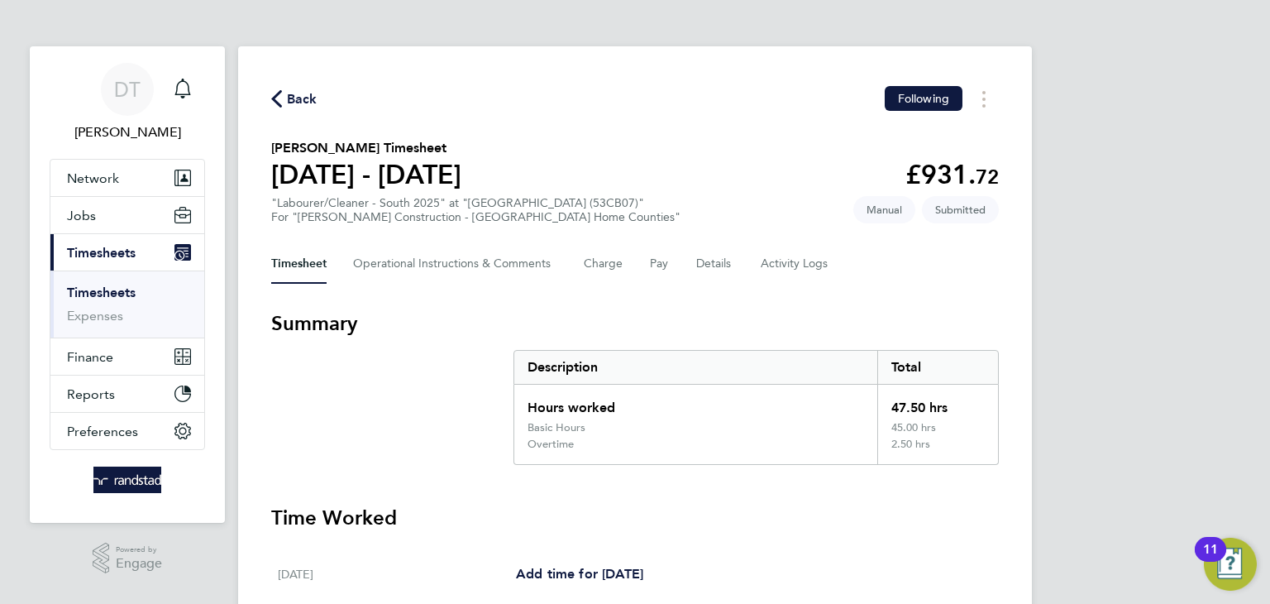
click at [306, 89] on span "Back" at bounding box center [302, 99] width 31 height 20
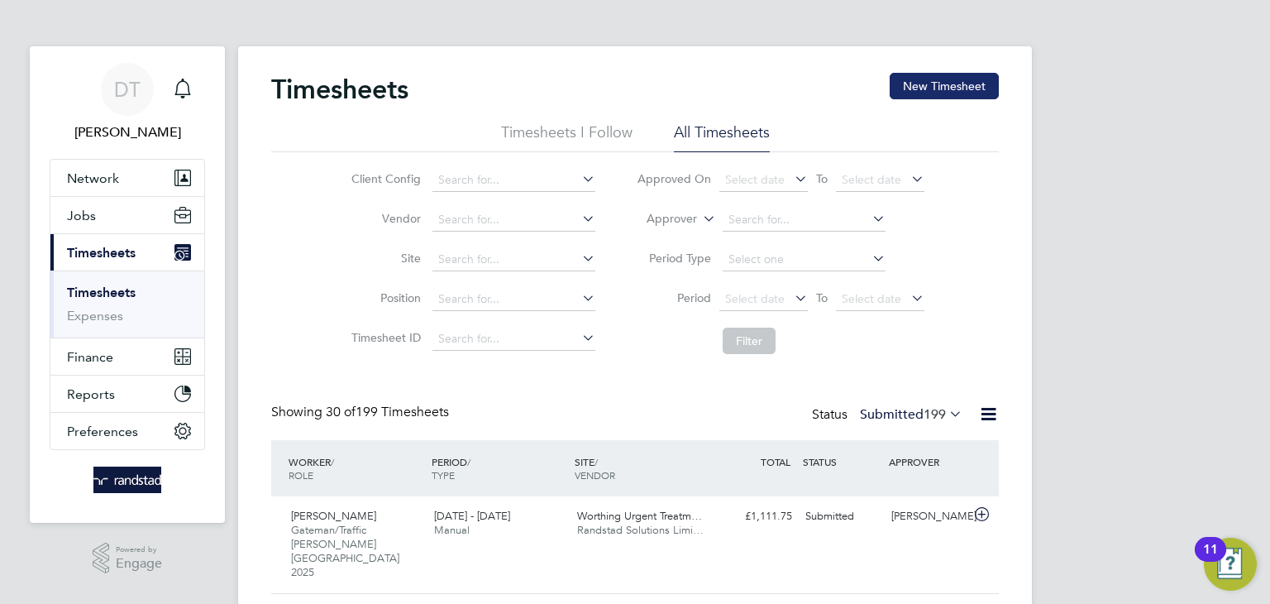
click at [935, 81] on button "New Timesheet" at bounding box center [944, 86] width 109 height 26
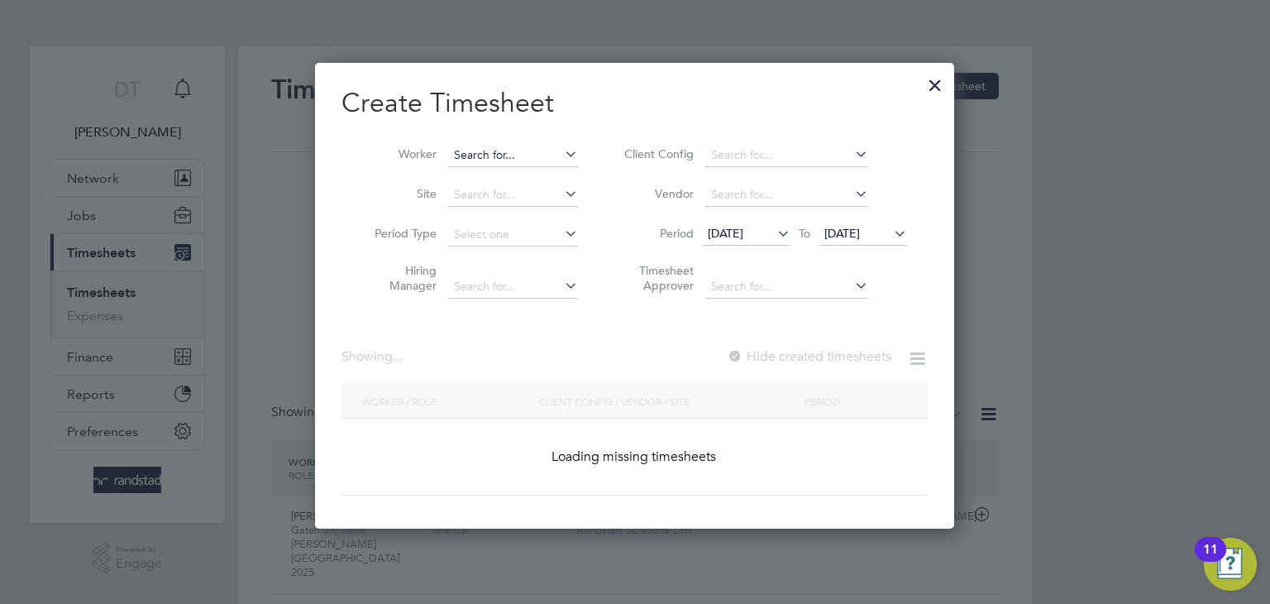
click at [467, 151] on input at bounding box center [513, 155] width 130 height 23
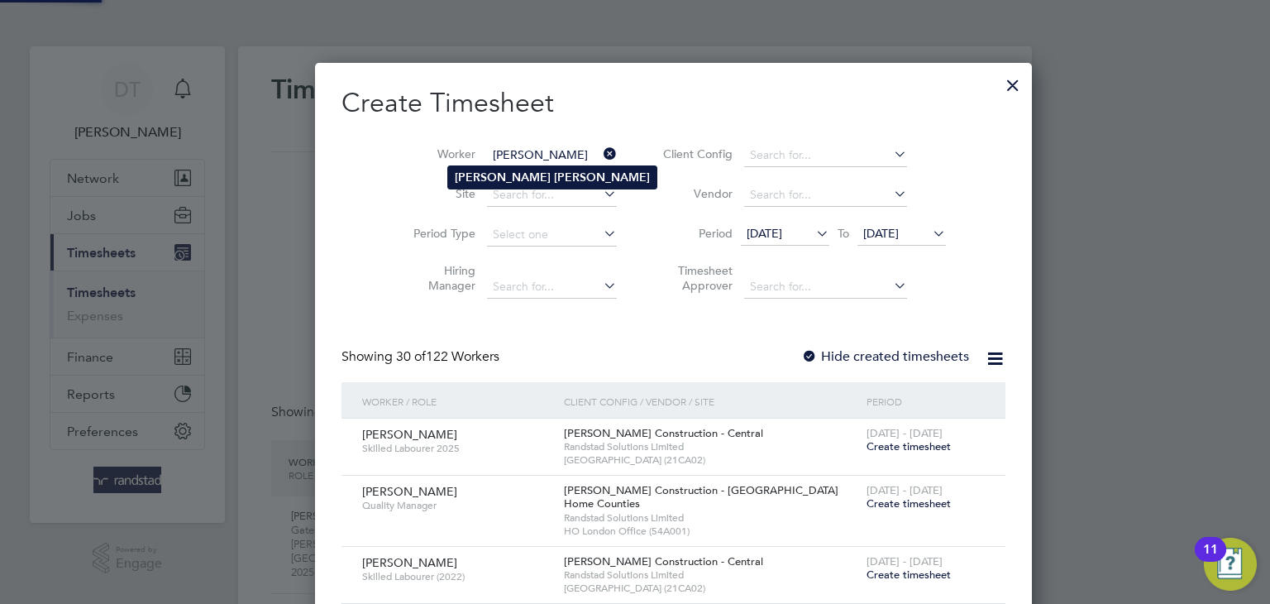
type input "[PERSON_NAME]"
click at [495, 177] on b "[PERSON_NAME]" at bounding box center [503, 177] width 96 height 14
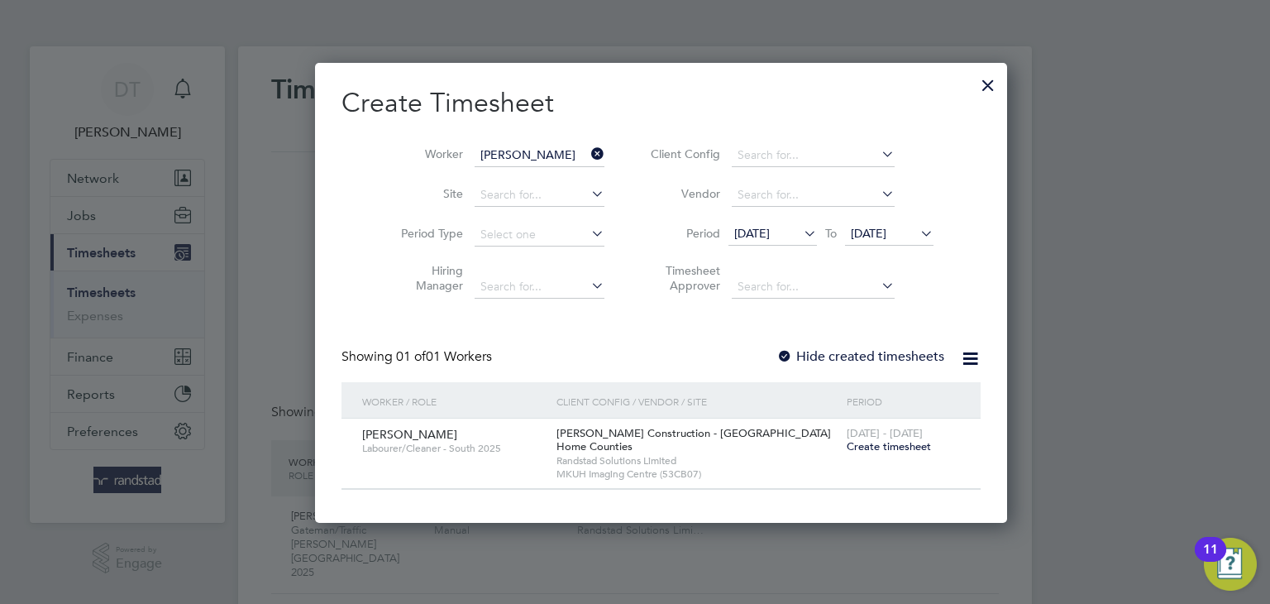
click at [777, 352] on label "Hide created timesheets" at bounding box center [861, 356] width 168 height 17
click at [851, 234] on span "[DATE]" at bounding box center [869, 233] width 36 height 15
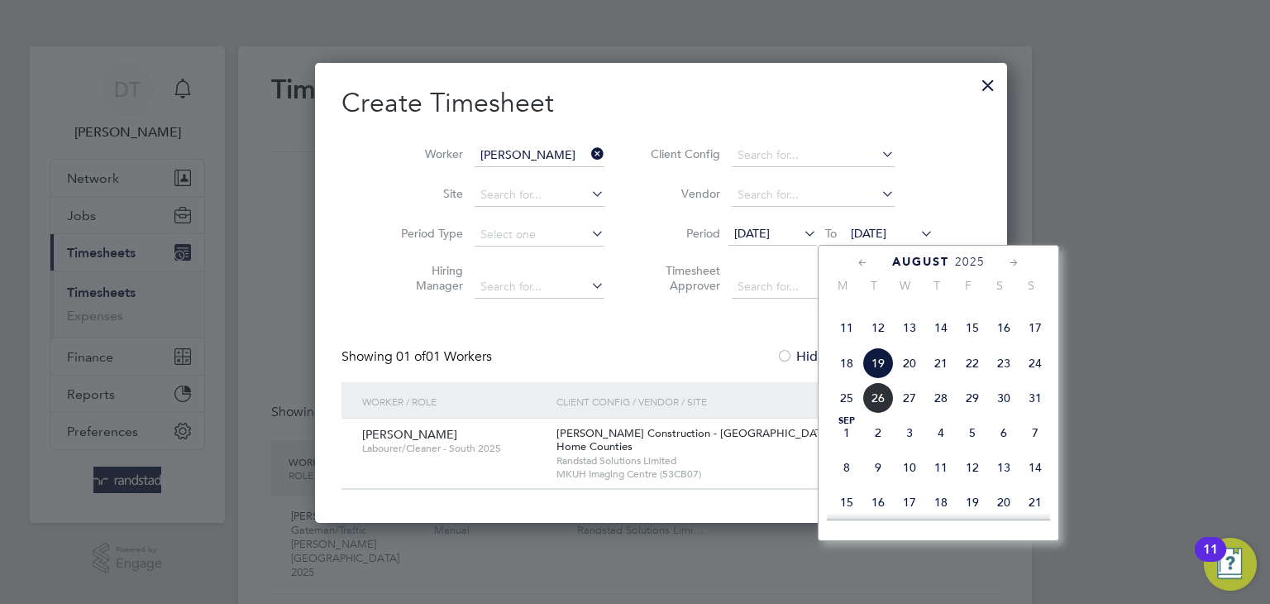
click at [881, 414] on span "26" at bounding box center [878, 397] width 31 height 31
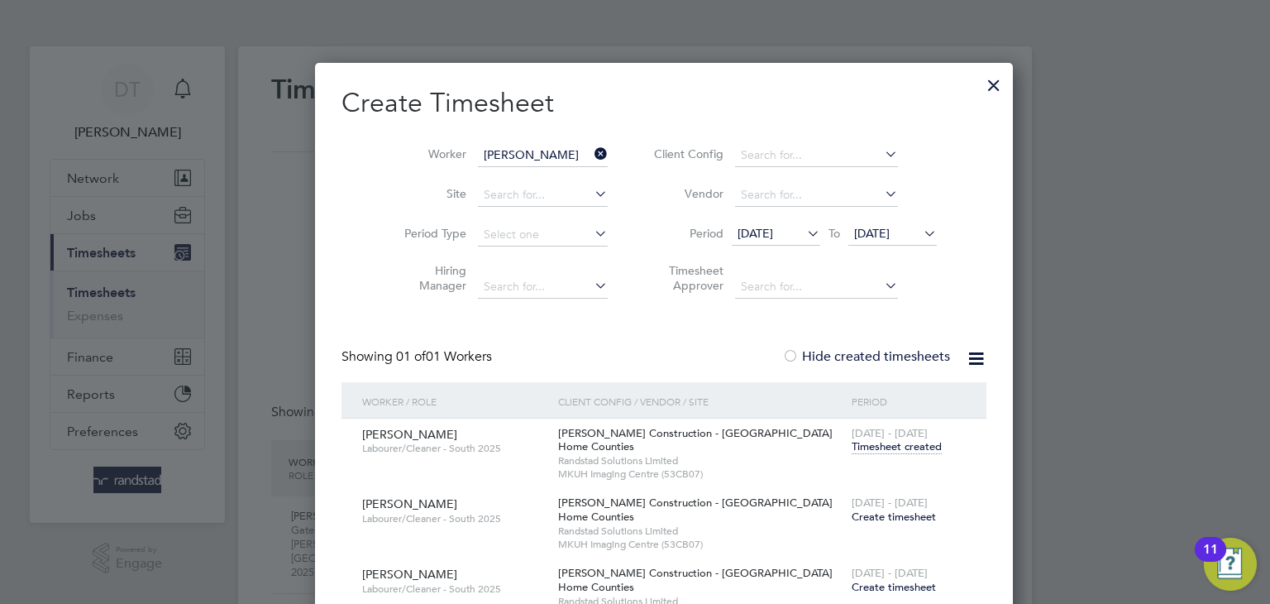
click at [852, 514] on span "Create timesheet" at bounding box center [894, 516] width 84 height 14
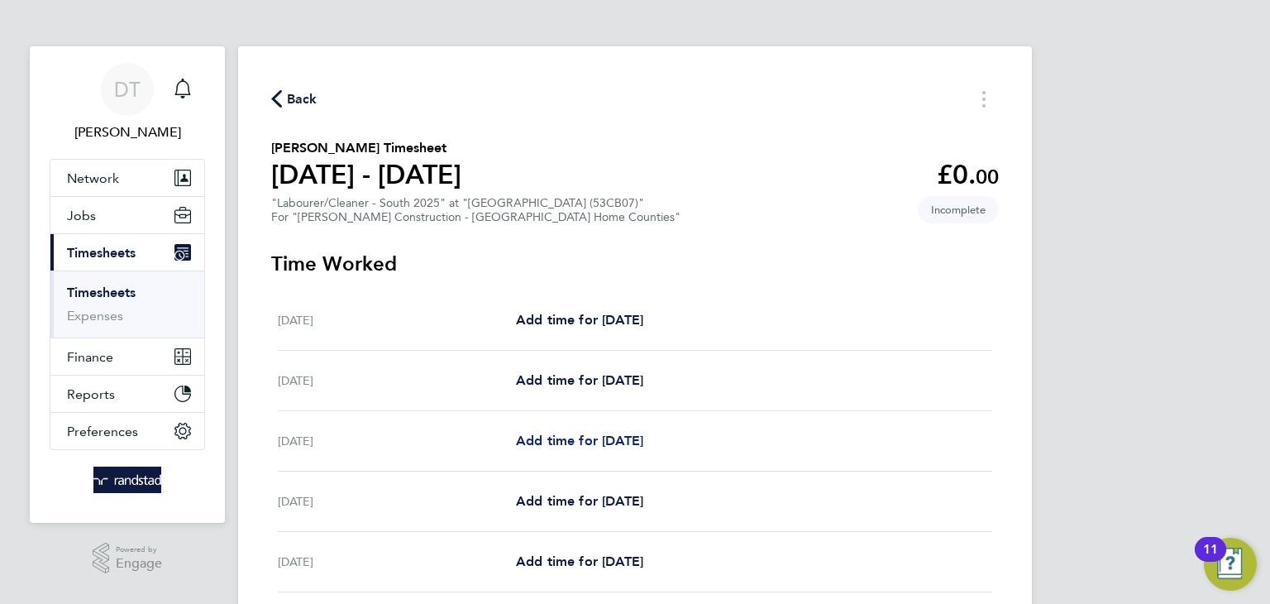
click at [603, 444] on span "Add time for [DATE]" at bounding box center [579, 441] width 127 height 16
select select "30"
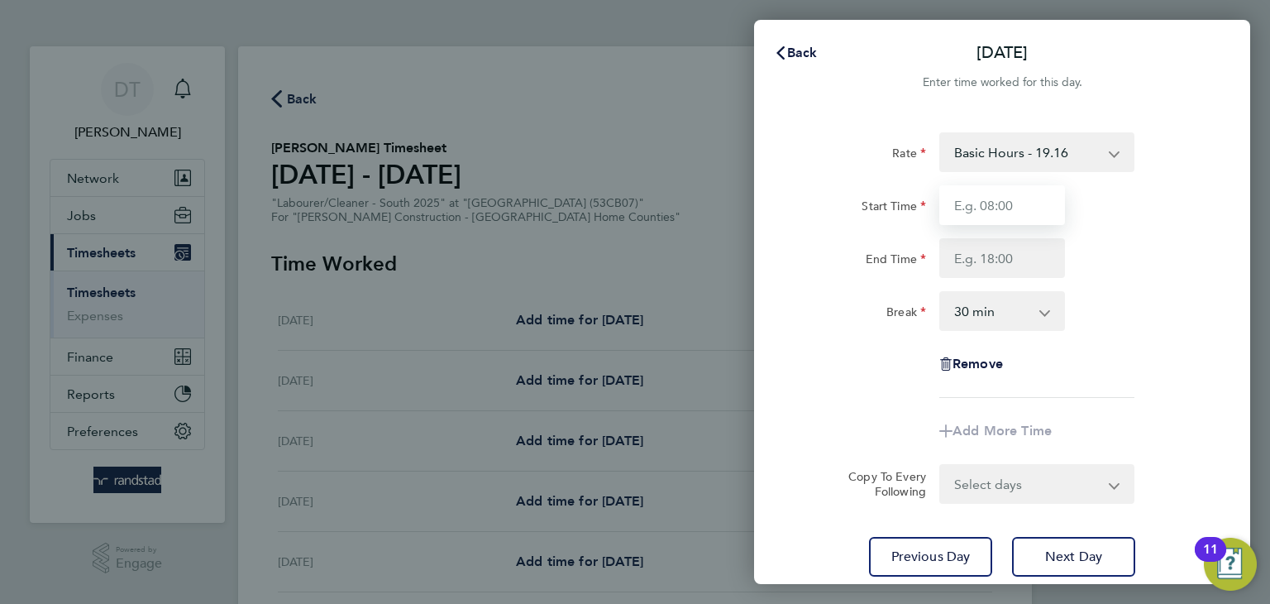
click at [980, 221] on input "Start Time" at bounding box center [1003, 205] width 126 height 40
type input "07:00"
click at [981, 265] on input "End Time" at bounding box center [1003, 258] width 126 height 40
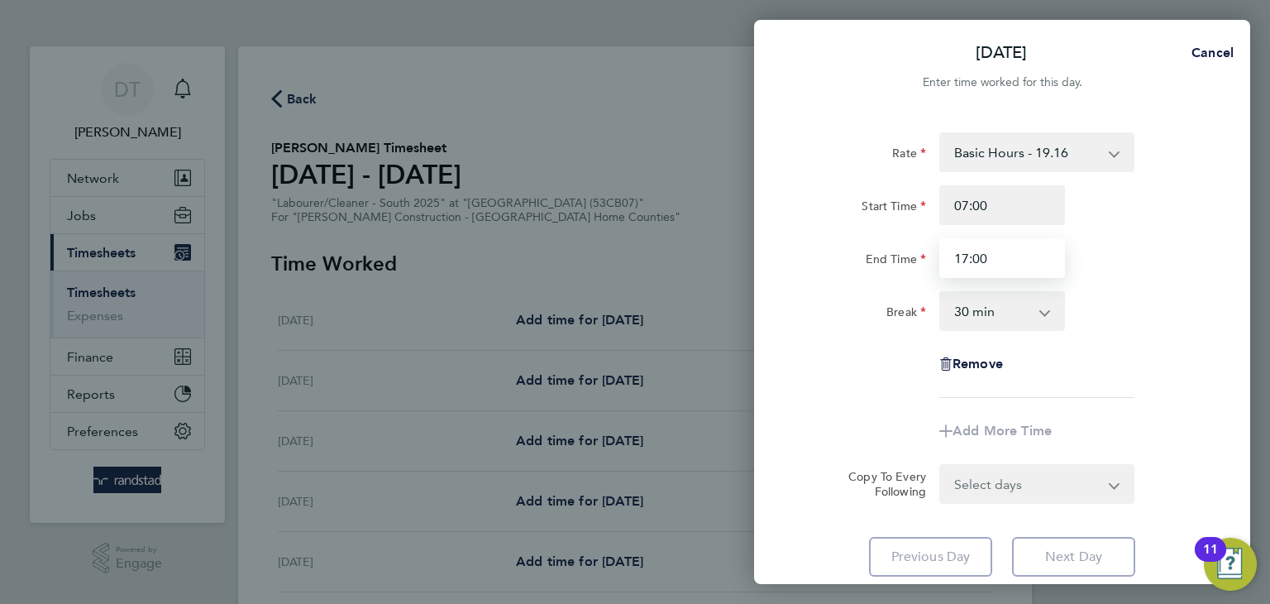
click at [994, 254] on input "17:00" at bounding box center [1003, 258] width 126 height 40
type input "16:30"
click at [910, 284] on div "Rate Basic Hours - 19.16 Overtime - 27.81 Overtime 2 - 36.21 Start Time 07:00 E…" at bounding box center [1003, 264] width 404 height 265
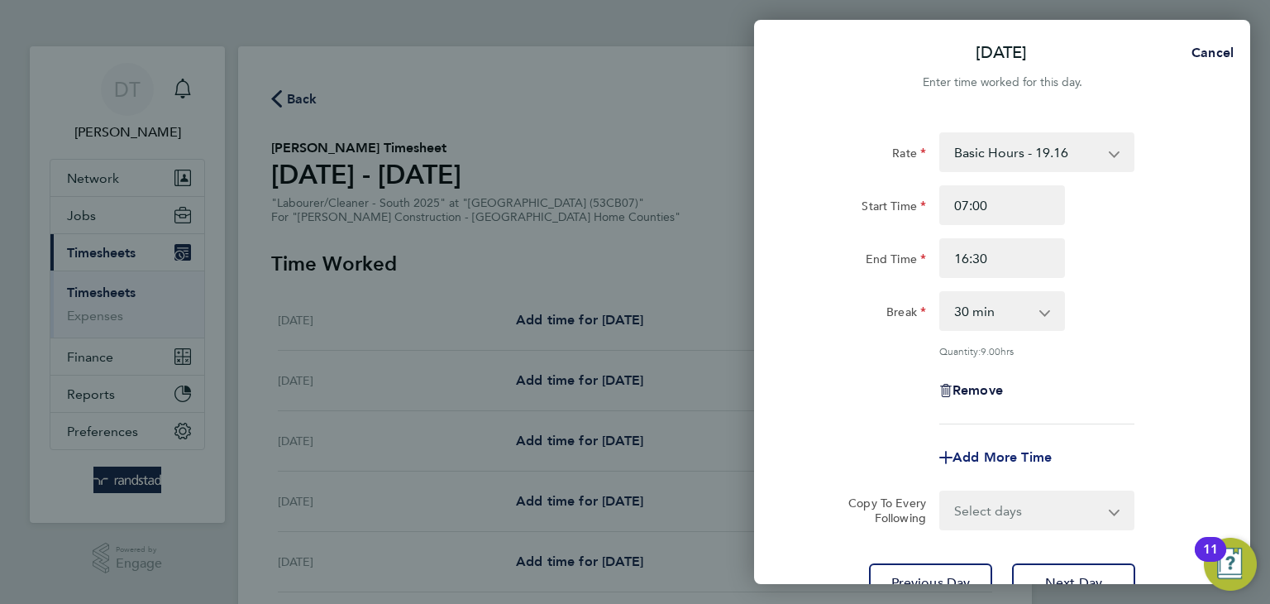
click at [979, 456] on span "Add More Time" at bounding box center [1002, 457] width 99 height 16
select select "null"
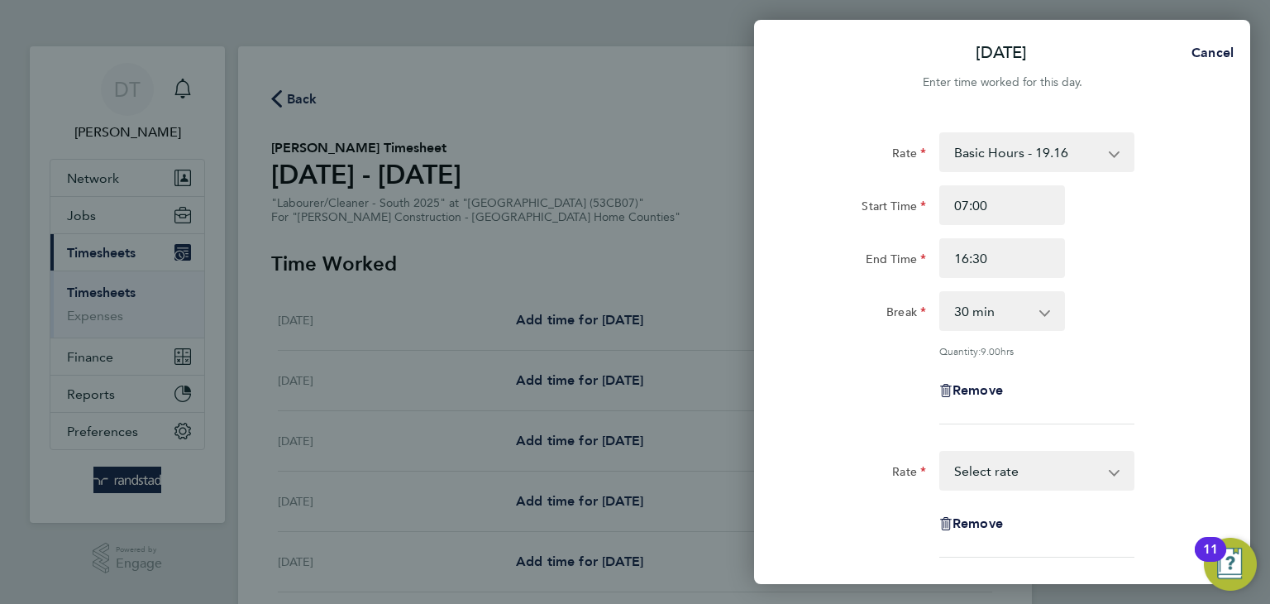
click at [984, 461] on select "Basic Hours - 19.16 Overtime - 27.81 Overtime 2 - 36.21 Select rate" at bounding box center [1027, 470] width 172 height 36
select select "30"
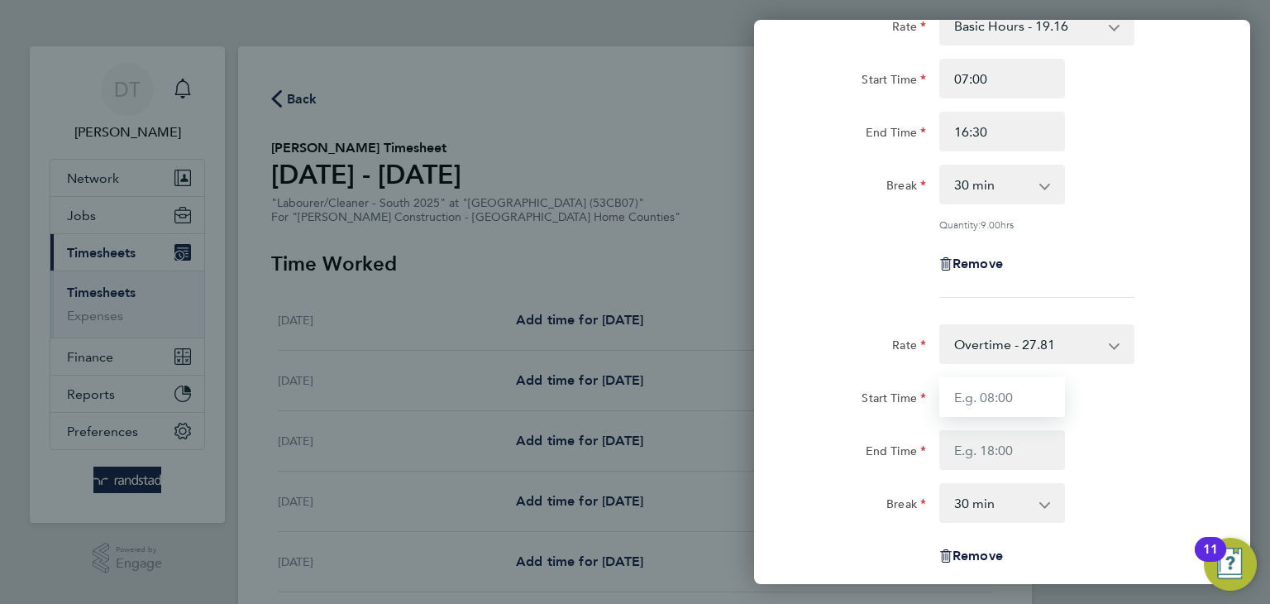
click at [968, 410] on input "Start Time" at bounding box center [1003, 397] width 126 height 40
type input "16:30"
type input "17:30"
click at [968, 512] on select "0 min 15 min 30 min 45 min 60 min 75 min 90 min" at bounding box center [992, 503] width 103 height 36
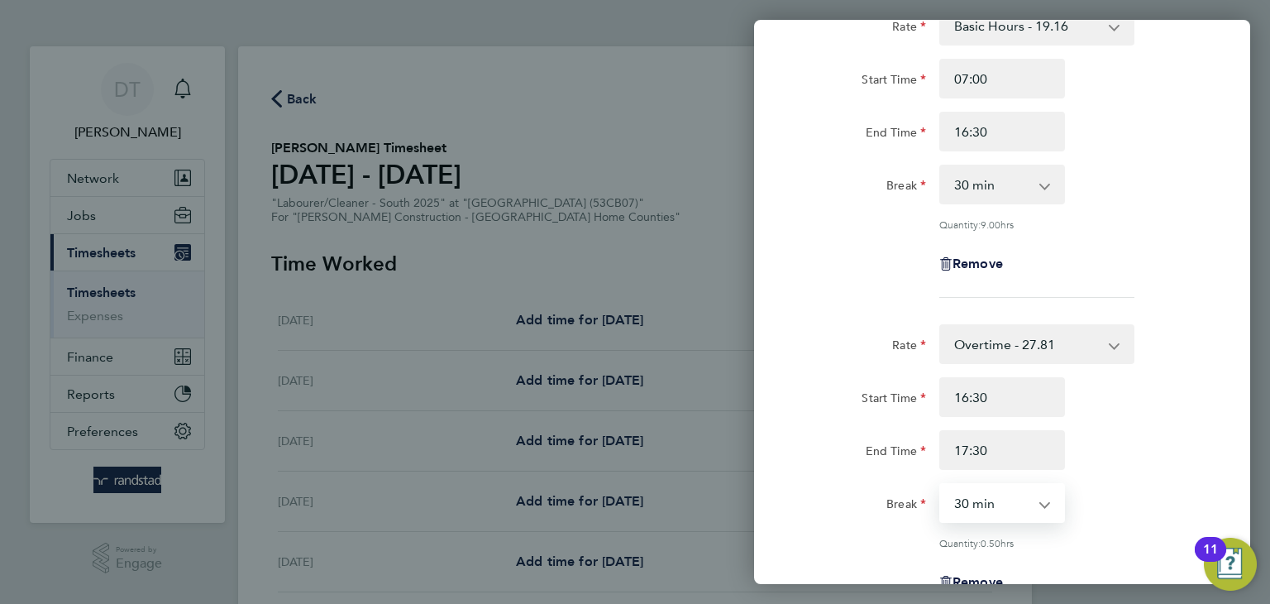
select select "0"
click at [941, 485] on select "0 min 15 min 30 min 45 min" at bounding box center [992, 503] width 103 height 36
click at [834, 326] on div "Rate" at bounding box center [864, 340] width 126 height 33
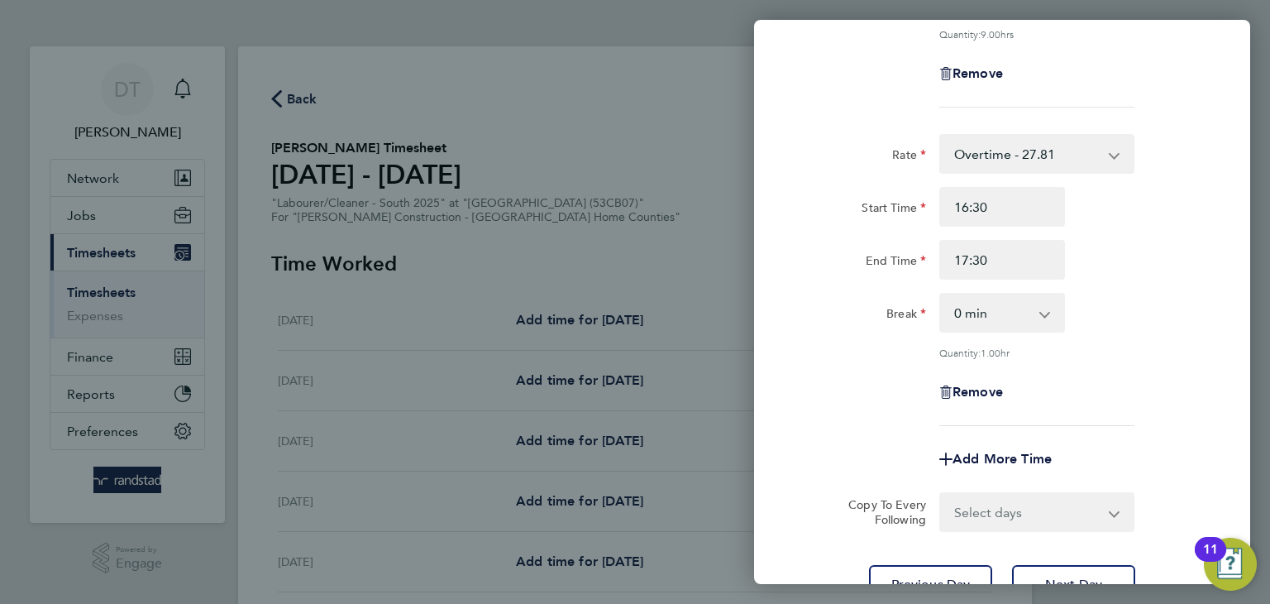
click at [978, 521] on select "Select days Day [DATE] [DATE] [DATE] [DATE]" at bounding box center [1028, 512] width 174 height 36
select select "DAY"
click at [941, 494] on select "Select days Day [DATE] [DATE] [DATE] [DATE]" at bounding box center [1028, 512] width 174 height 36
select select "[DATE]"
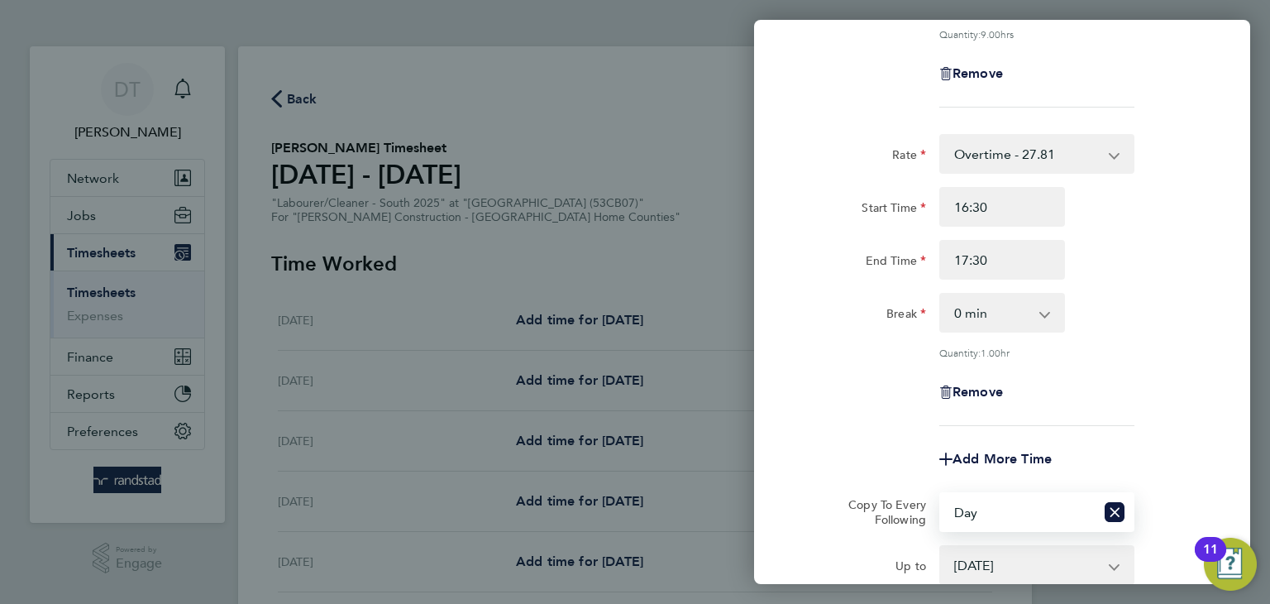
click at [856, 414] on div "Rate Overtime - 27.81 Basic Hours - 19.16 Overtime 2 - 36.21 Start Time 16:30 E…" at bounding box center [1003, 280] width 404 height 292
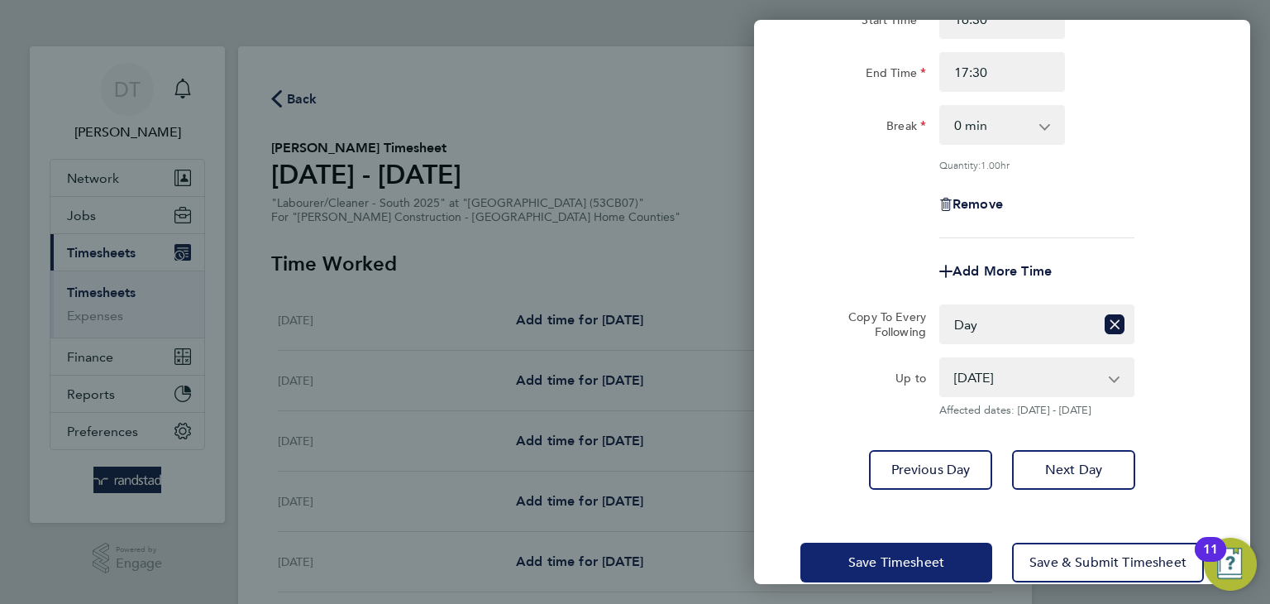
click at [862, 557] on span "Save Timesheet" at bounding box center [897, 562] width 96 height 17
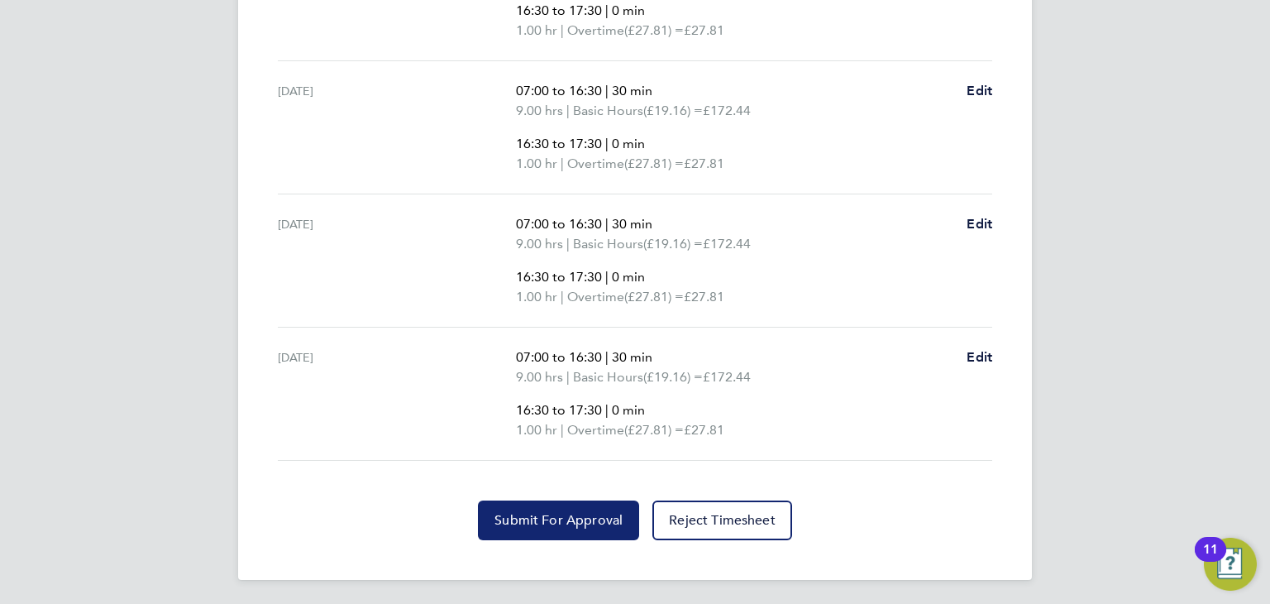
click at [511, 512] on span "Submit For Approval" at bounding box center [559, 520] width 128 height 17
